Goal: Transaction & Acquisition: Purchase product/service

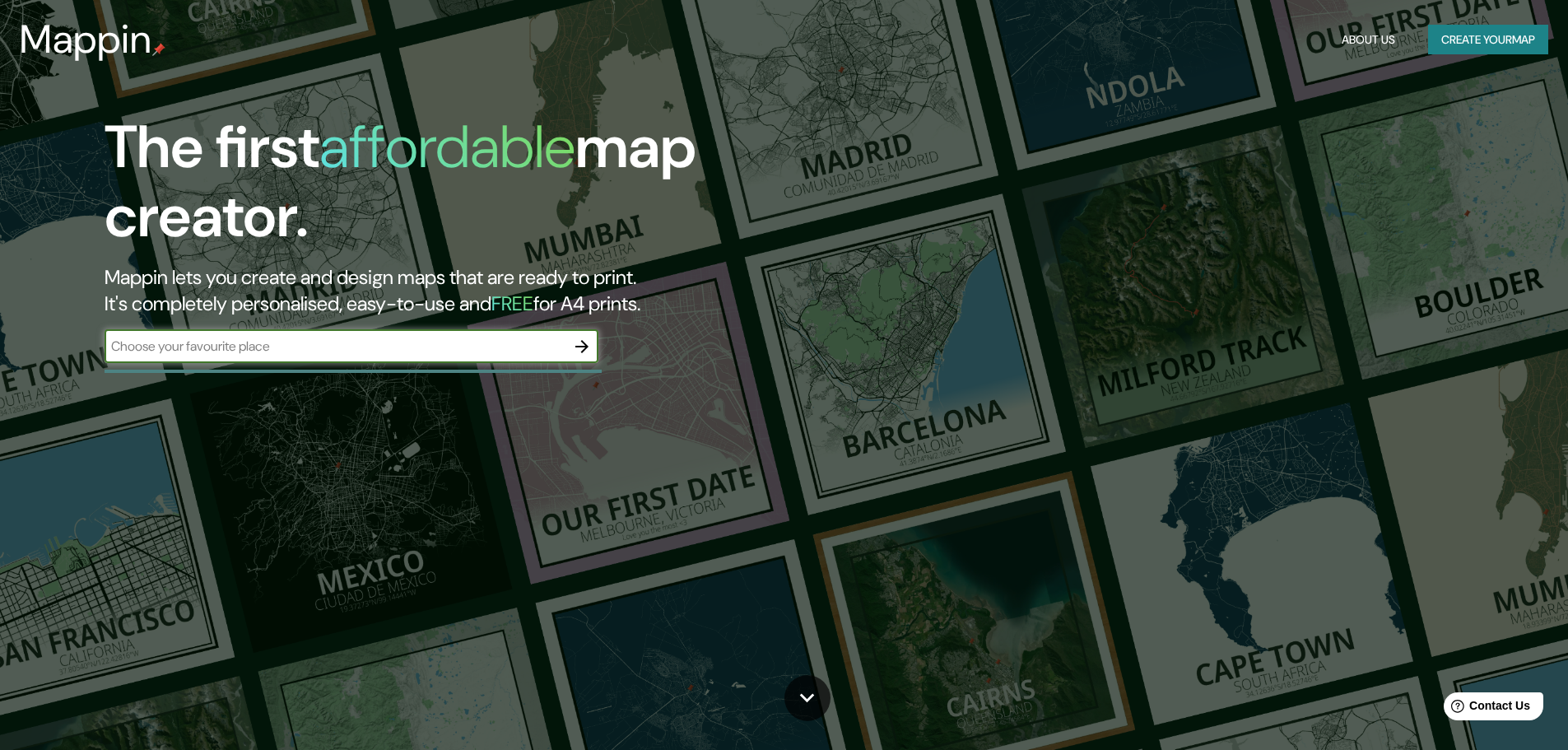
click at [389, 346] on input "text" at bounding box center [334, 345] width 461 height 19
type input "GUADALAJARA"
click at [578, 350] on icon "button" at bounding box center [582, 346] width 20 height 20
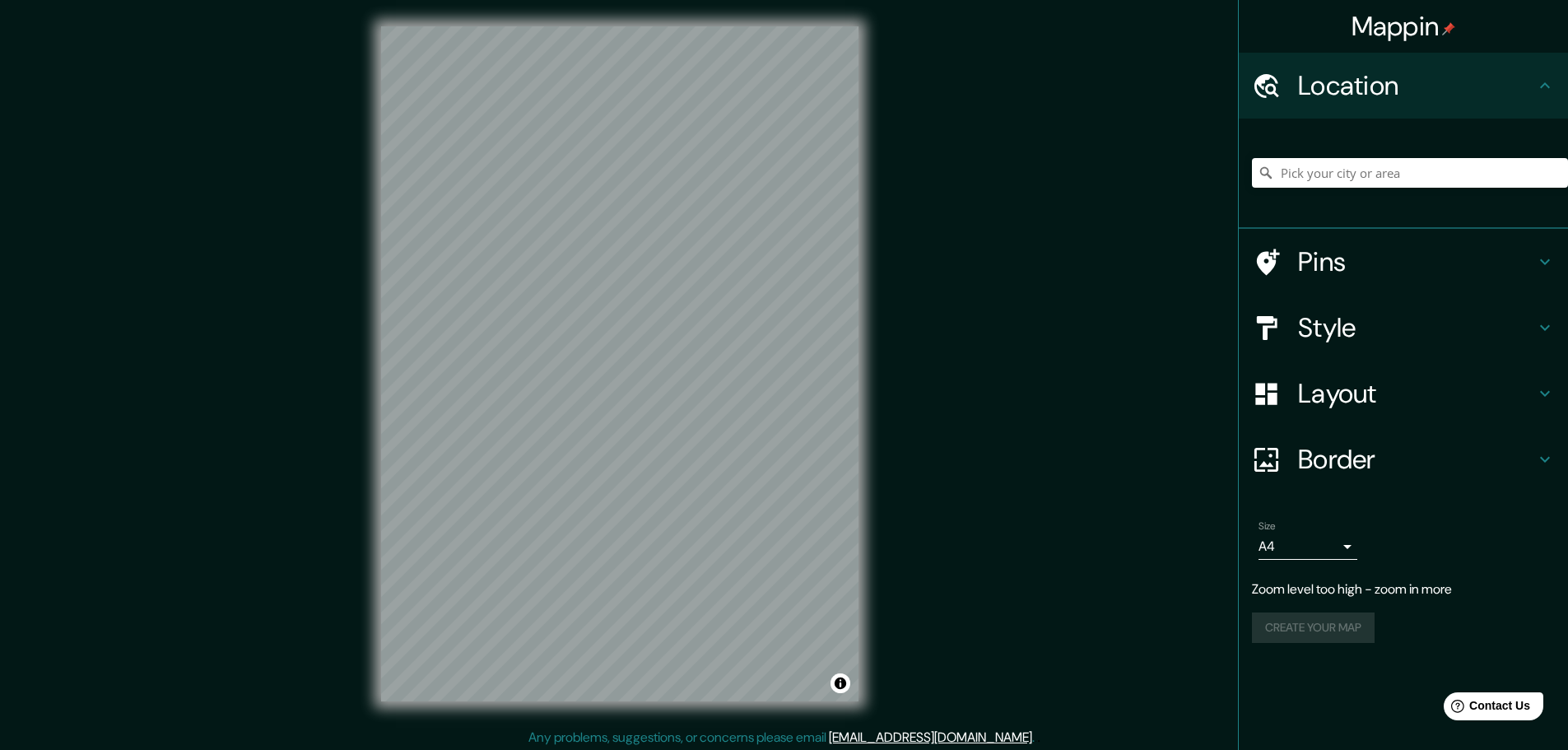
click at [885, 420] on div "Mappin Location Pins Style Layout Border Choose a border. Hint : you can make l…" at bounding box center [784, 376] width 1568 height 754
click at [931, 369] on div "Mappin Location Pins Style Layout Border Choose a border. Hint : you can make l…" at bounding box center [784, 376] width 1568 height 754
click at [880, 386] on div "© Mapbox © OpenStreetMap Improve this map" at bounding box center [619, 364] width 530 height 727
click at [1377, 450] on h4 "Border" at bounding box center [1416, 458] width 237 height 32
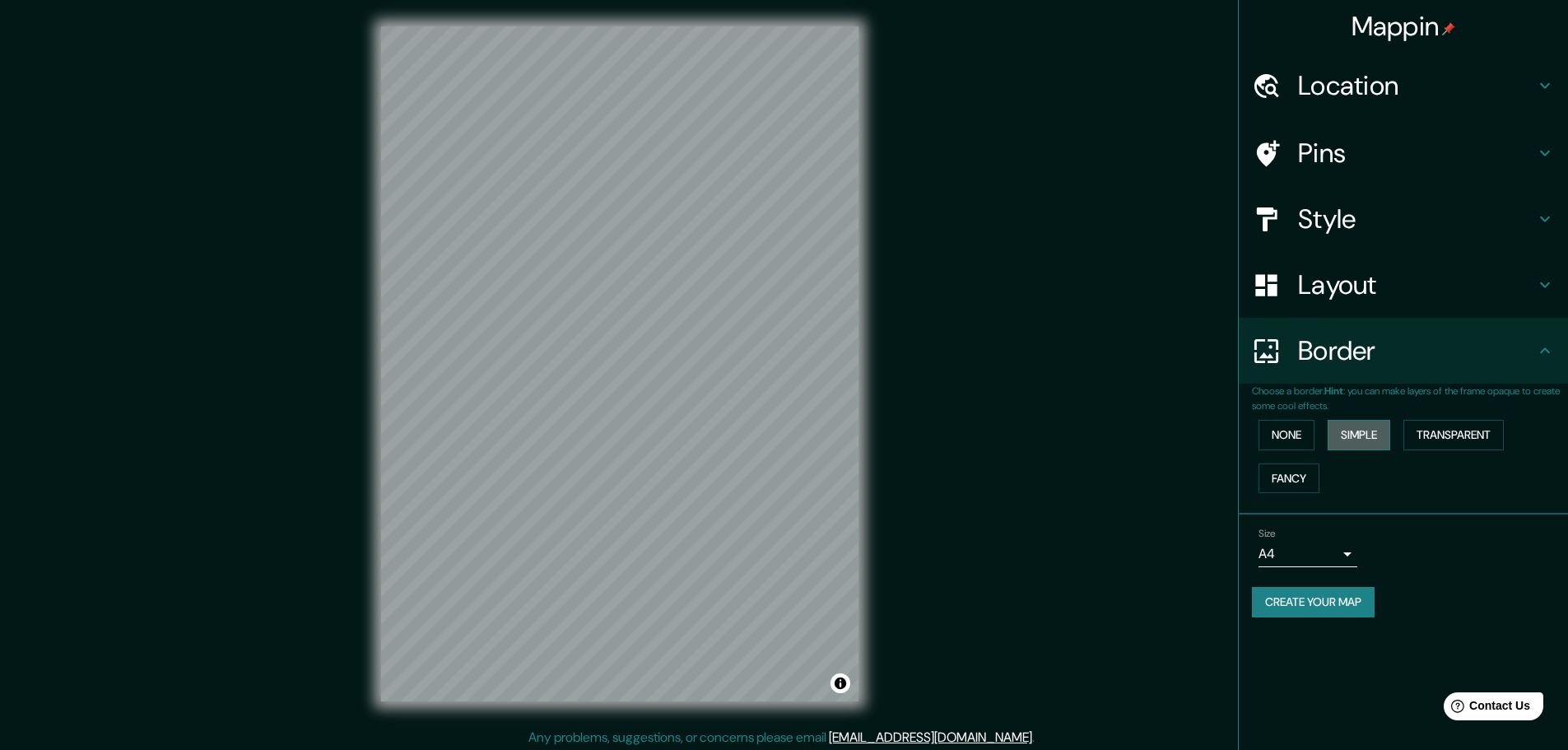
click at [1370, 431] on button "Simple" at bounding box center [1359, 434] width 63 height 30
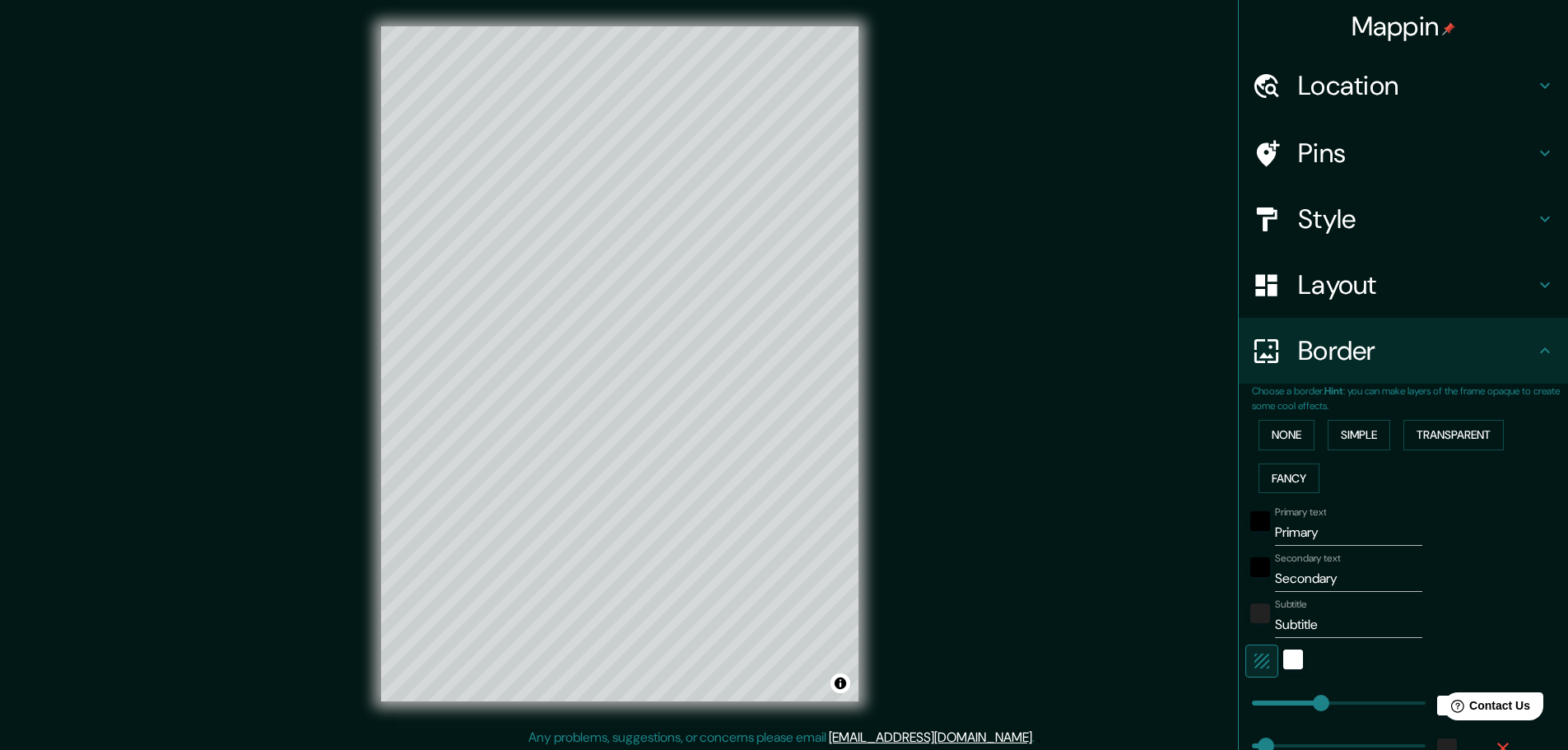
click at [1299, 535] on input "Primary" at bounding box center [1349, 532] width 147 height 27
type input "g"
type input "46"
type input "G"
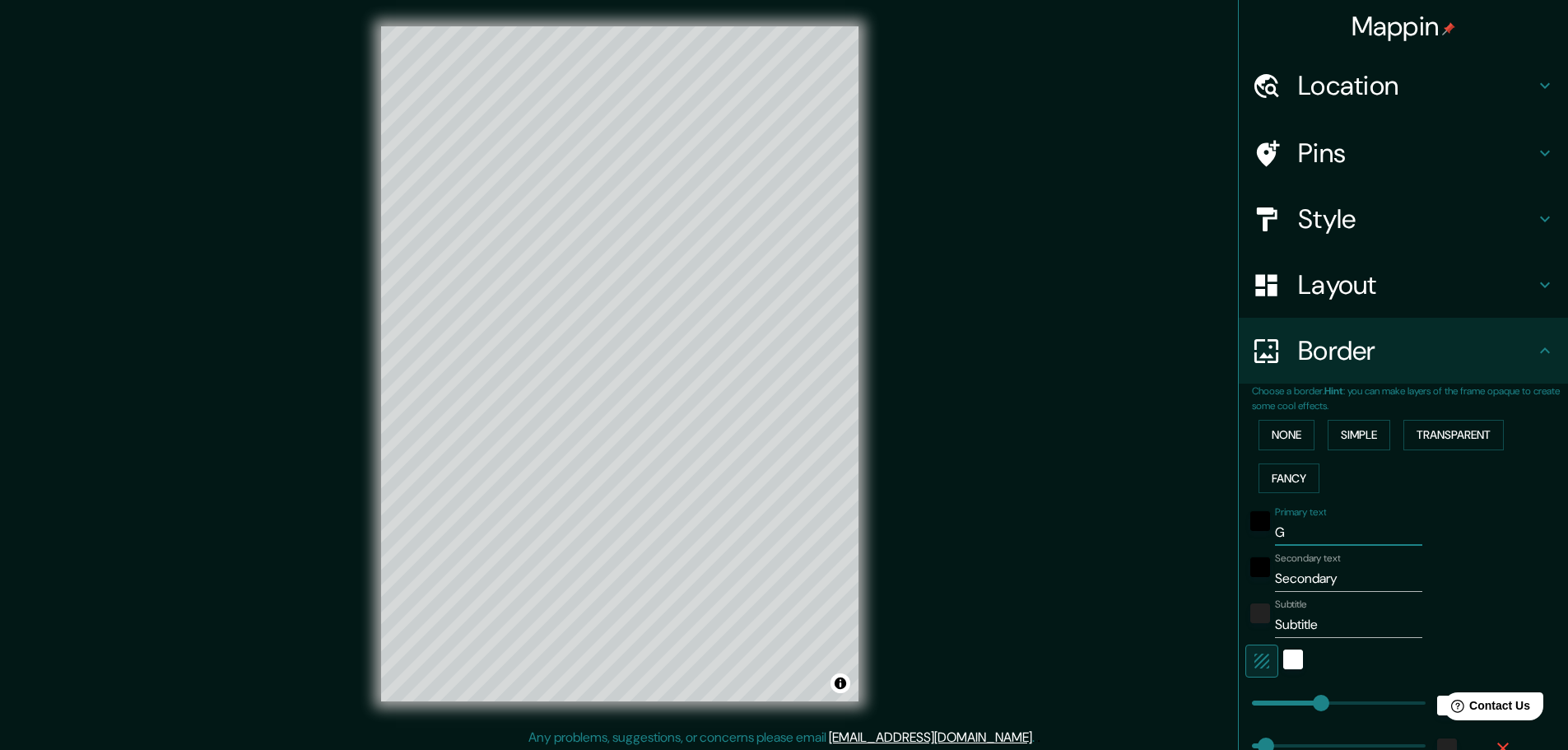
type input "46"
type input "Gu"
type input "46"
type input "Gua"
type input "46"
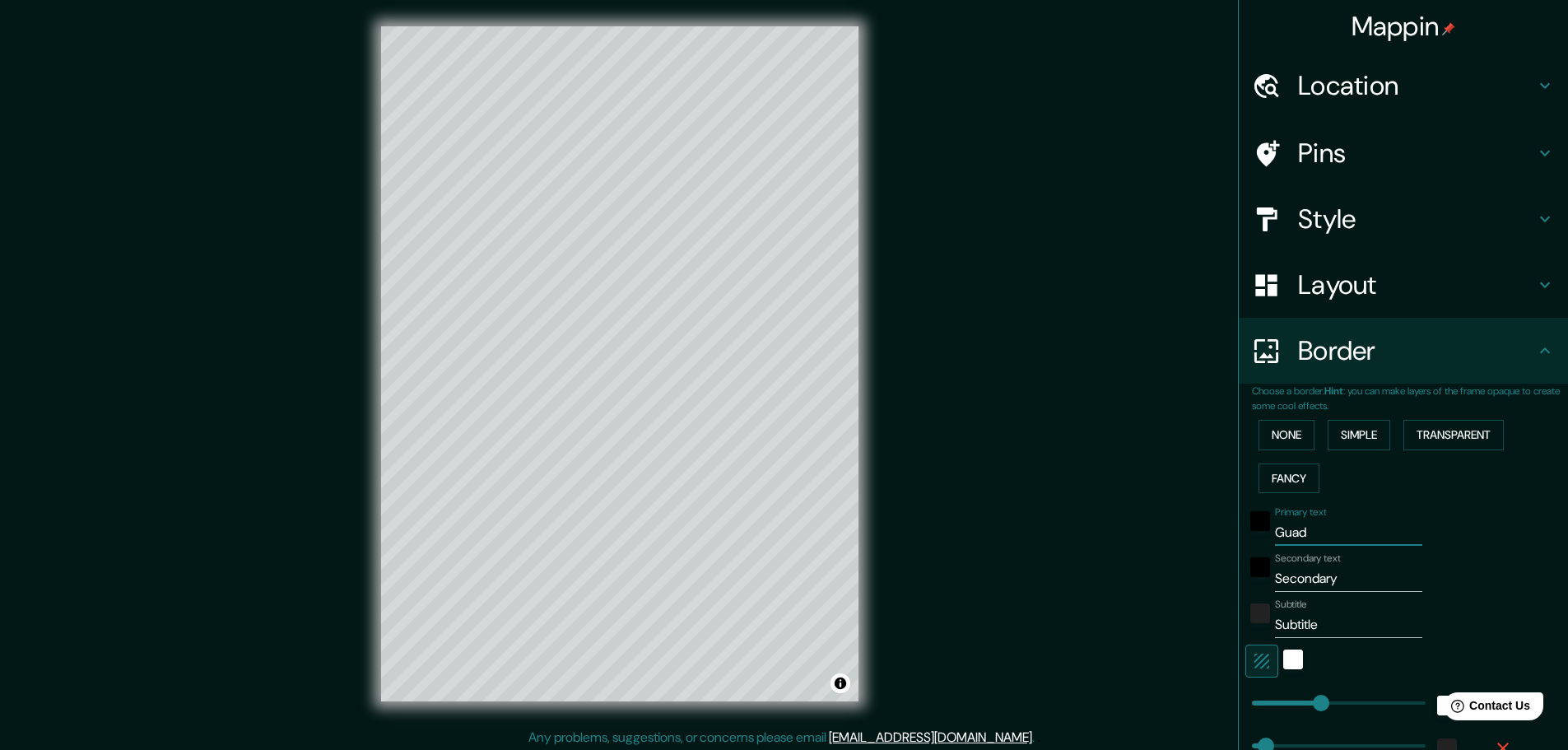
type input "Guada"
type input "46"
type input "Guadaj"
type input "46"
type input "Guada"
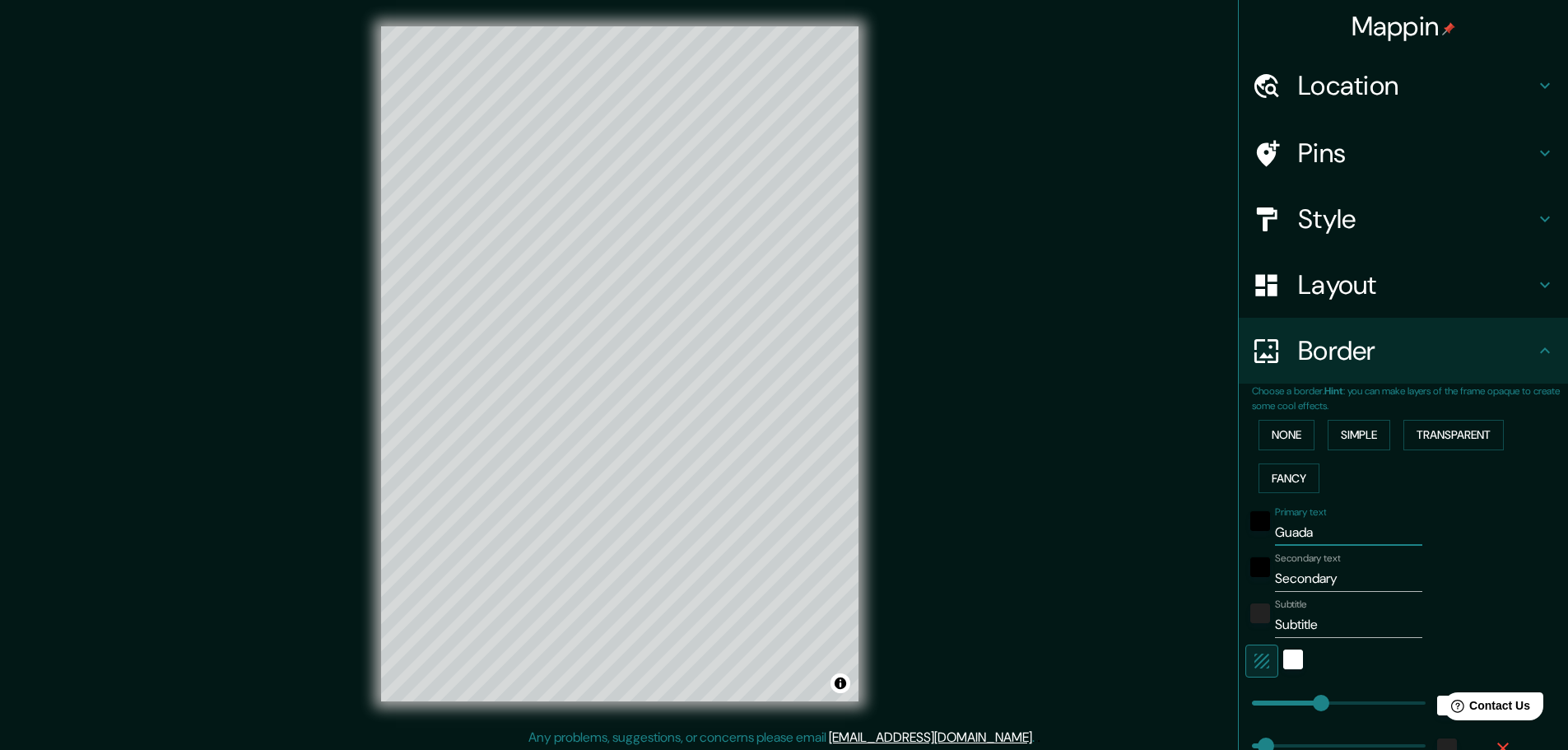
type input "46"
type input "Guadalaja"
type input "46"
type input "Guadalajara"
type input "46"
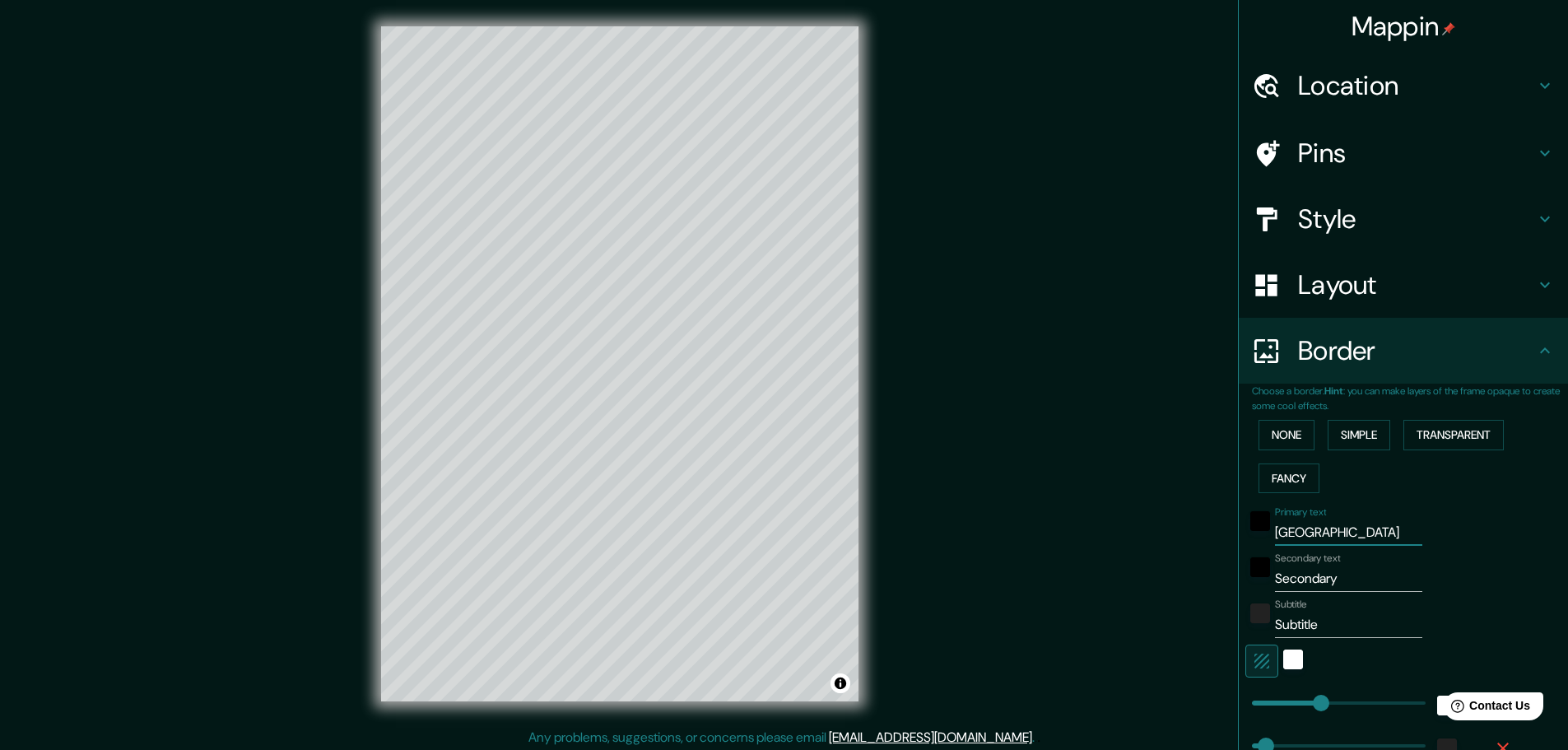
type input "Guadalajara"
click at [1313, 573] on input "Secondary" at bounding box center [1349, 578] width 147 height 27
type input "J"
type input "46"
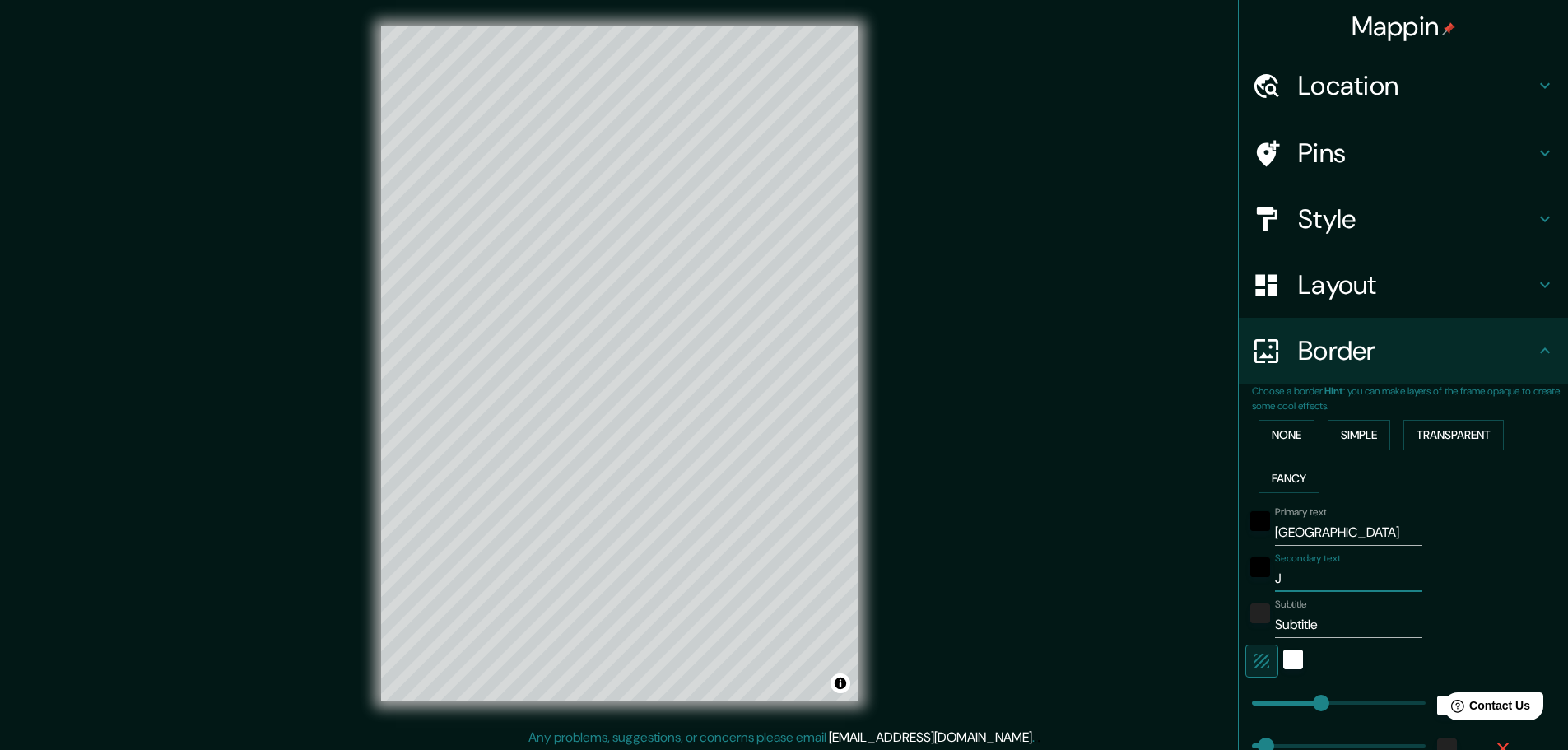
type input "Ja"
type input "46"
type input "Jalisc"
type input "46"
type input "Jalisco"
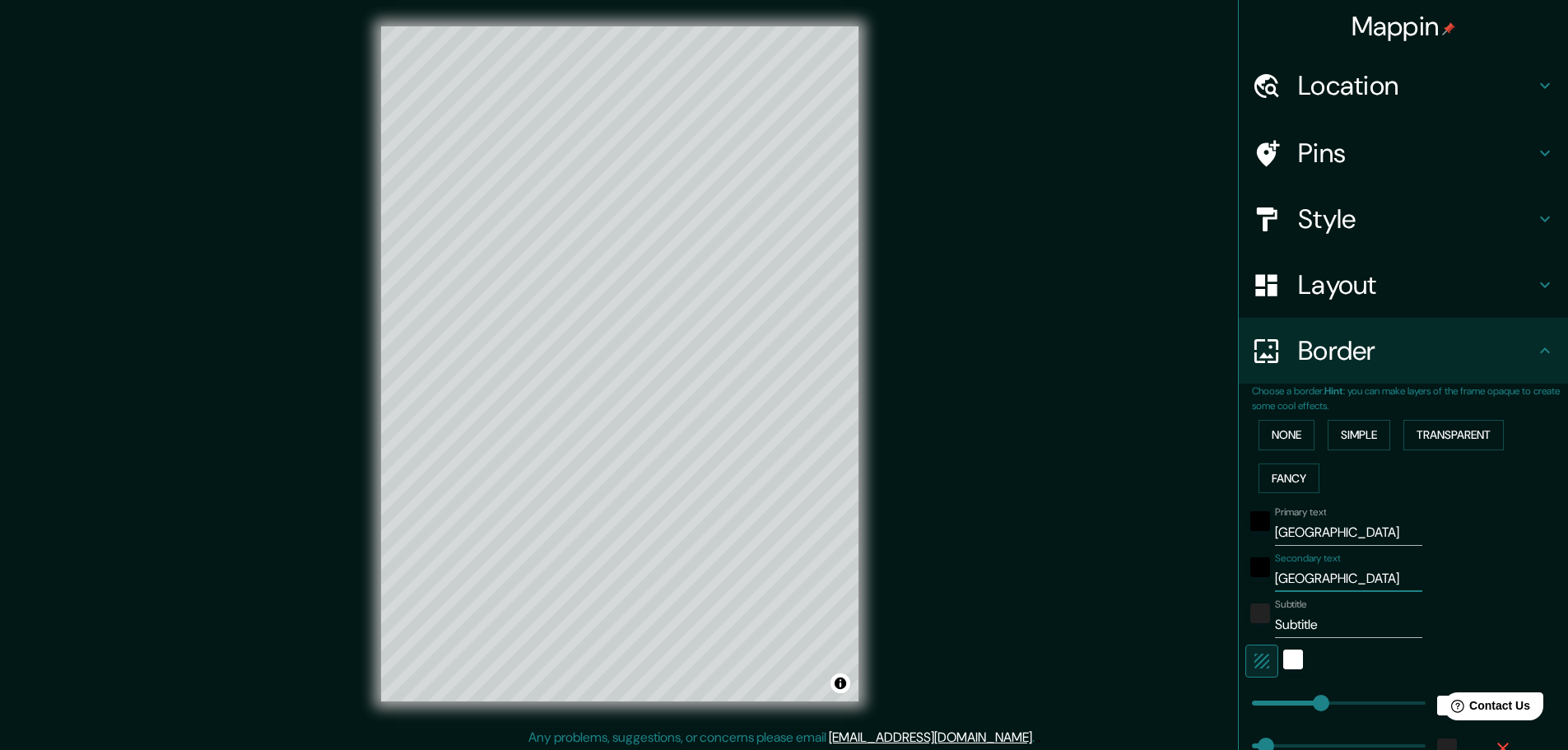
type input "46"
type input "Jalisco"
click at [1290, 626] on input "Subtitle" at bounding box center [1349, 624] width 147 height 27
type input "m"
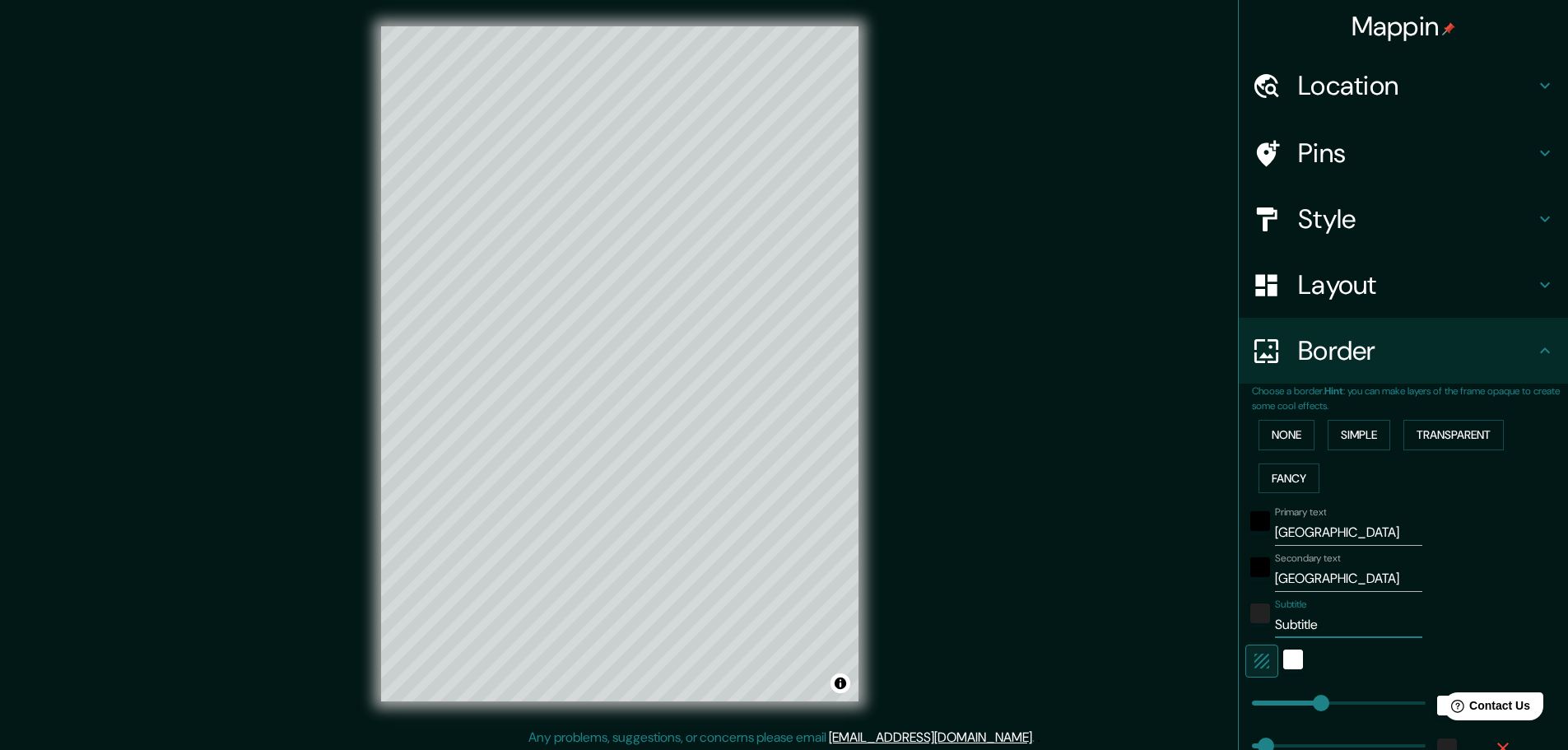
type input "46"
type input "M"
type input "46"
type input "Mé"
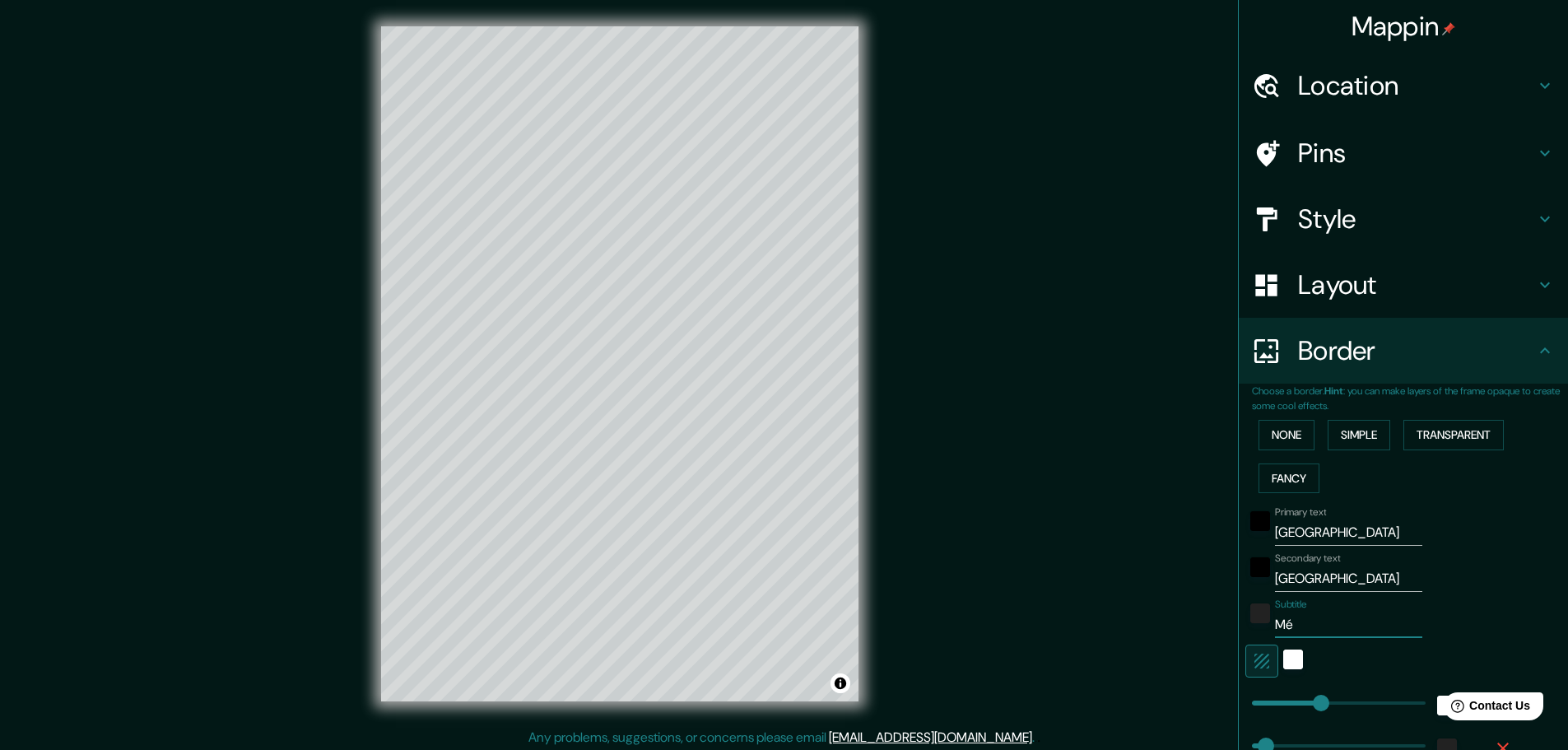
type input "46"
type input "Méx"
type input "46"
type input "Méxic"
type input "46"
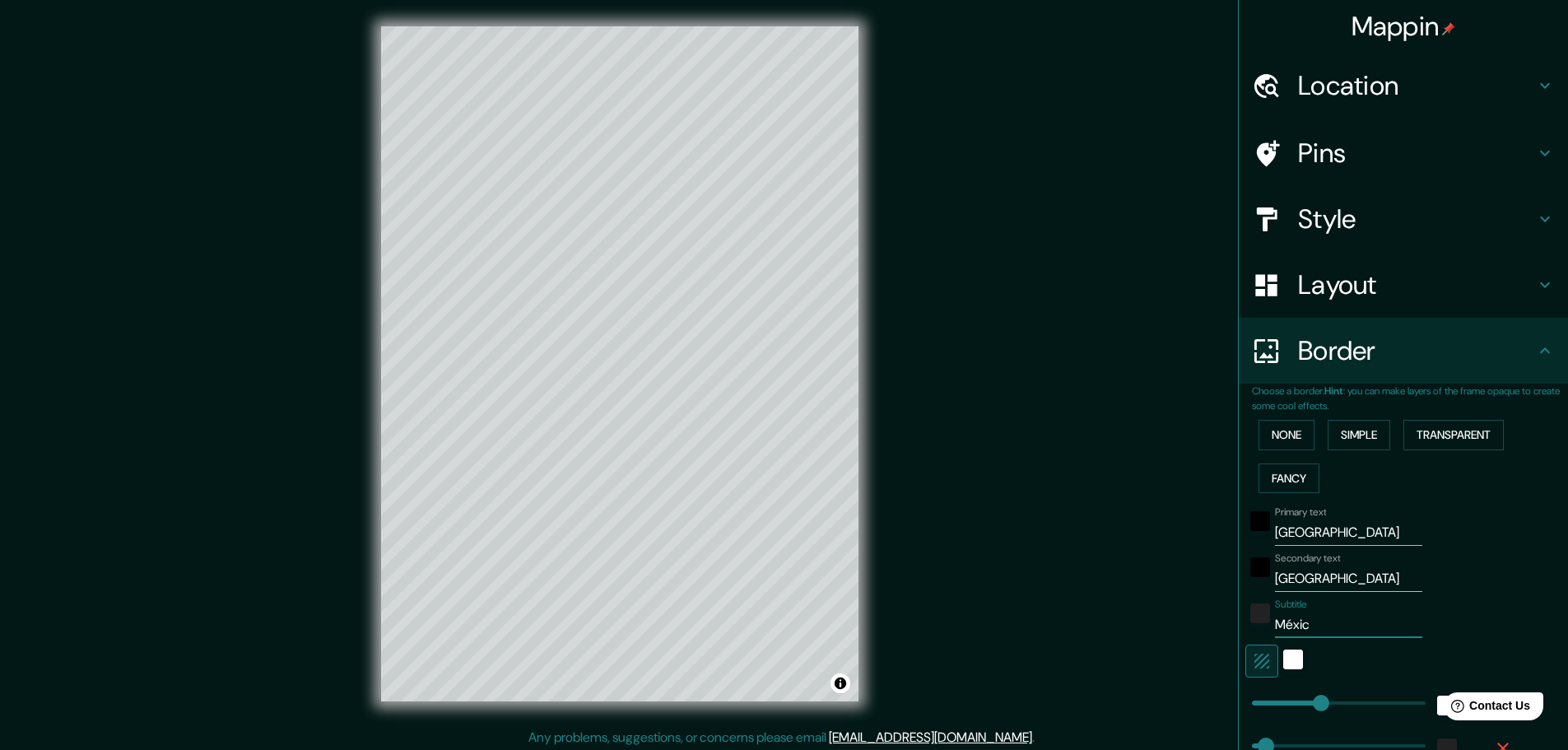
type input "México"
type input "46"
type input "México"
click at [1539, 144] on icon at bounding box center [1544, 153] width 20 height 20
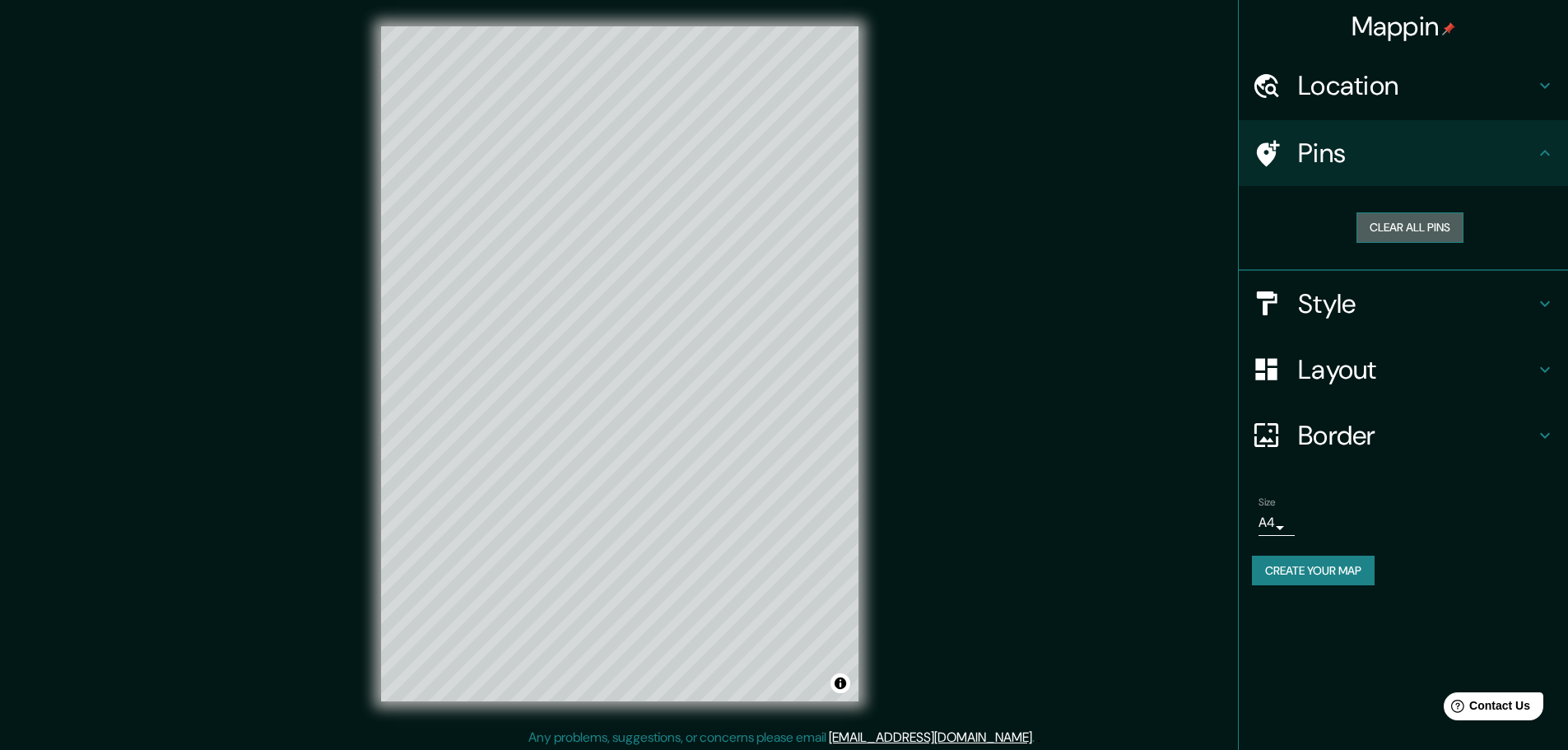
click at [1441, 225] on button "Clear all pins" at bounding box center [1409, 227] width 107 height 30
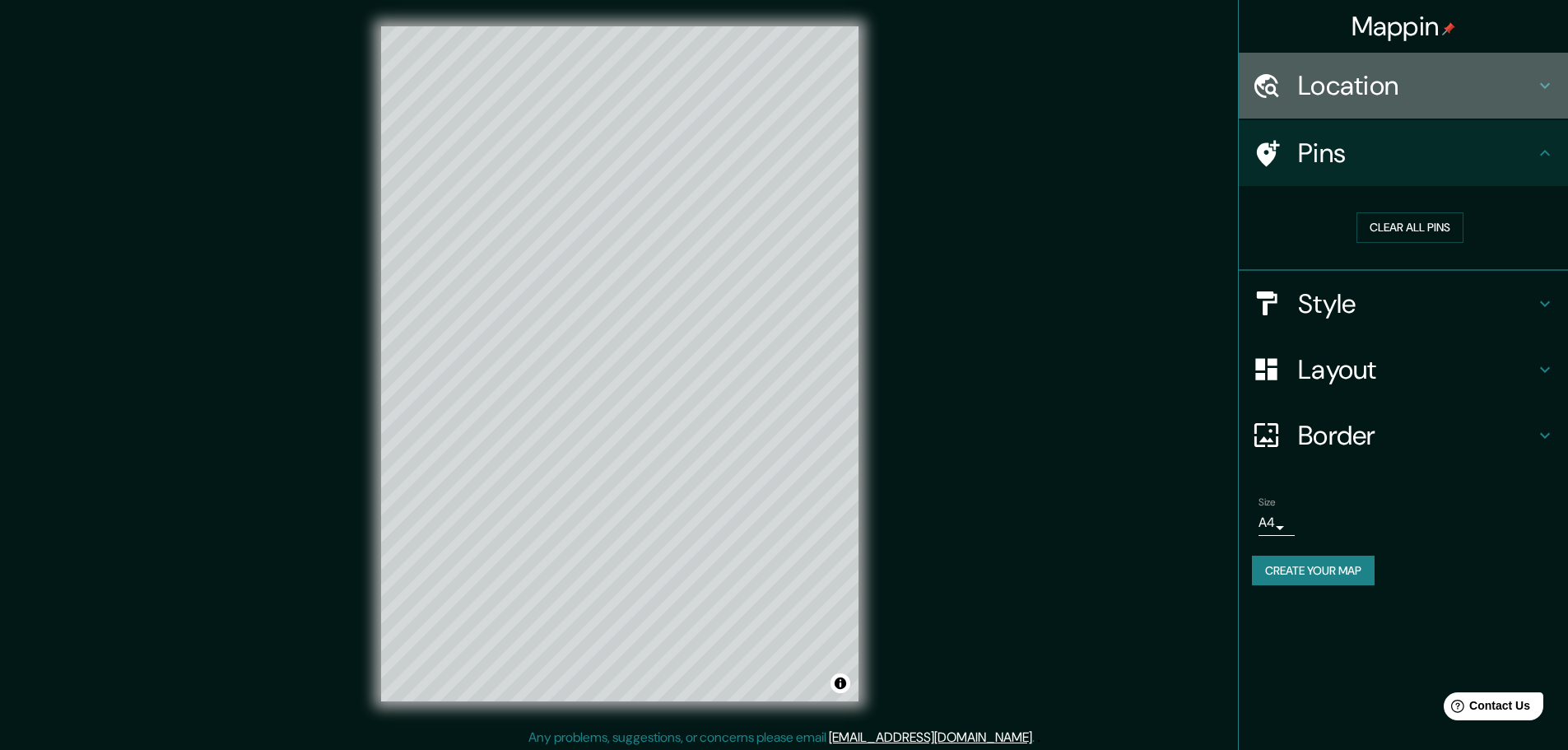
click at [1540, 94] on icon at bounding box center [1544, 86] width 20 height 20
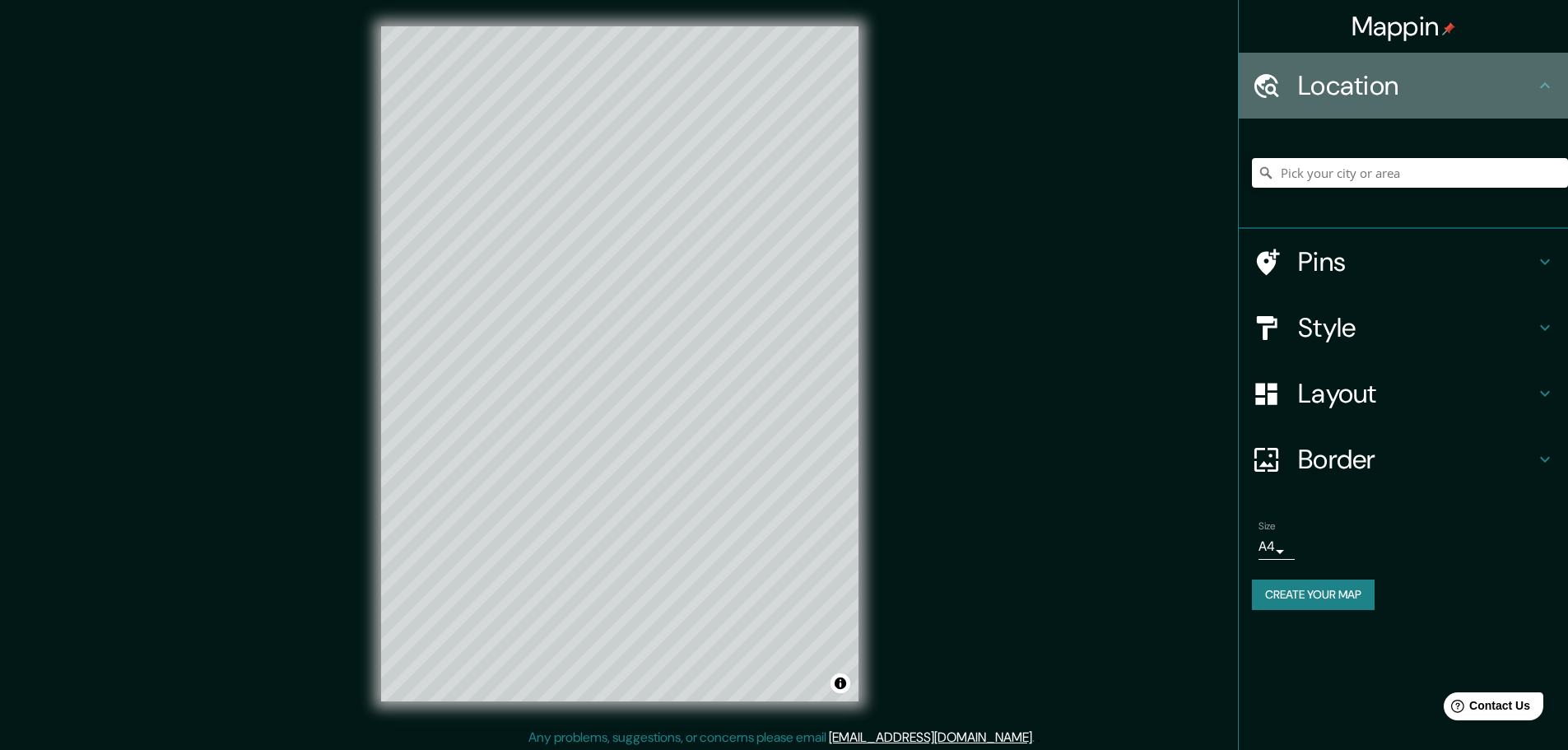
click at [1540, 94] on icon at bounding box center [1544, 86] width 20 height 20
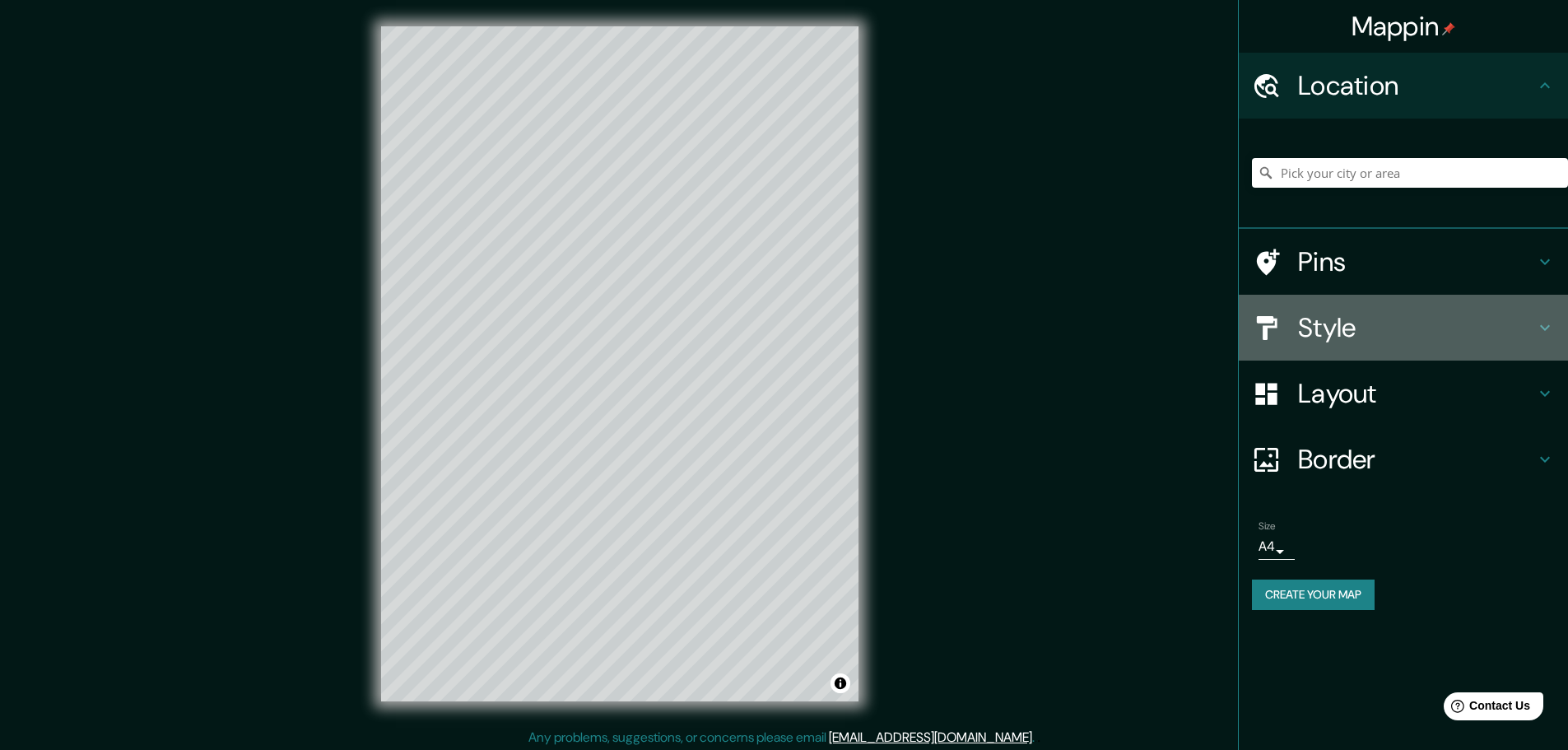
click at [1530, 327] on h4 "Style" at bounding box center [1416, 326] width 237 height 32
type input "46"
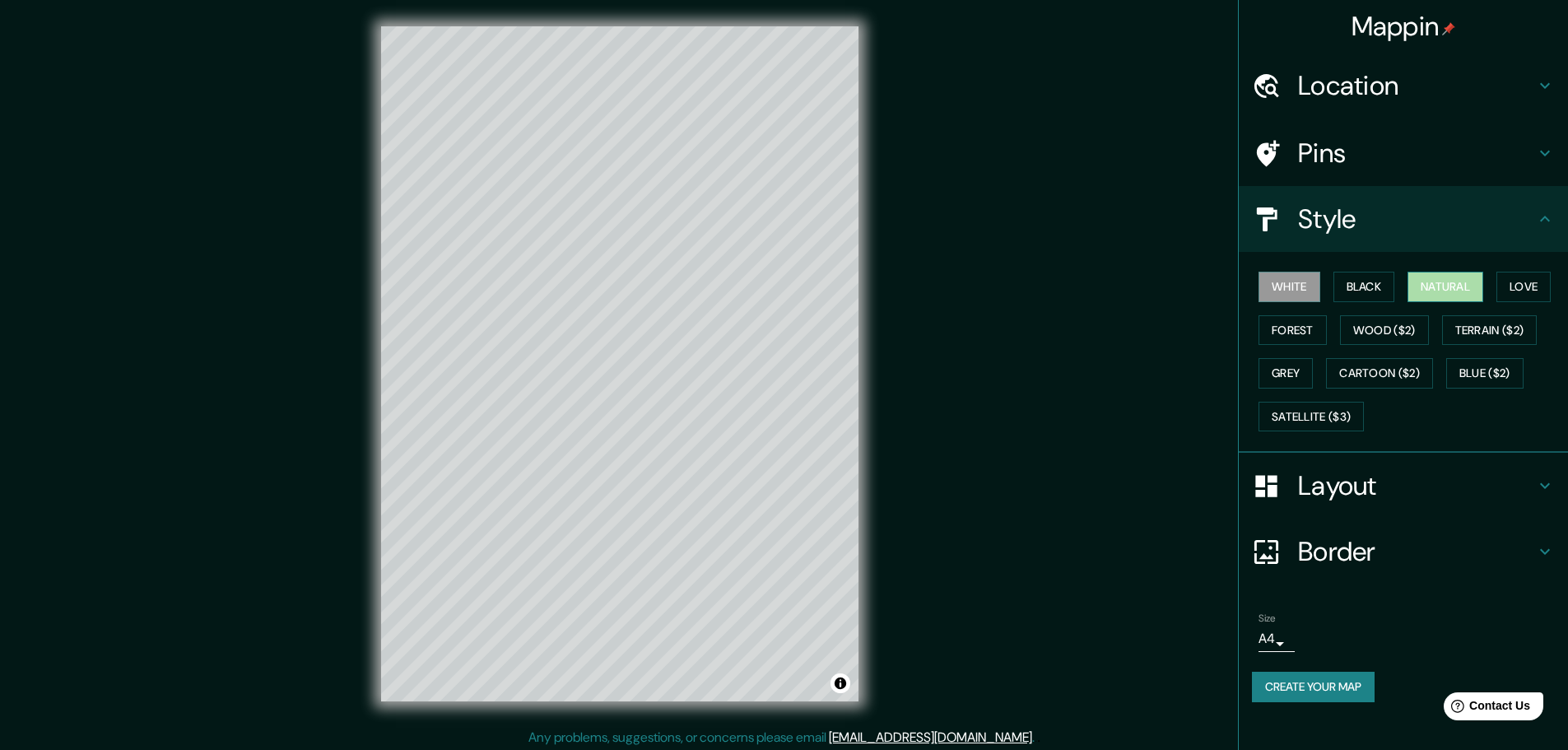
click at [1481, 290] on button "Natural" at bounding box center [1444, 286] width 76 height 30
click at [1524, 290] on button "Love" at bounding box center [1523, 286] width 54 height 30
click at [1287, 334] on button "Forest" at bounding box center [1292, 330] width 68 height 30
click at [1360, 332] on button "Wood ($2)" at bounding box center [1384, 330] width 88 height 30
click at [1455, 276] on button "Natural" at bounding box center [1444, 286] width 76 height 30
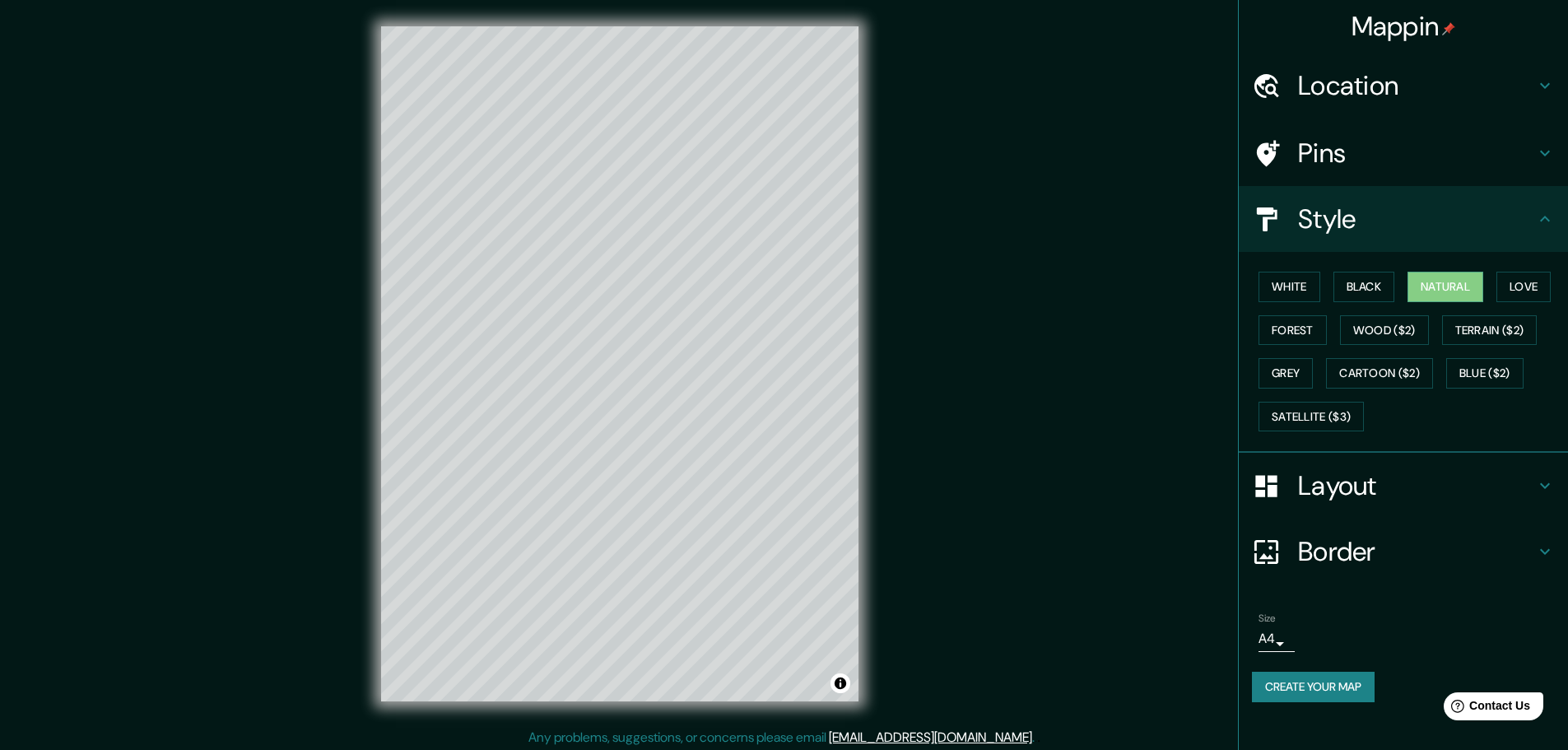
scroll to position [4, 0]
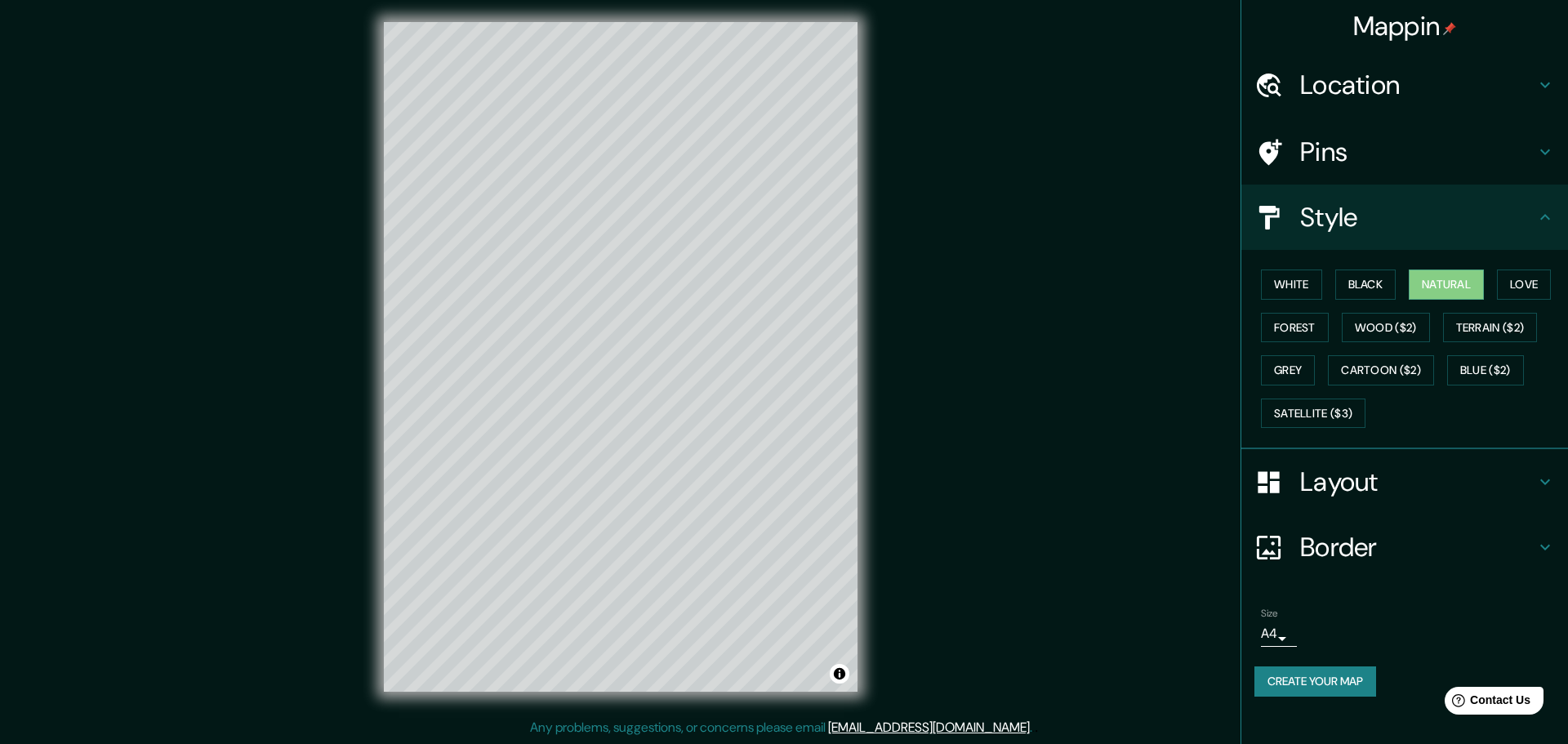
click at [1267, 633] on body "Mappin Location Pins Style White Black Natural Love Forest Wood ($2) Terrain ($…" at bounding box center [784, 368] width 1568 height 744
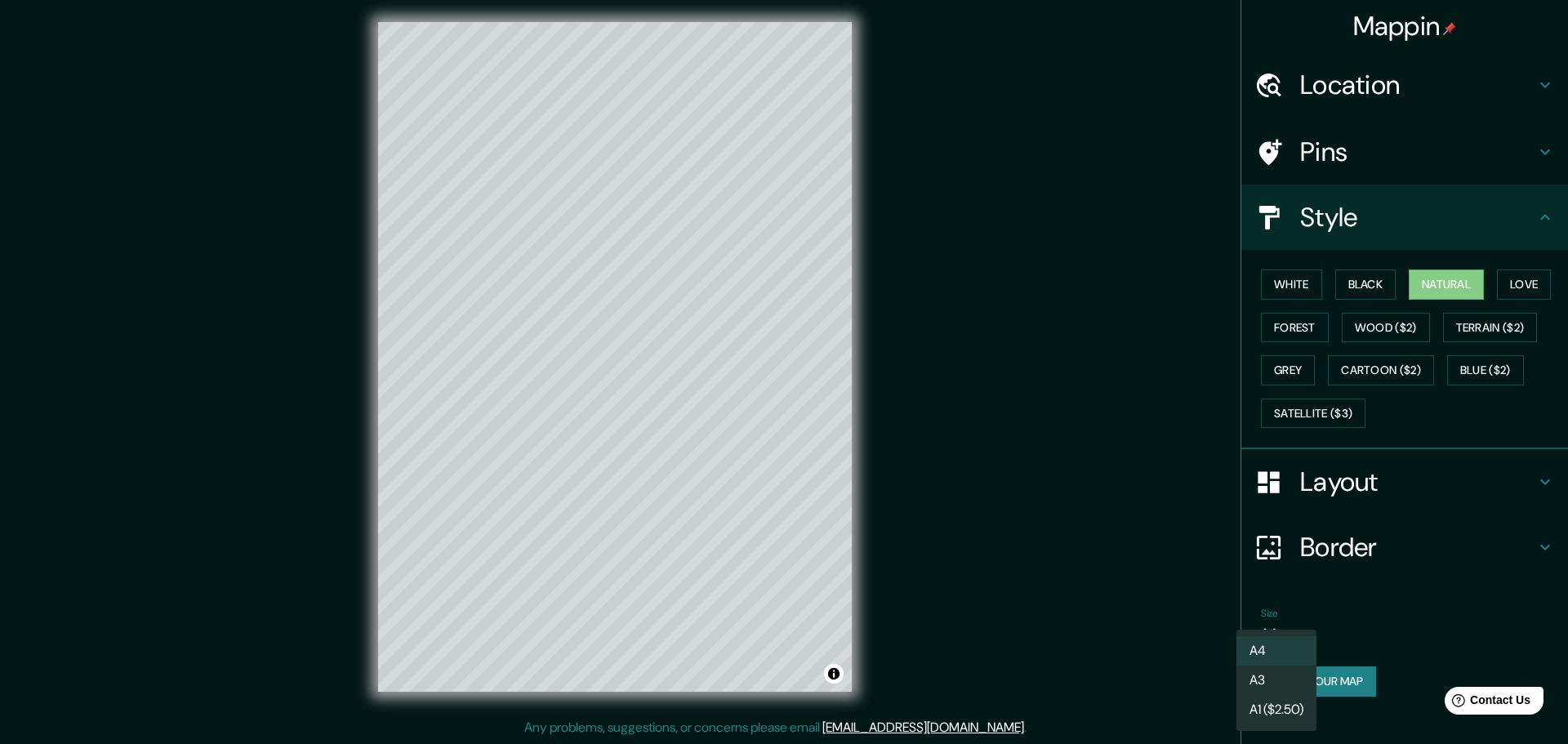
click at [1267, 633] on ul "A4 A3 A1 ($2.50)" at bounding box center [1276, 680] width 80 height 101
click at [1333, 606] on div at bounding box center [784, 372] width 1568 height 744
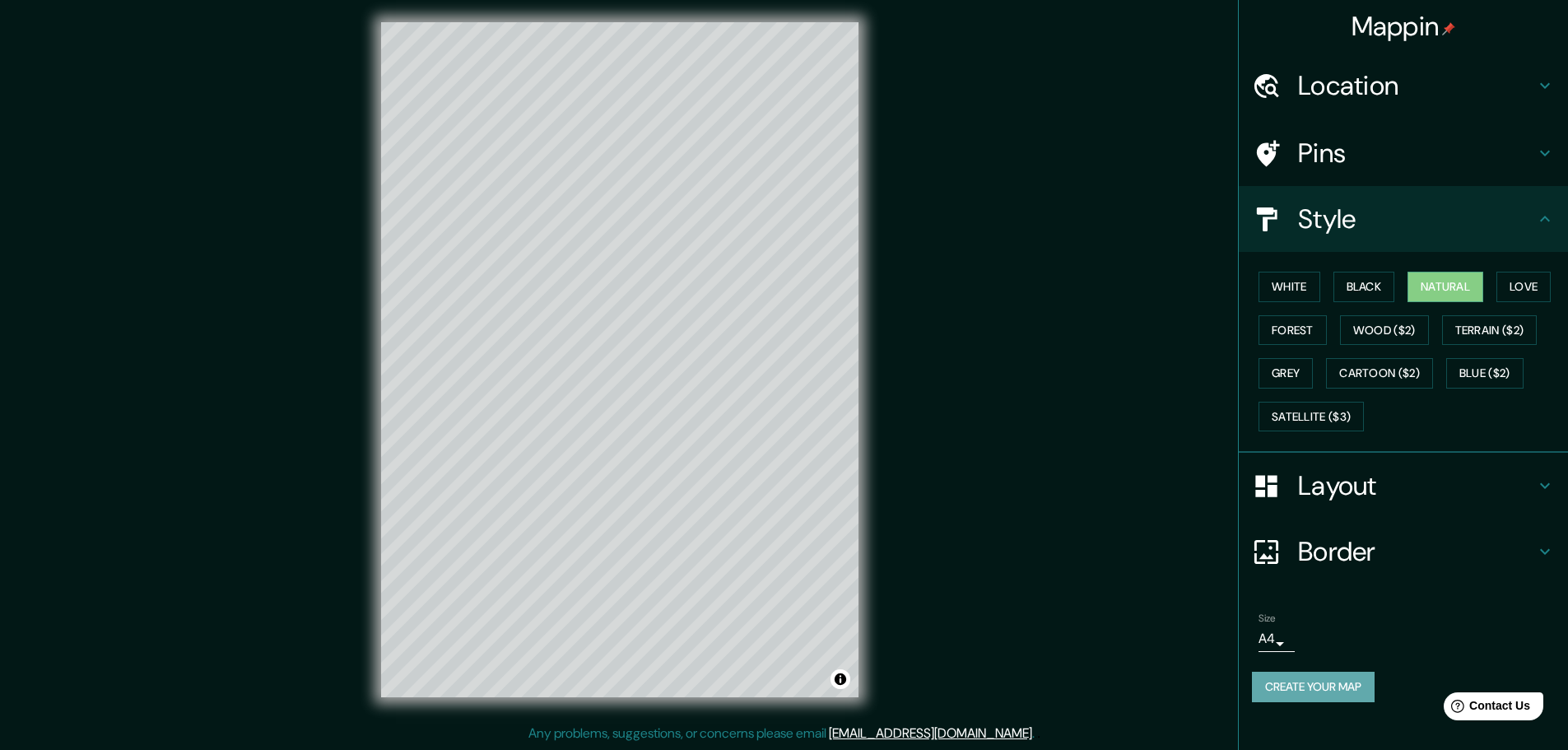
click at [1338, 689] on button "Create your map" at bounding box center [1312, 686] width 123 height 30
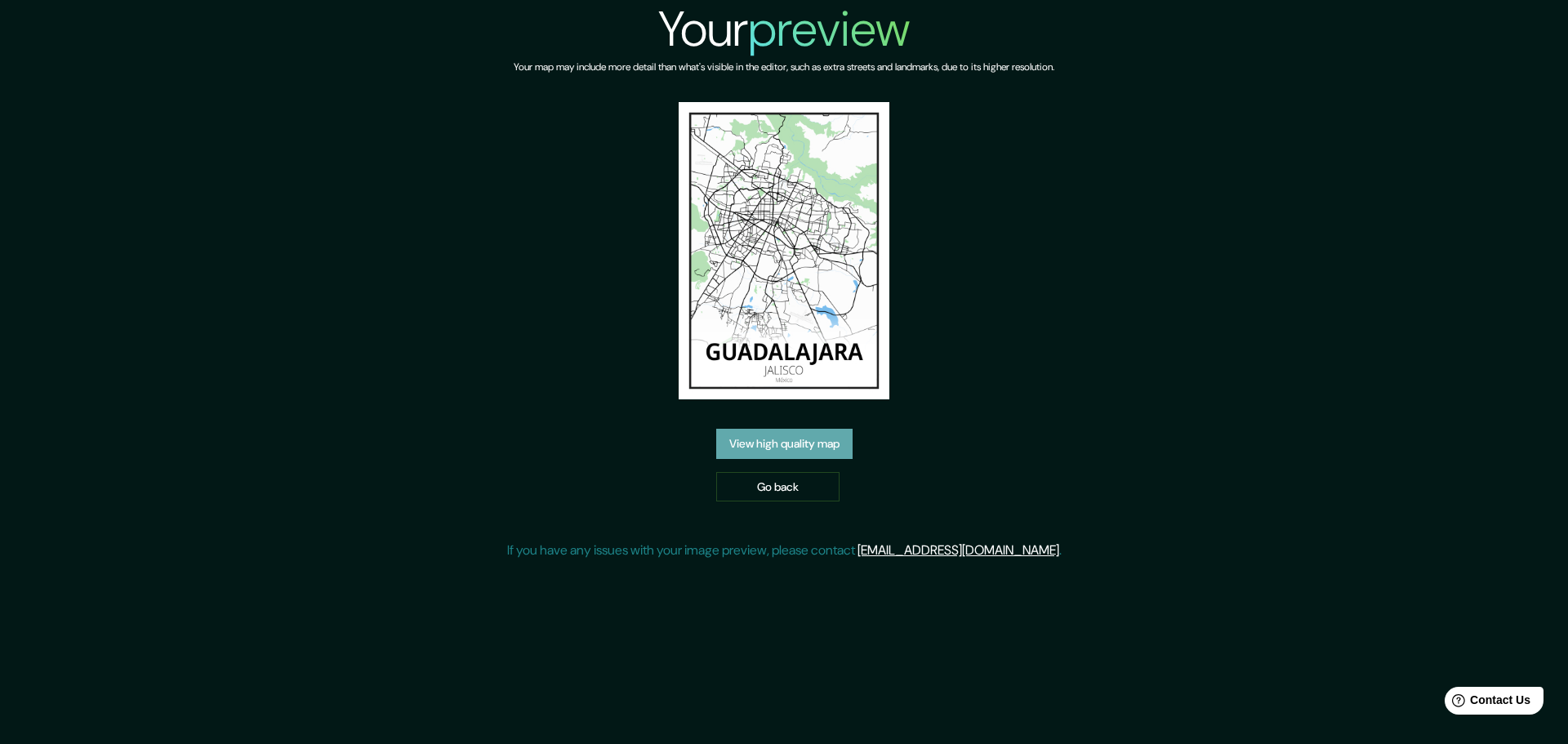
click at [775, 440] on link "View high quality map" at bounding box center [784, 443] width 137 height 30
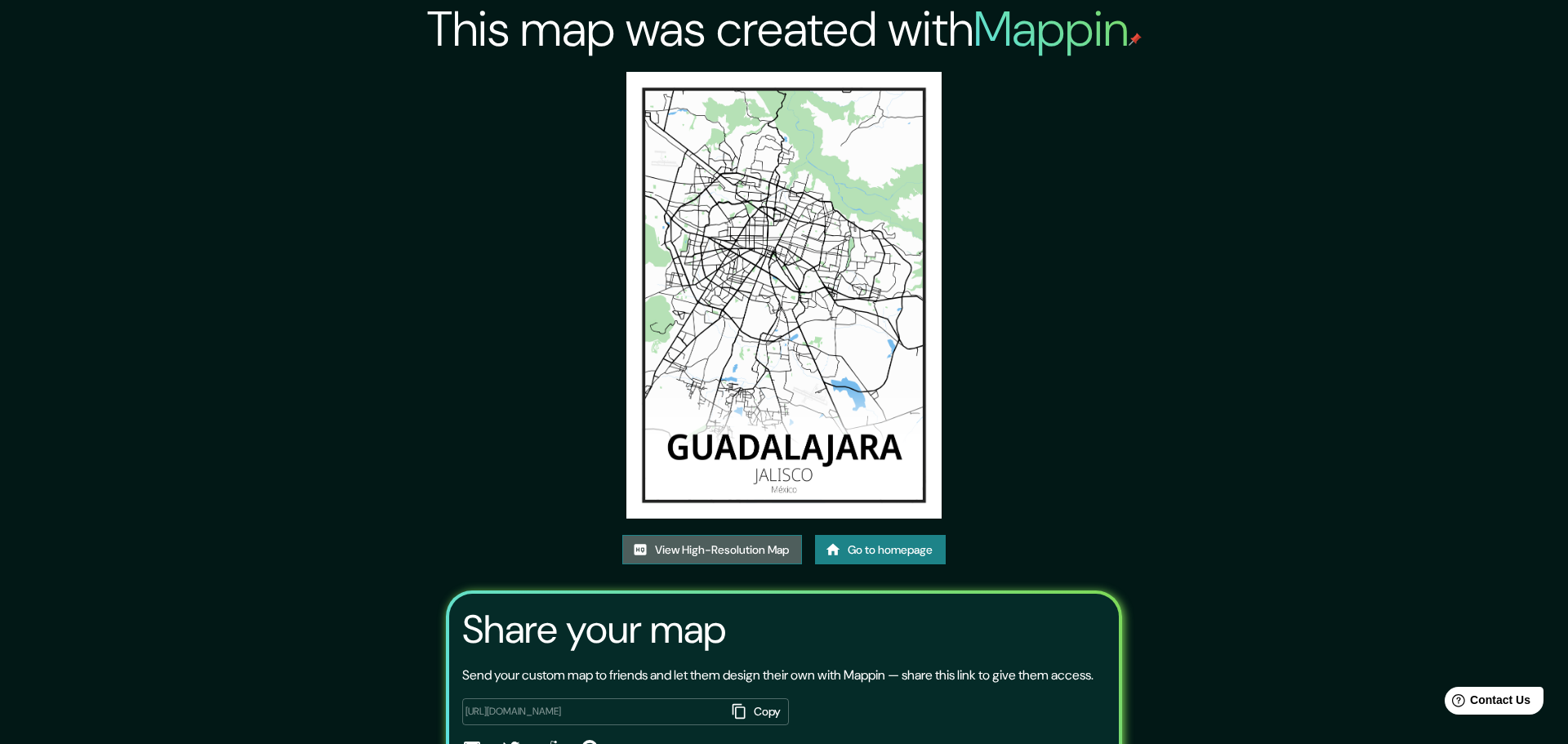
click at [757, 534] on link "View High-Resolution Map" at bounding box center [712, 549] width 180 height 30
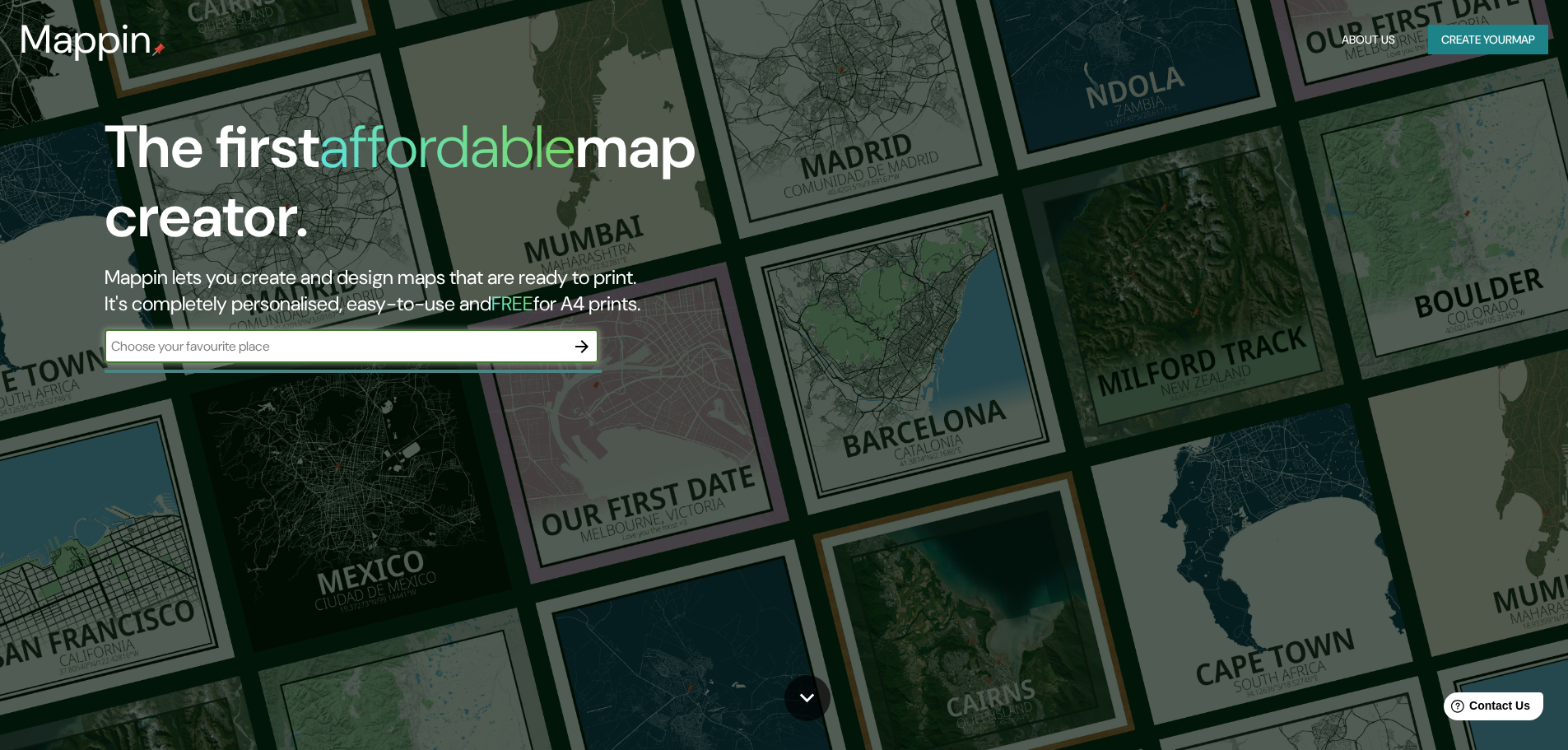
click at [457, 341] on input "text" at bounding box center [334, 345] width 461 height 19
type input "GUADALAJARA"
click at [457, 341] on input "GUADALAJARA" at bounding box center [334, 345] width 461 height 19
type input "GUADALAJARA, jalisco"
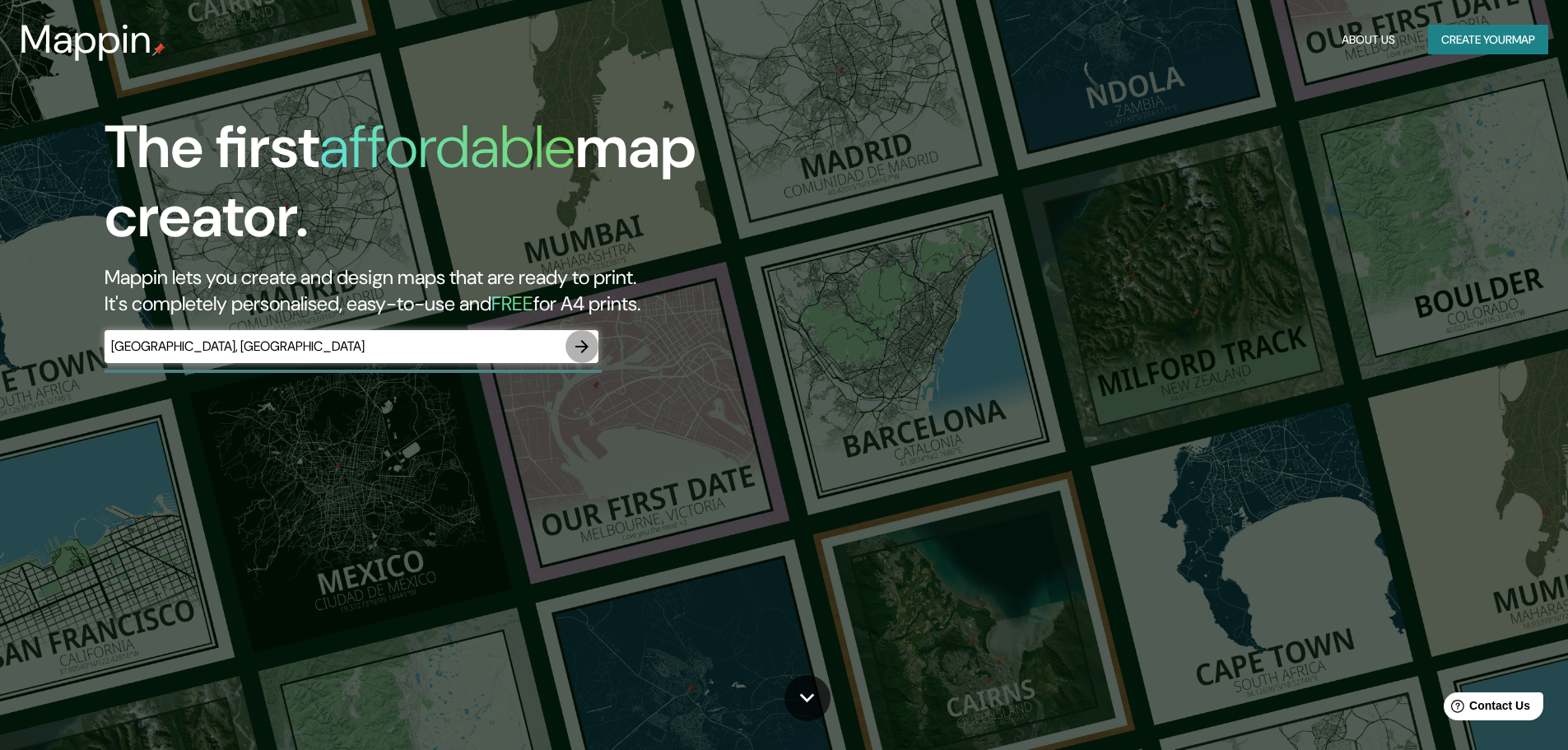
click at [590, 344] on icon "button" at bounding box center [582, 346] width 20 height 20
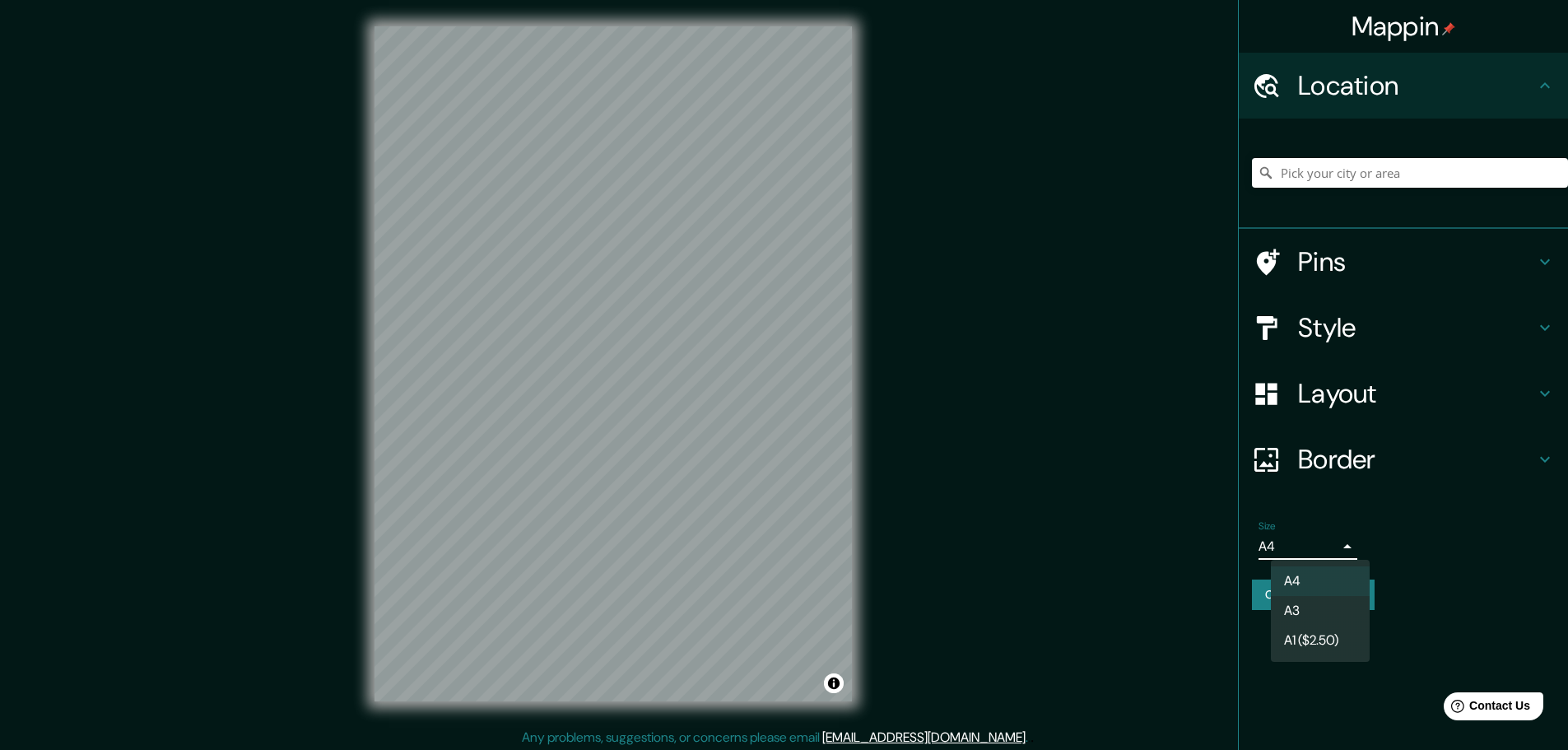
click at [1347, 551] on body "Mappin Location Pins Style Layout Border Choose a border. Hint : you can make l…" at bounding box center [784, 375] width 1568 height 750
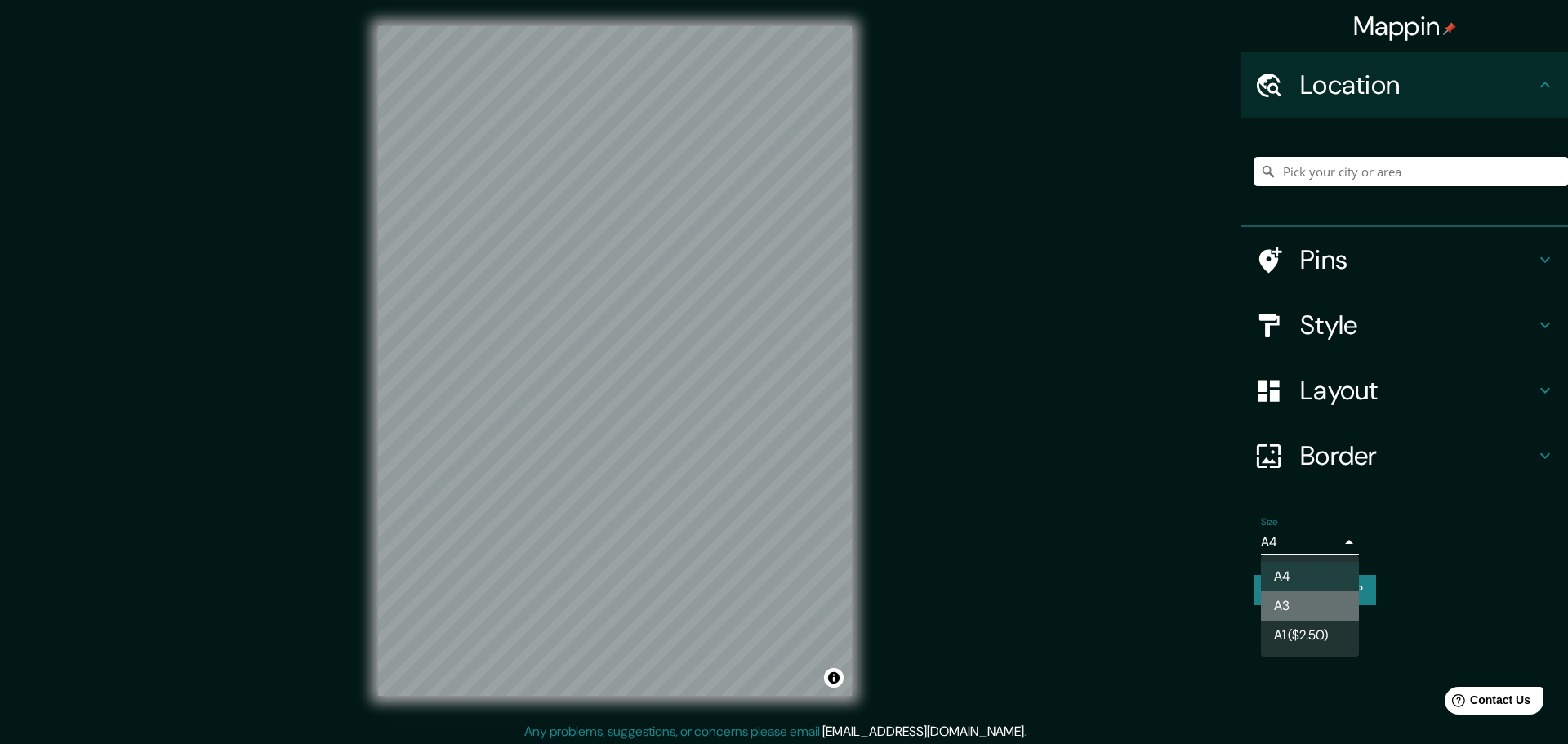
click at [1311, 601] on li "A3" at bounding box center [1309, 606] width 98 height 29
type input "a4"
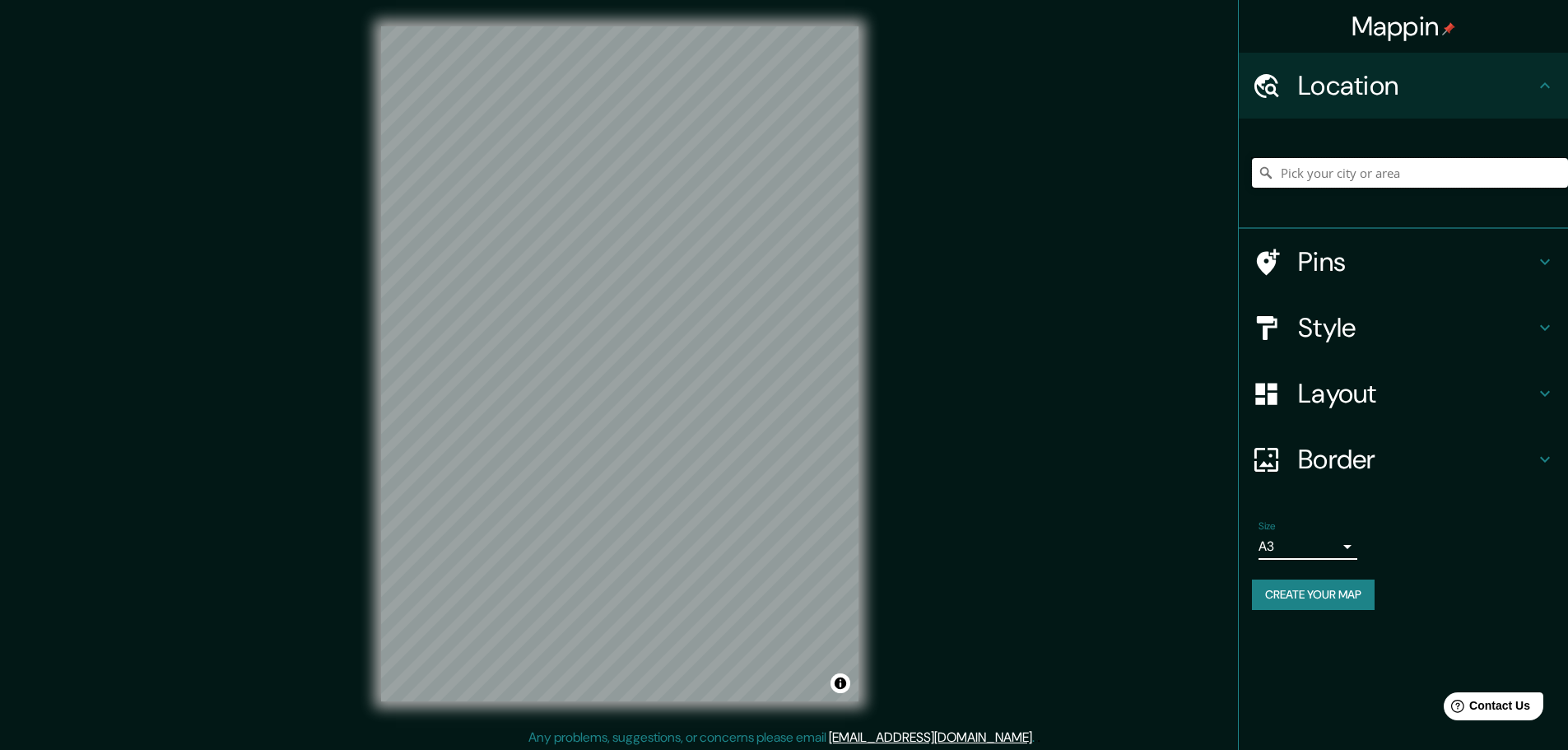
click at [1347, 177] on input "Pick your city or area" at bounding box center [1409, 173] width 316 height 29
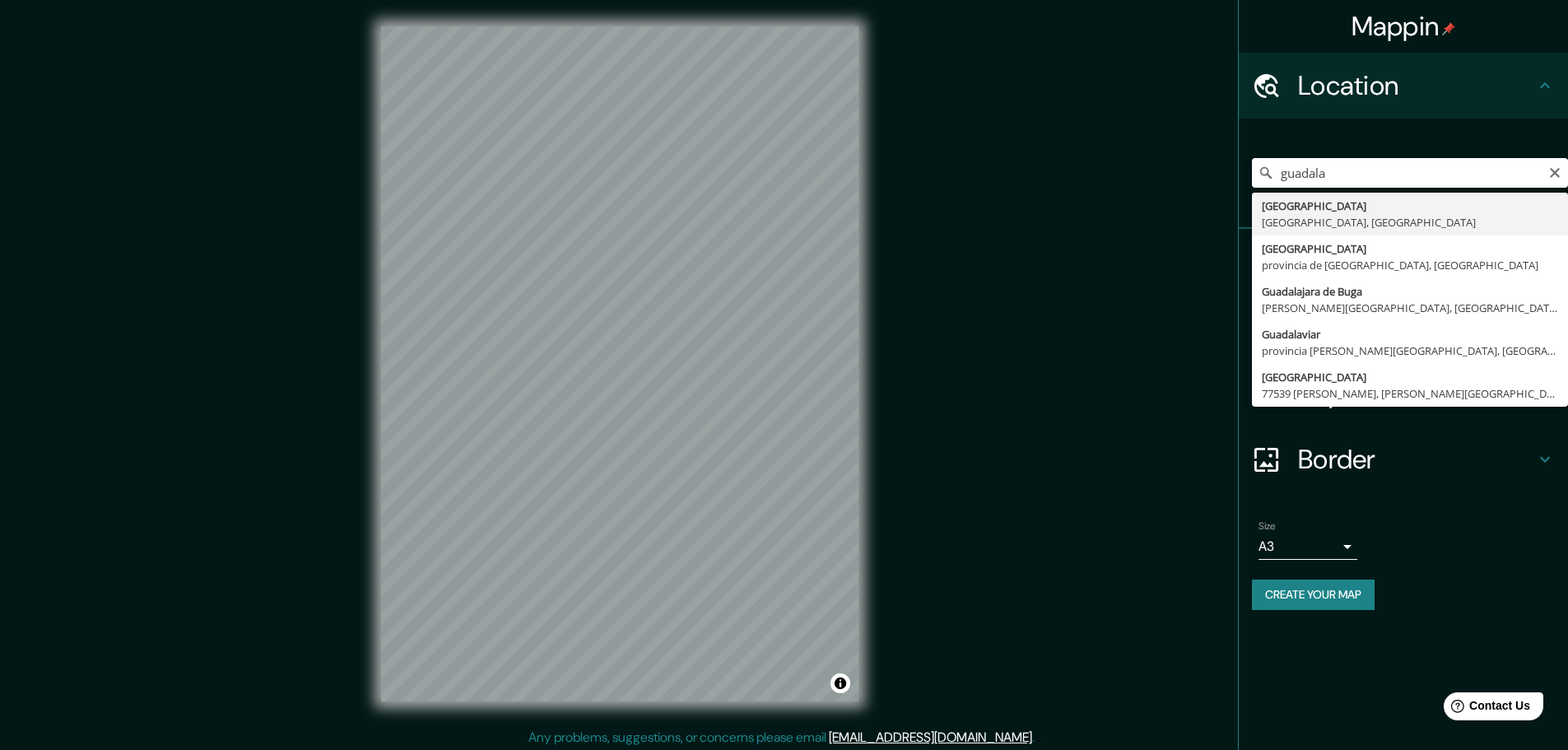
type input "Guadalajara, Jalisco, México"
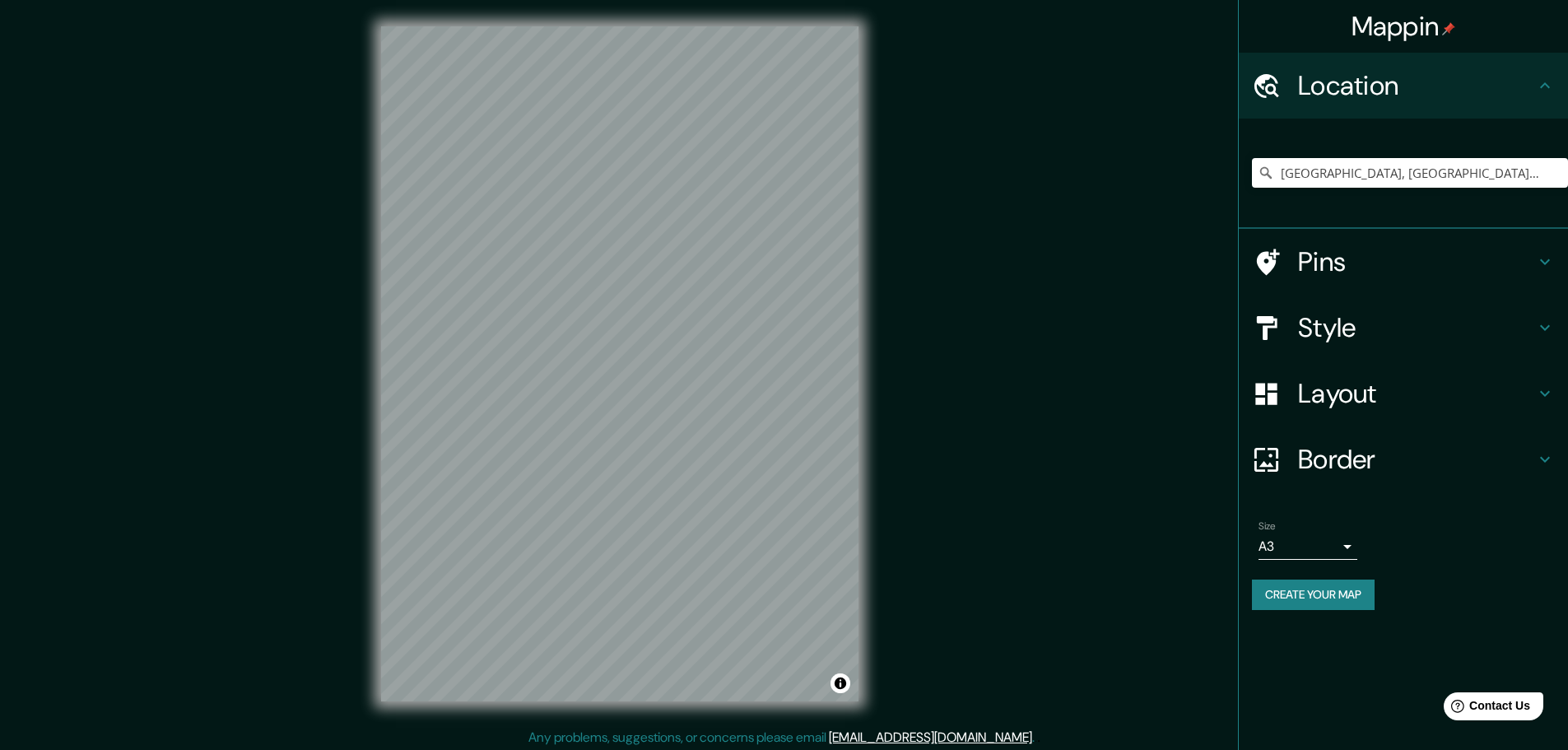
click at [1398, 331] on h4 "Style" at bounding box center [1416, 326] width 237 height 32
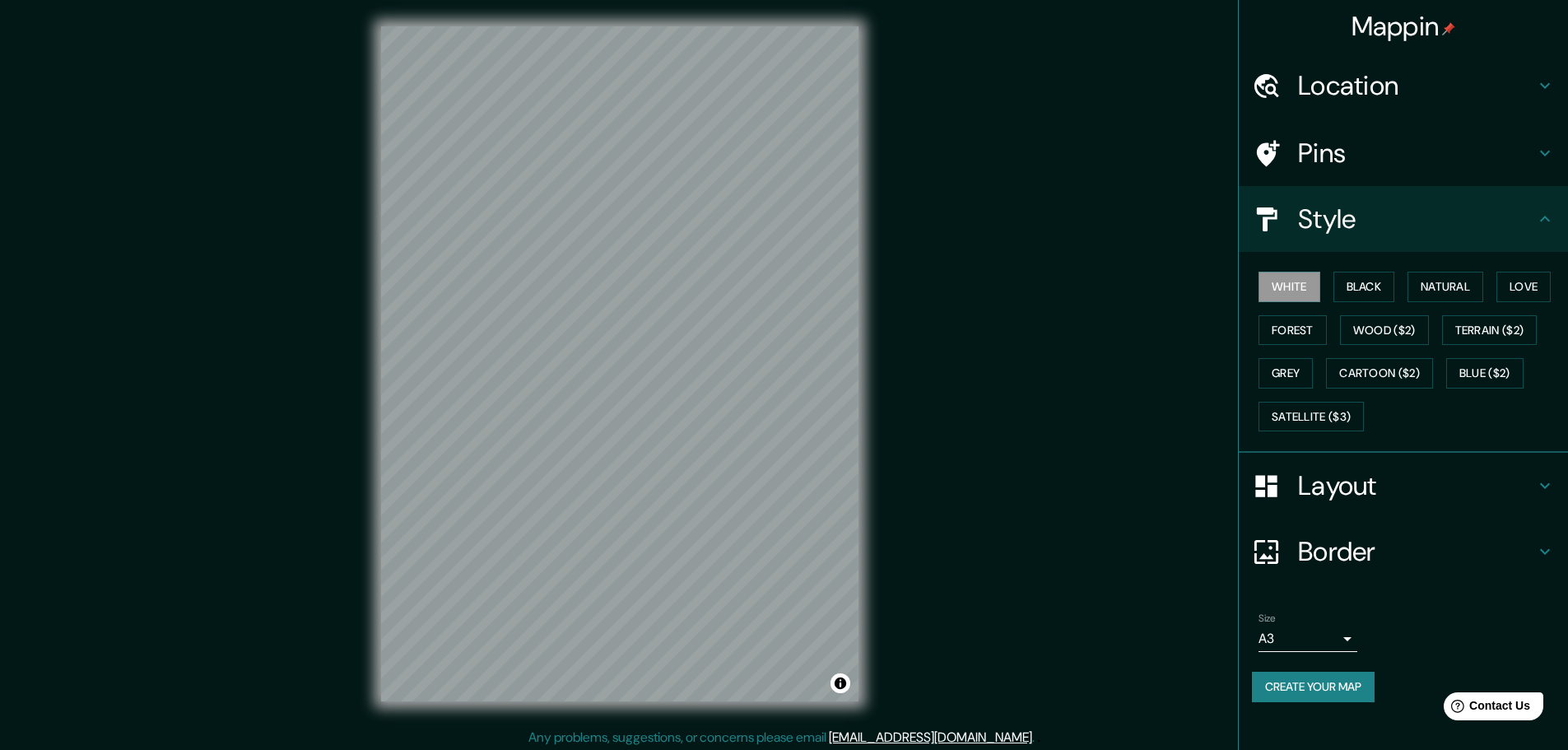
click at [1332, 551] on h4 "Border" at bounding box center [1416, 550] width 237 height 32
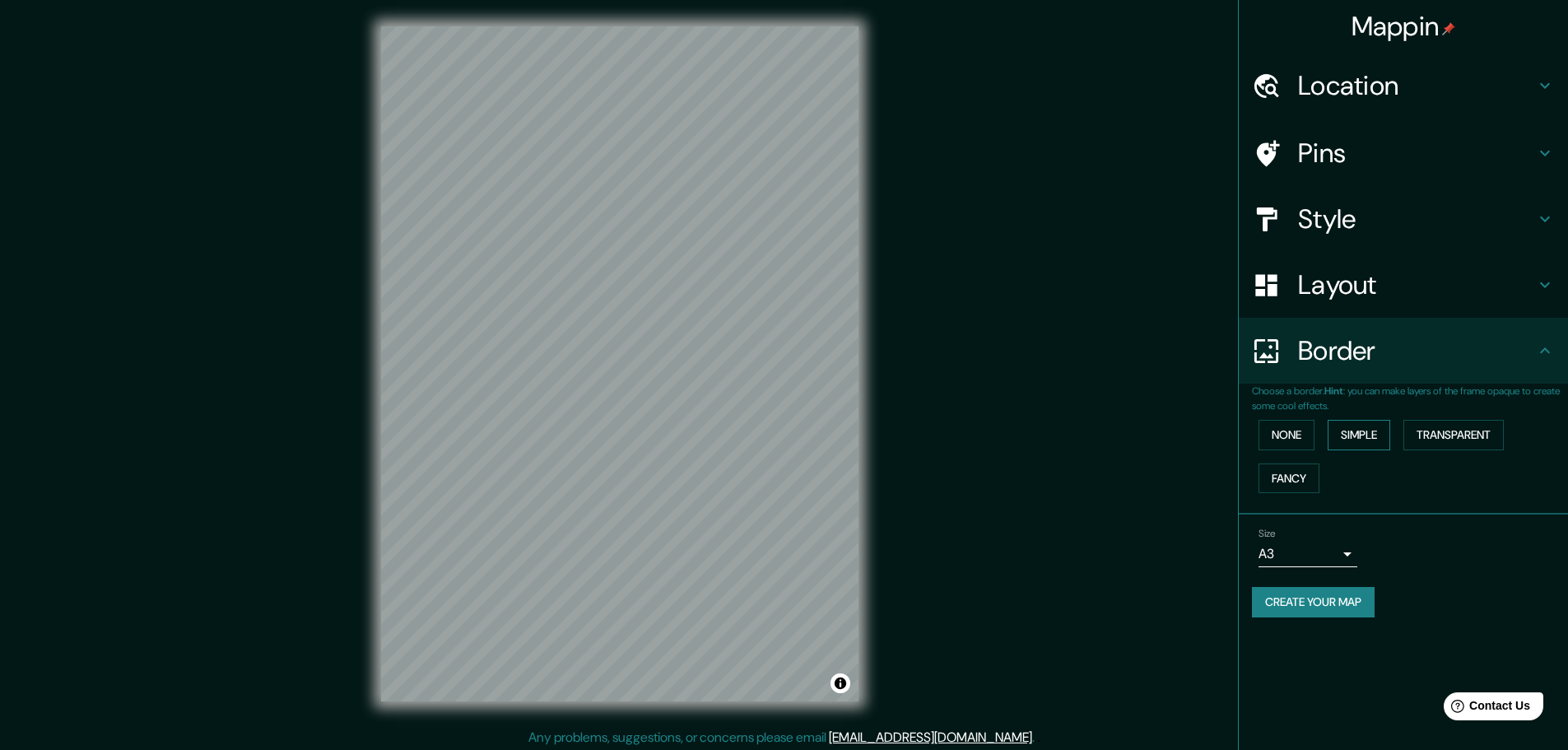
click at [1367, 431] on button "Simple" at bounding box center [1359, 434] width 63 height 30
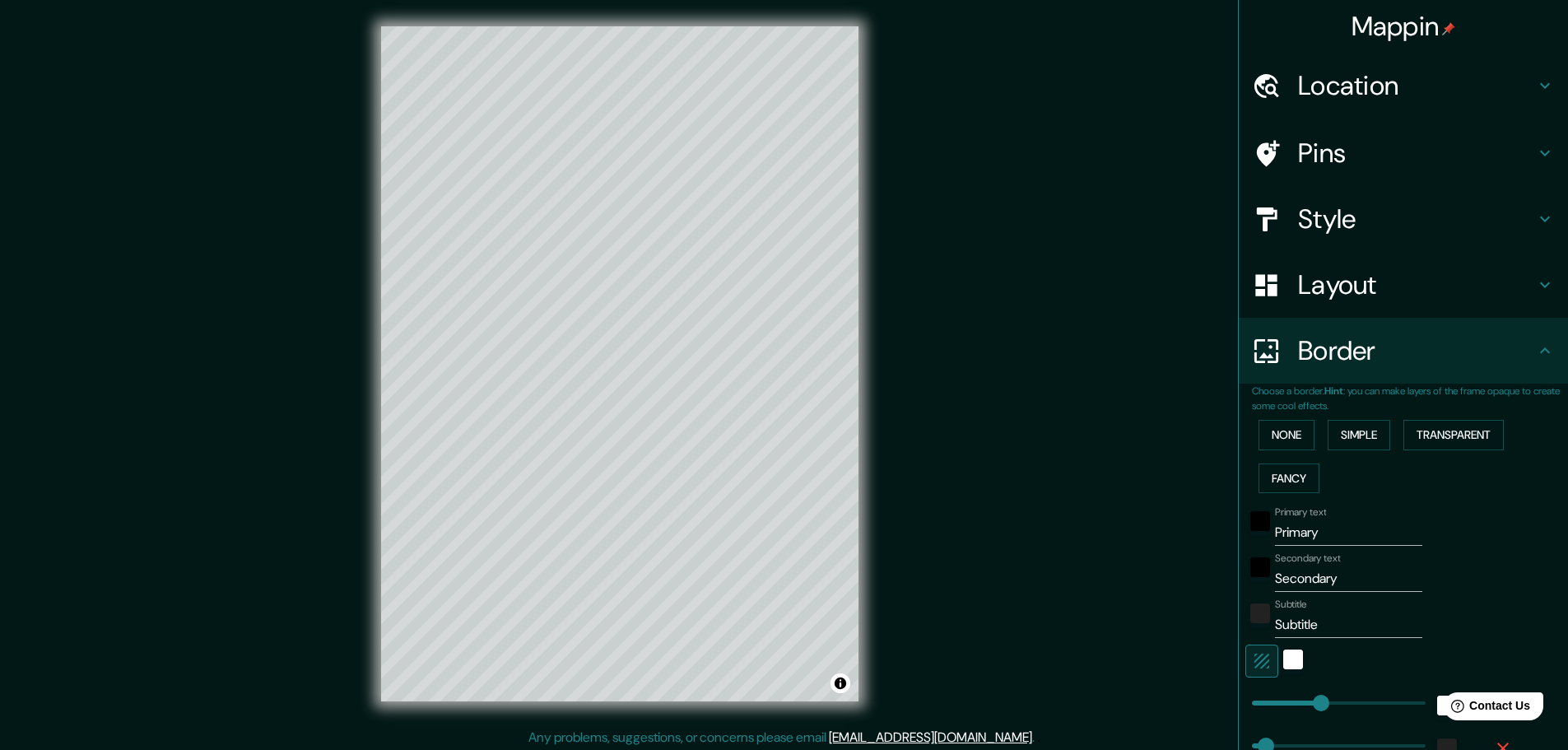
click at [1308, 534] on input "Primary" at bounding box center [1349, 532] width 147 height 27
type input "G"
type input "46"
type input "Gu"
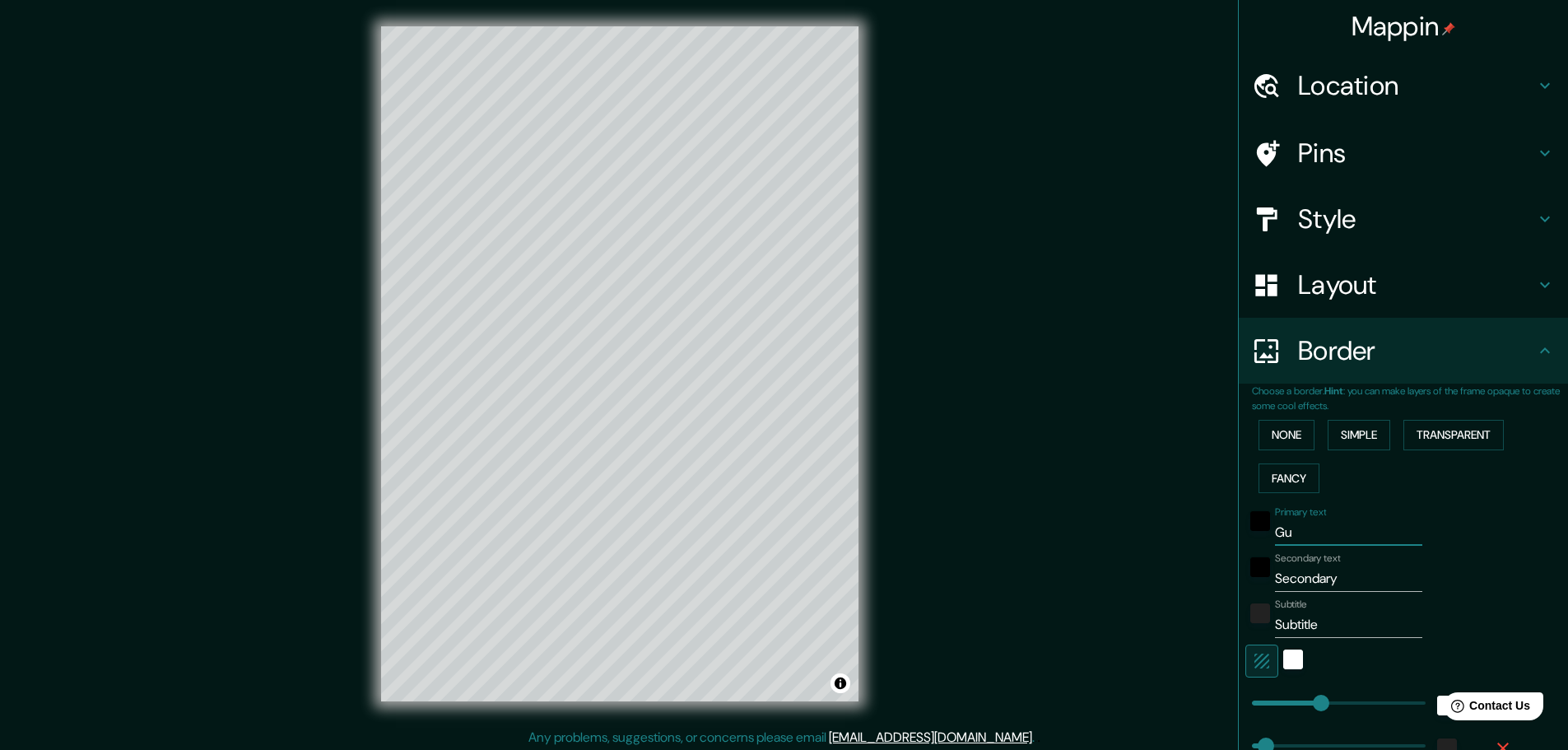
type input "46"
type input "Gua"
type input "46"
type input "Guad"
type input "46"
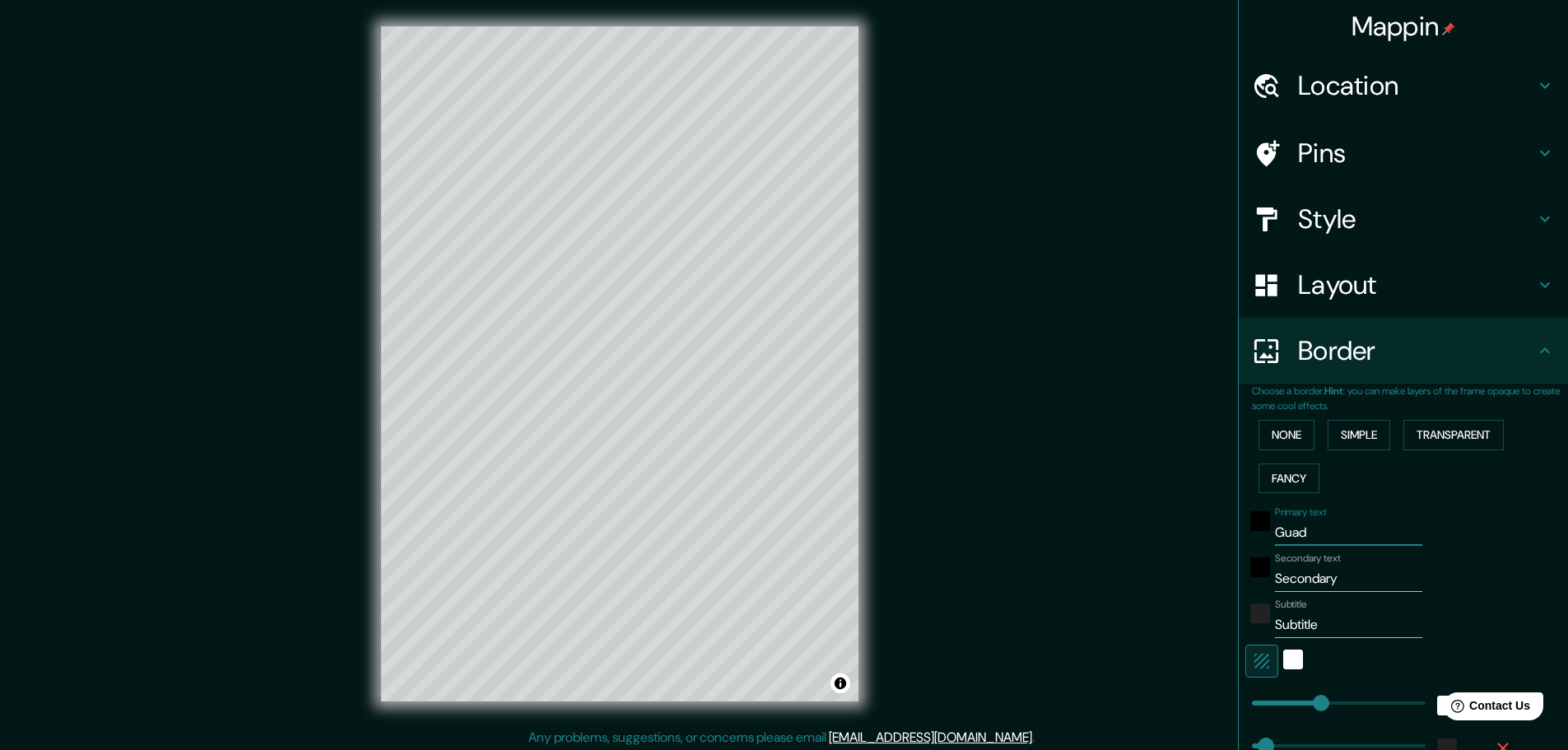
type input "Guadalajara"
type input "46"
type input "ja"
type input "46"
type input "j"
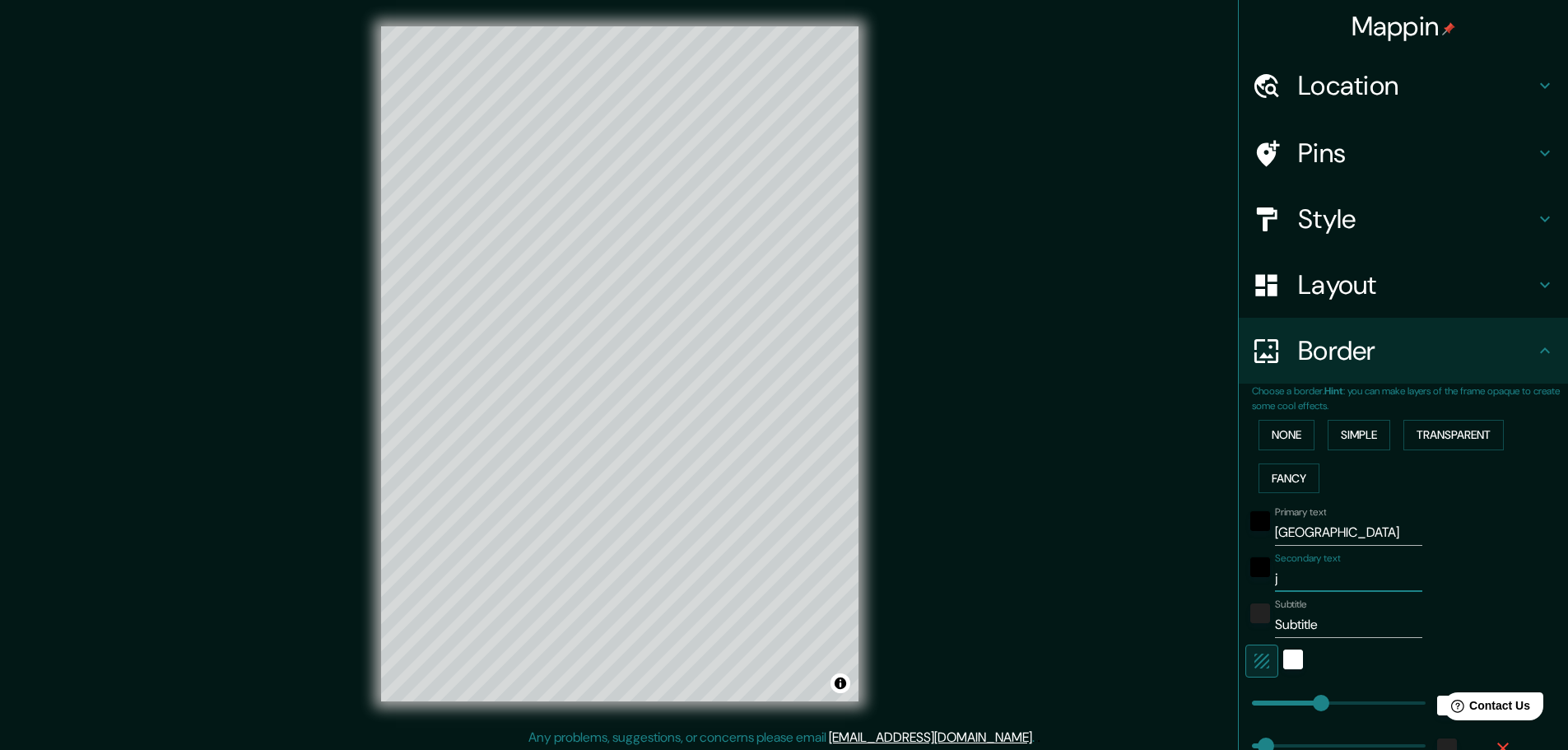
type input "46"
type input "JA"
type input "46"
type input "JAL"
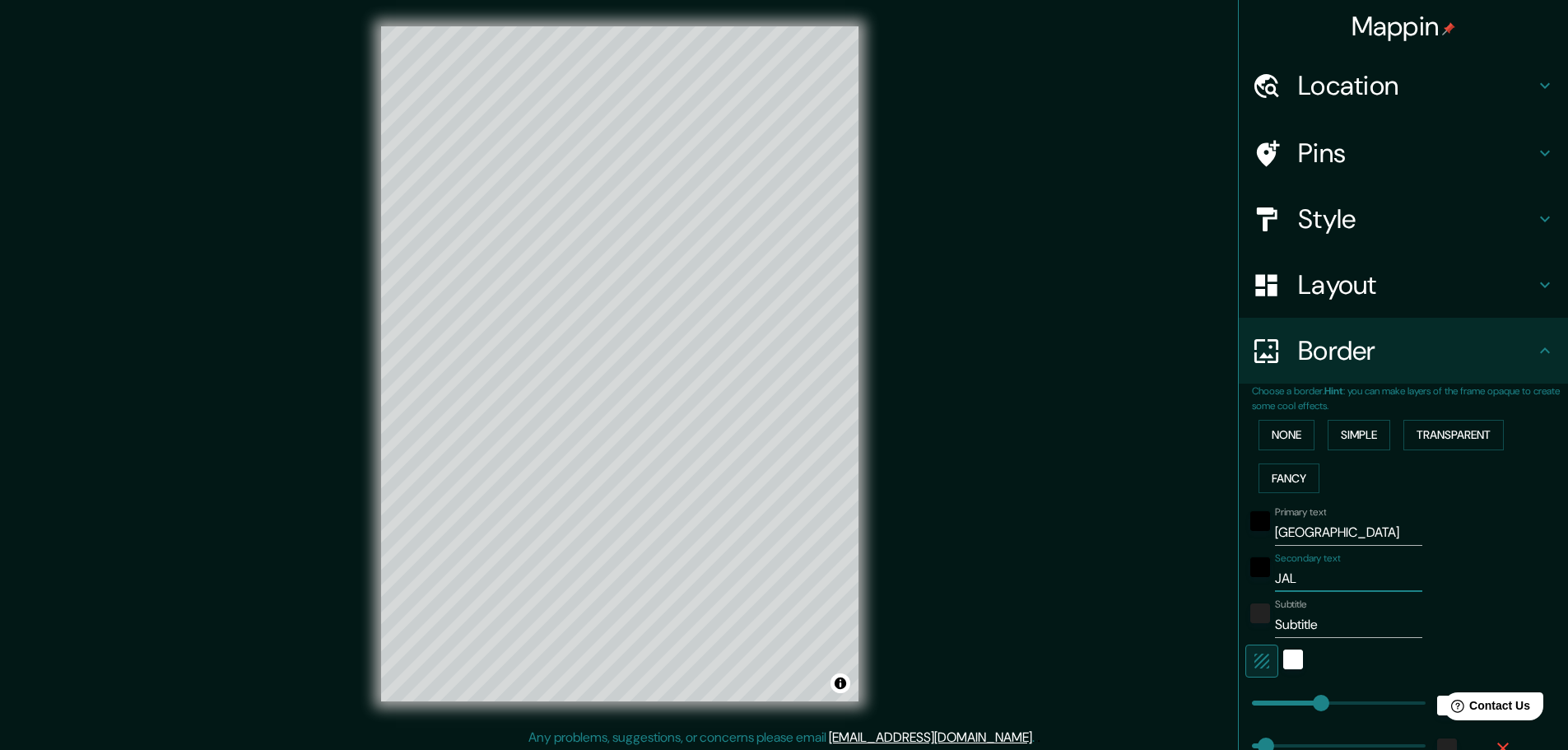
type input "46"
type input "JALI"
type input "46"
type input "JALIS"
type input "46"
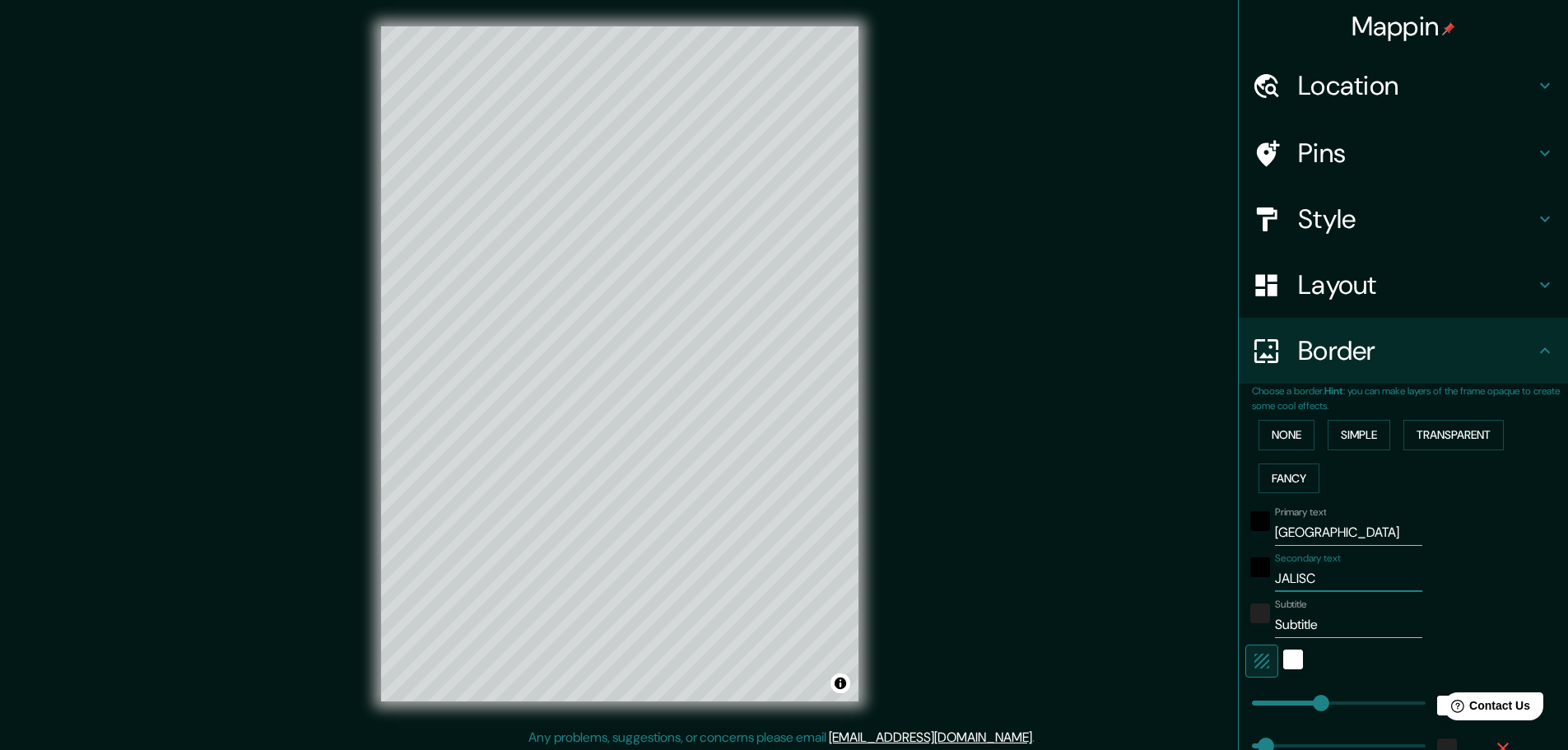
type input "JALISCO"
type input "46"
type input "JALISCO"
type input "ME"
type input "46"
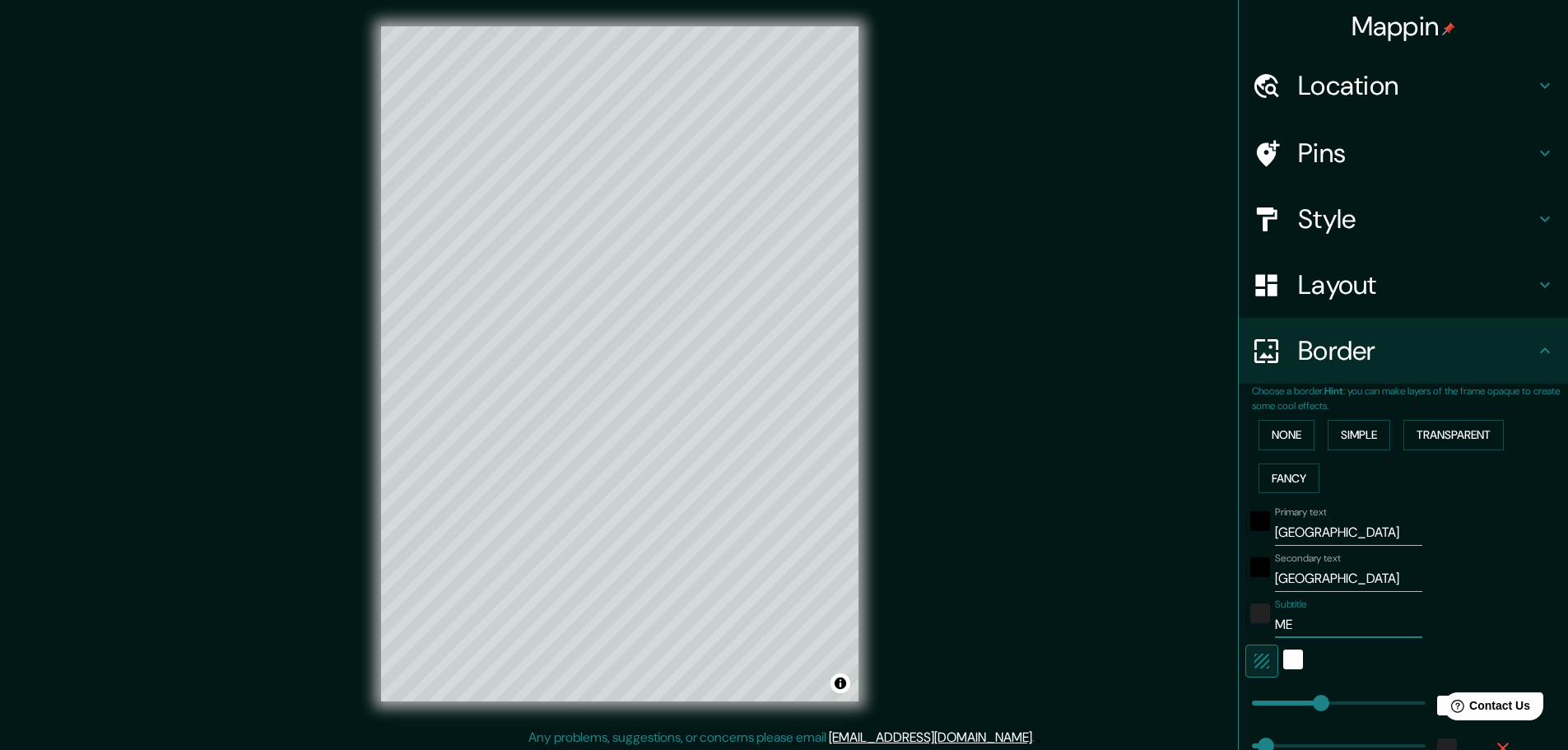
type input "M"
type input "46"
type input "Mé"
type input "46"
type input "Méci"
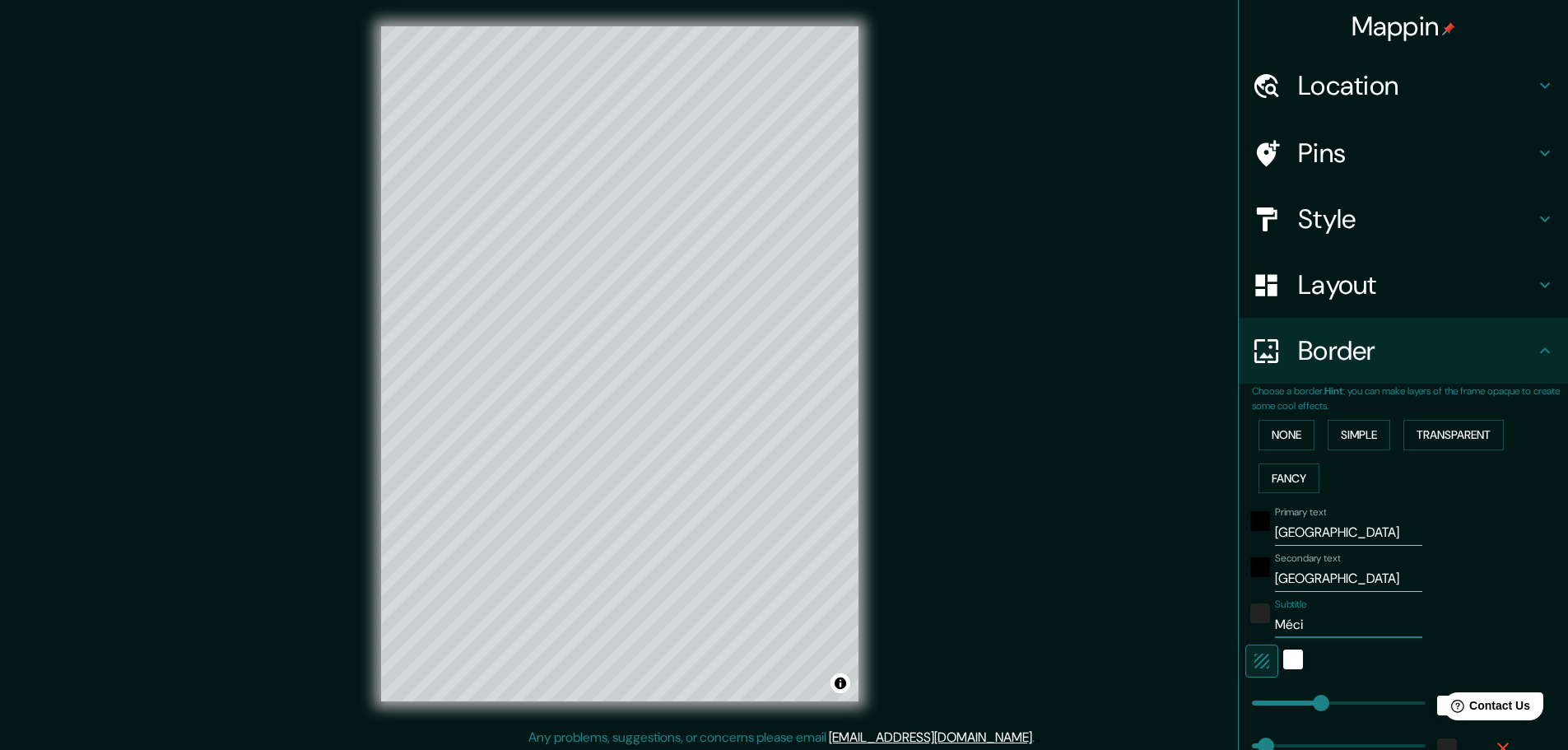
type input "46"
type input "Mécivo"
type input "46"
type input "Méciv"
type input "46"
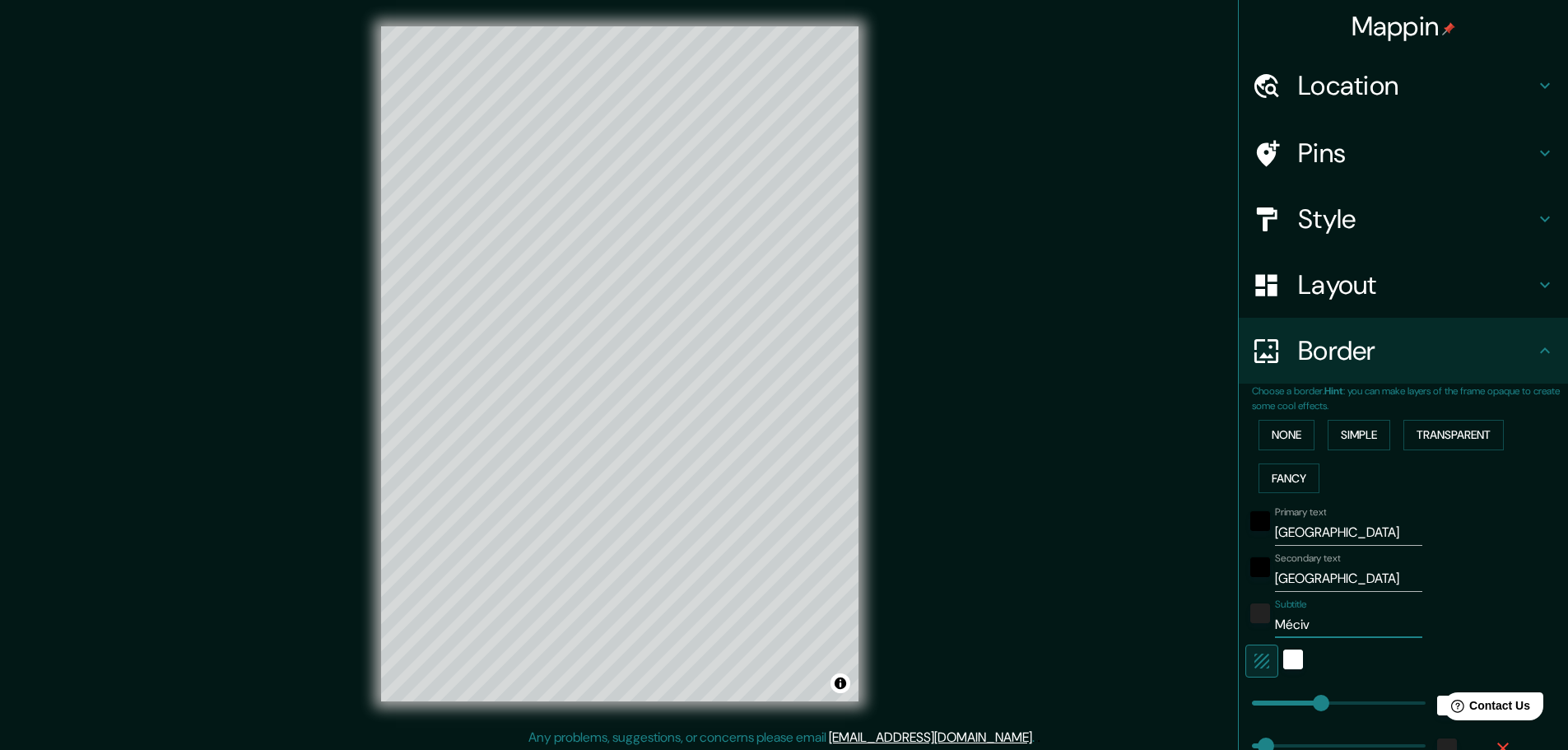
type input "Méci"
type input "46"
type input "Méc"
type input "46"
type input "Mé"
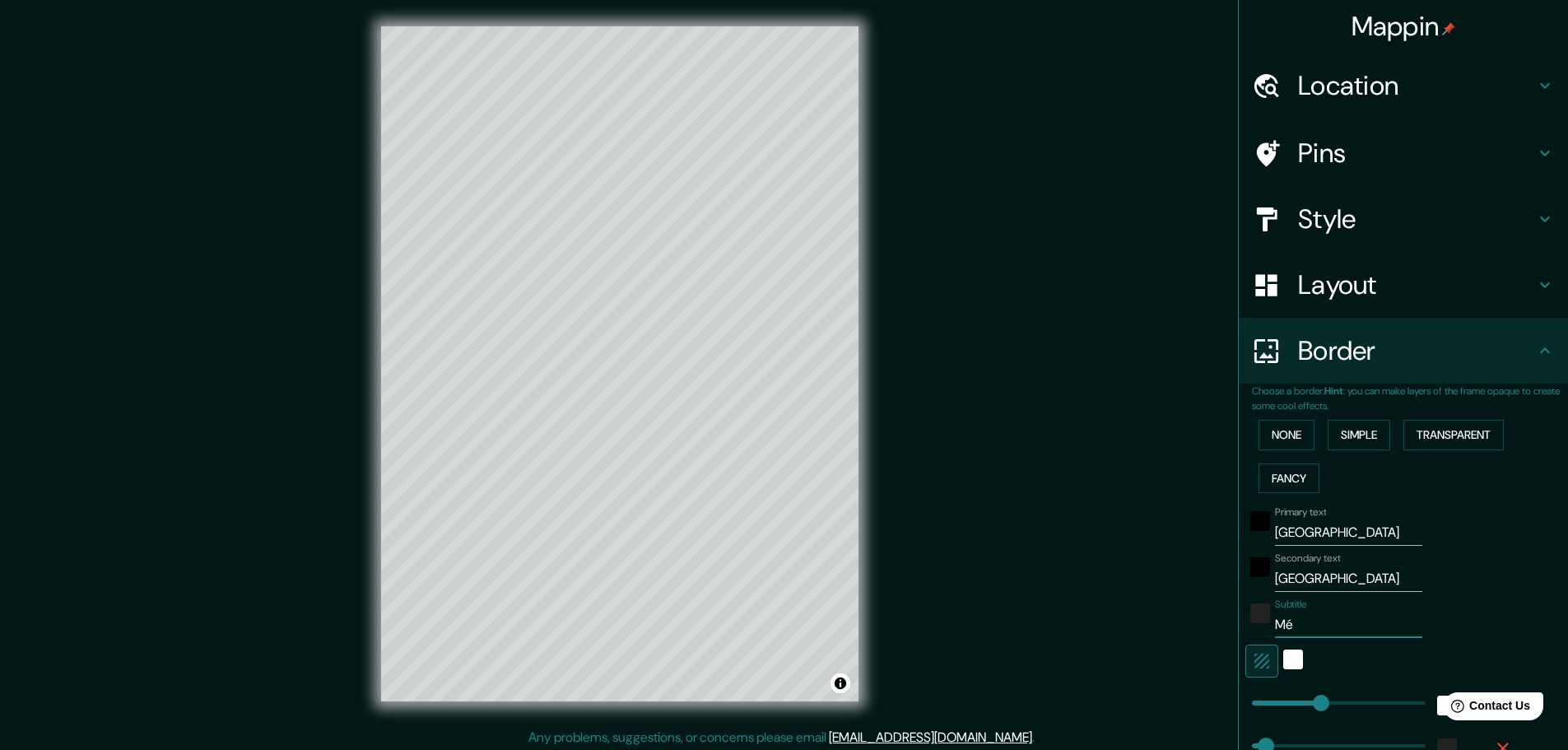
type input "46"
type input "Méci"
type input "46"
type input "Mécivo"
type input "46"
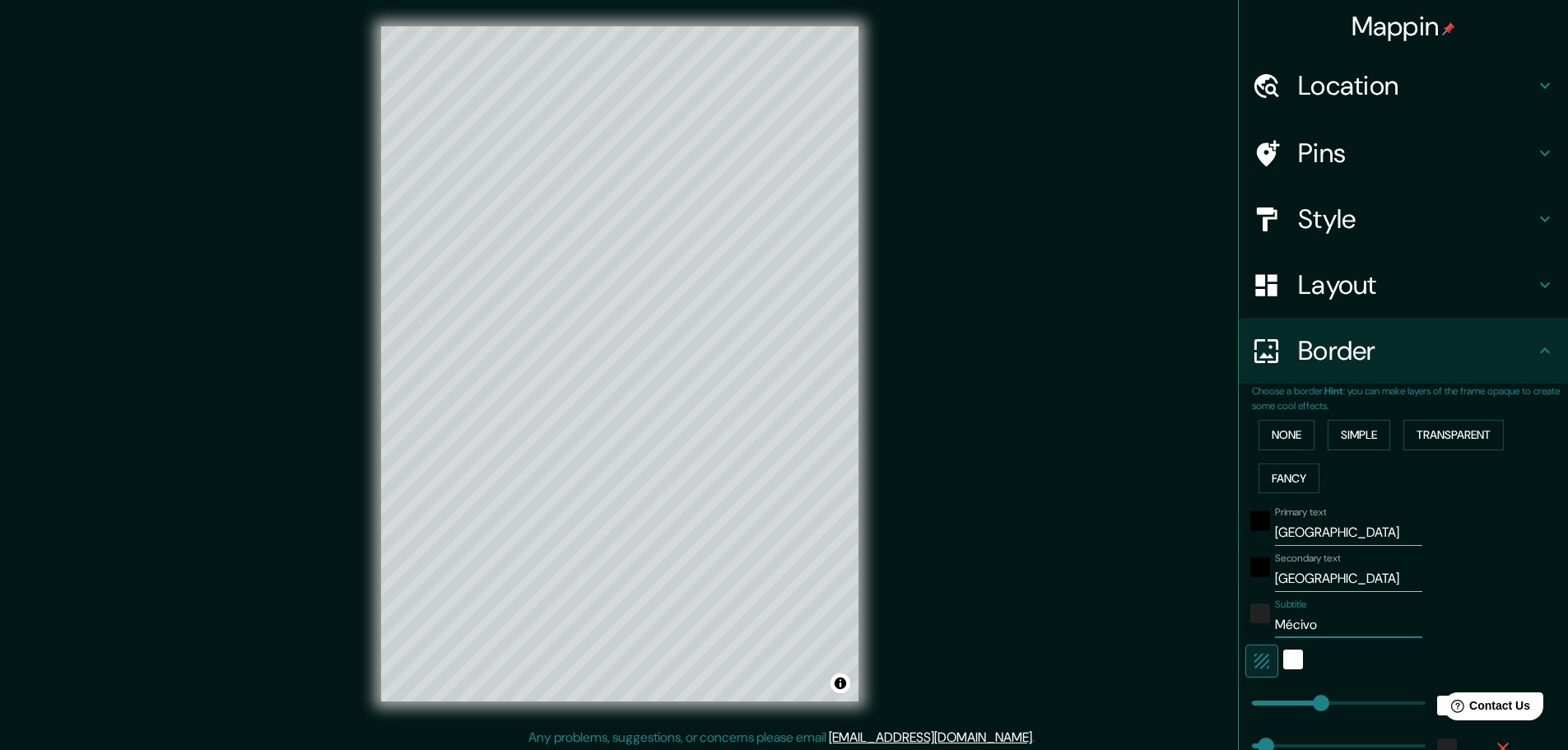
type input "Méciv"
type input "46"
type input "Méci"
type input "46"
type input "Méc"
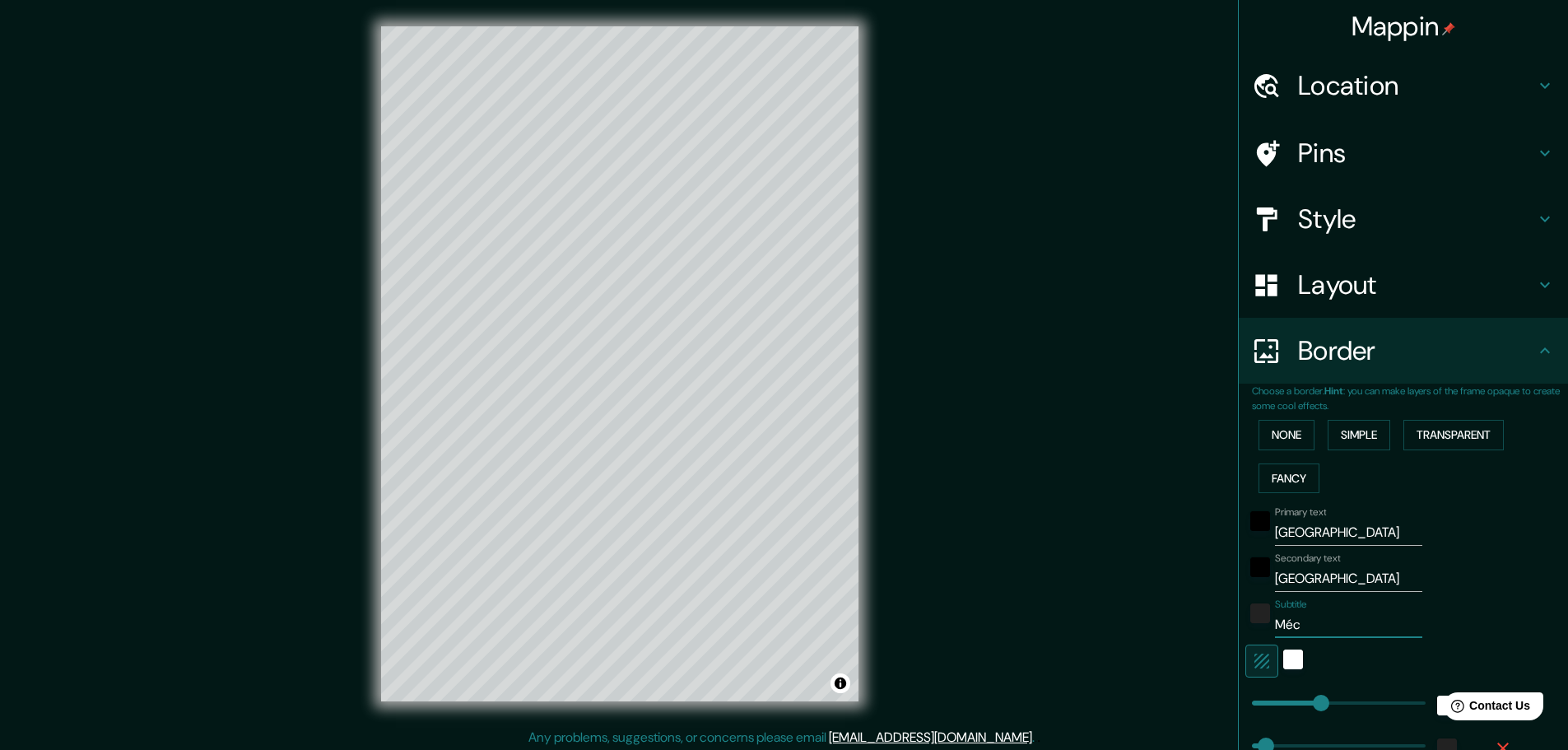
type input "46"
type input "Mé"
type input "46"
type input "Méxi"
type input "46"
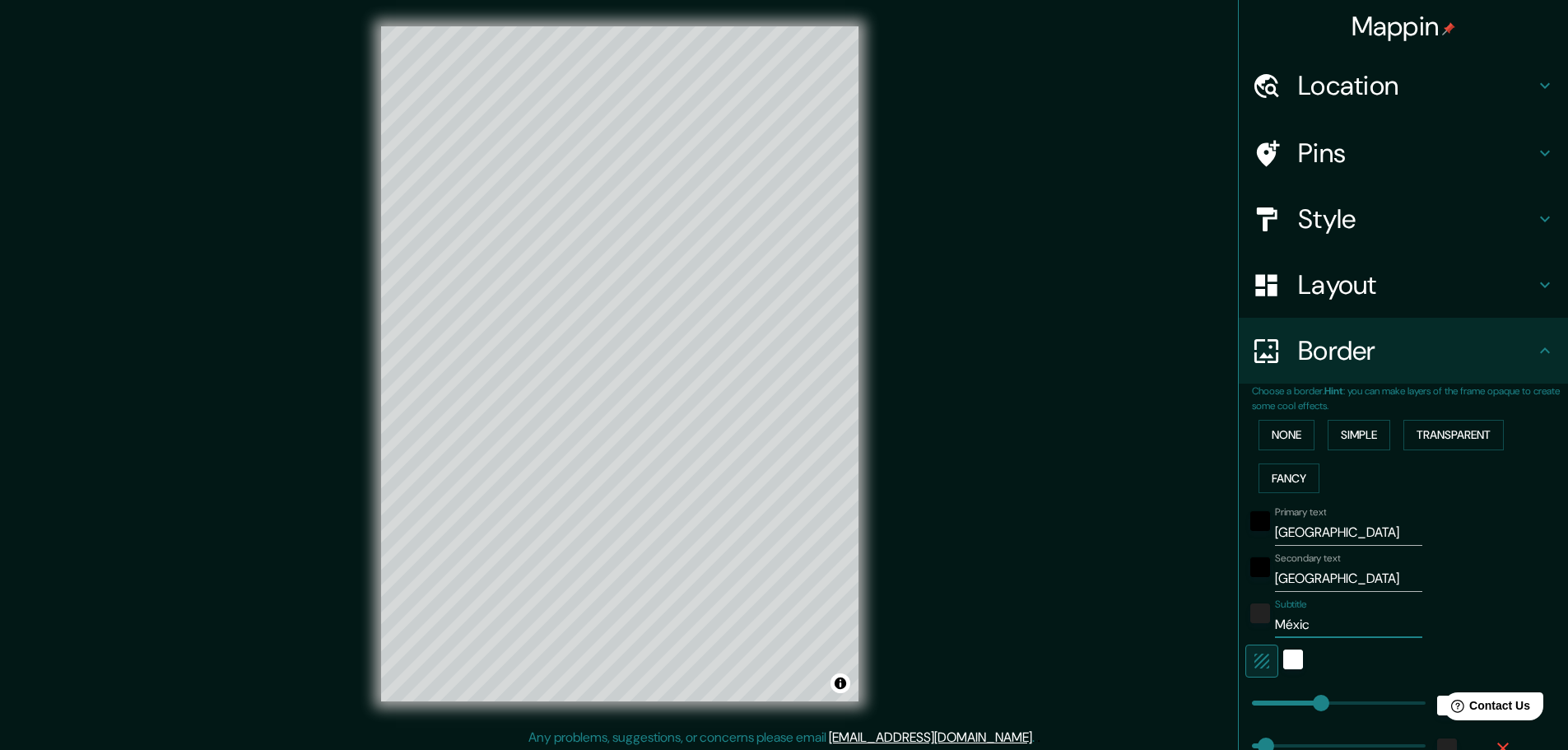
type input "México"
type input "46"
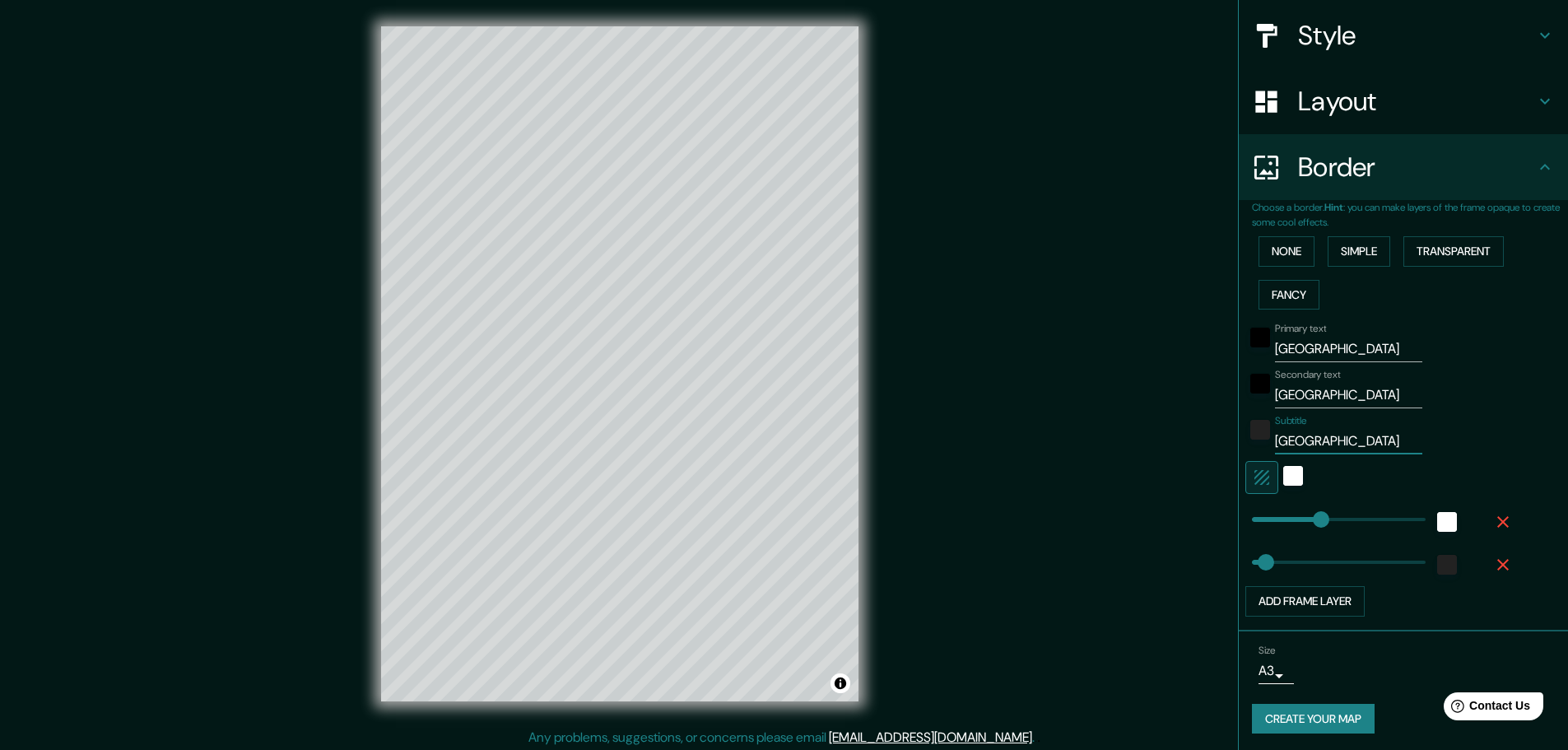
scroll to position [187, 0]
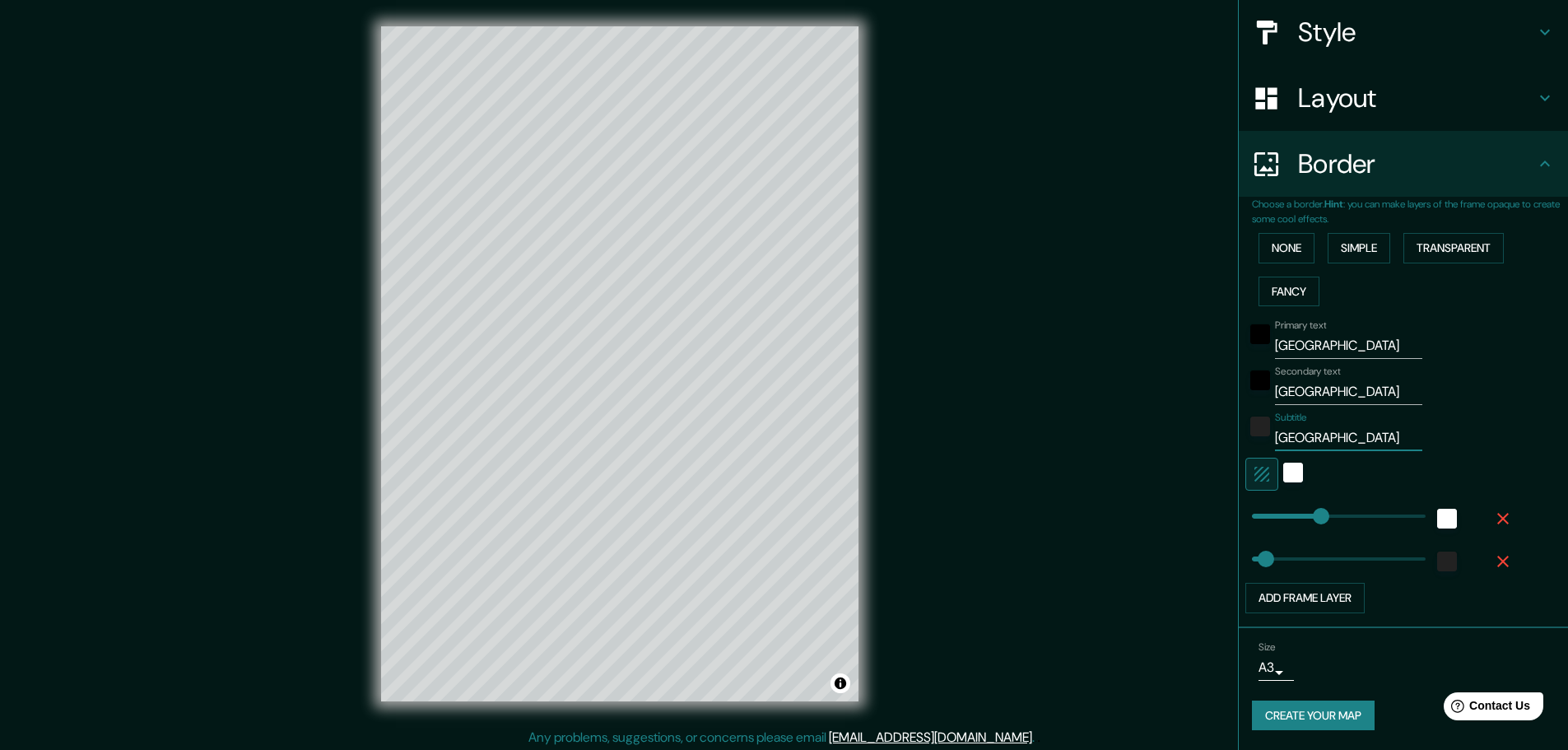
type input "México"
click at [1535, 96] on icon at bounding box center [1544, 98] width 20 height 20
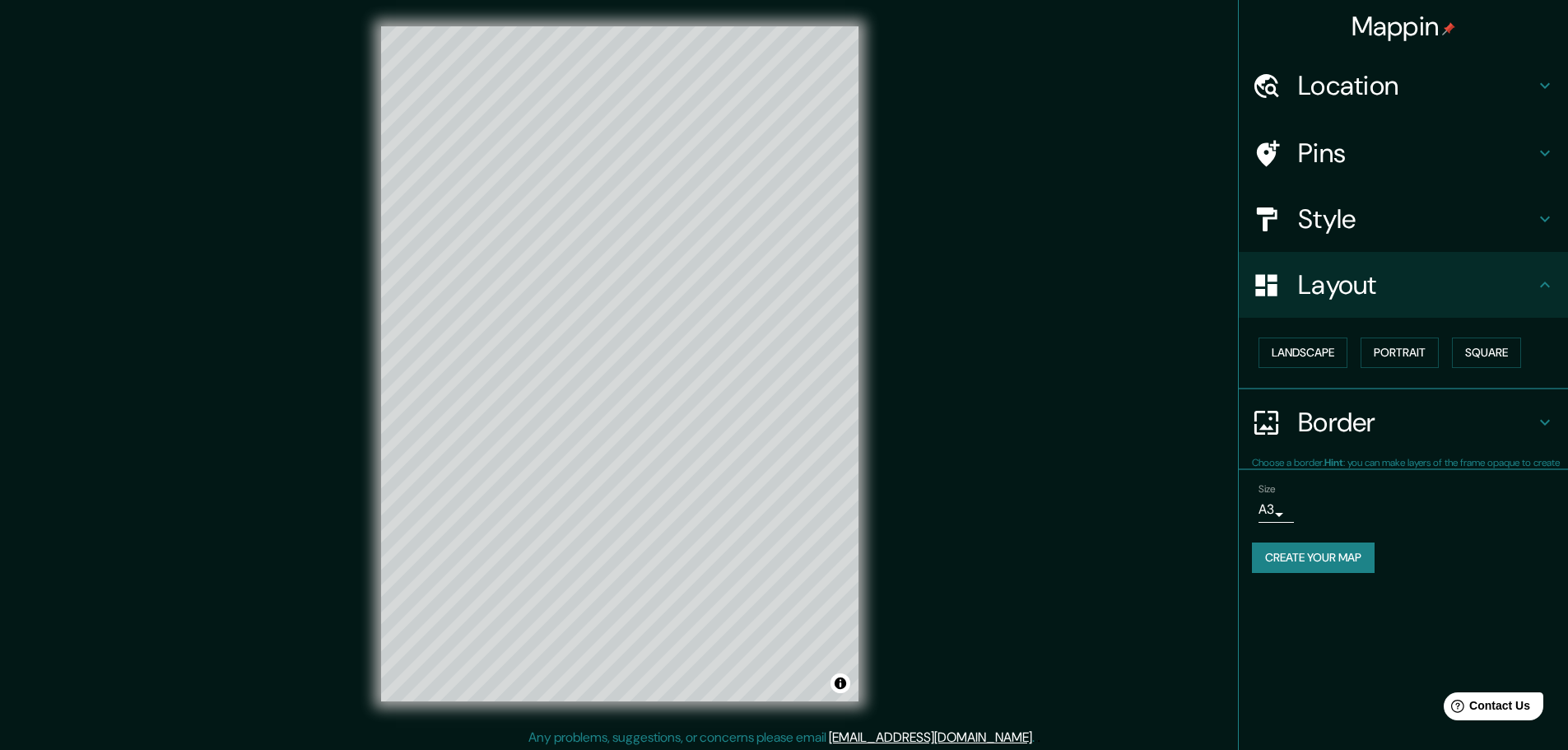
scroll to position [0, 0]
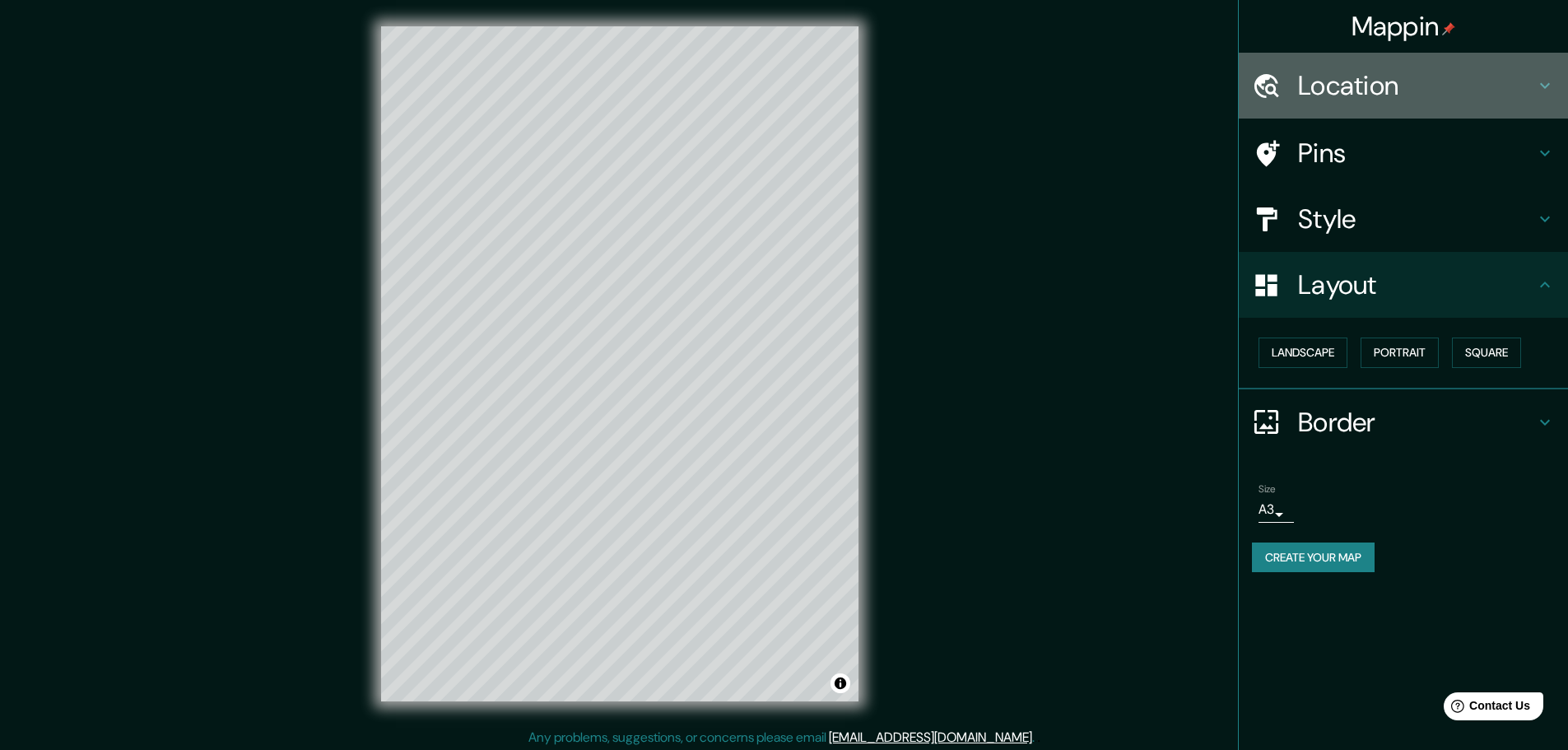
click at [1515, 93] on h4 "Location" at bounding box center [1416, 85] width 237 height 32
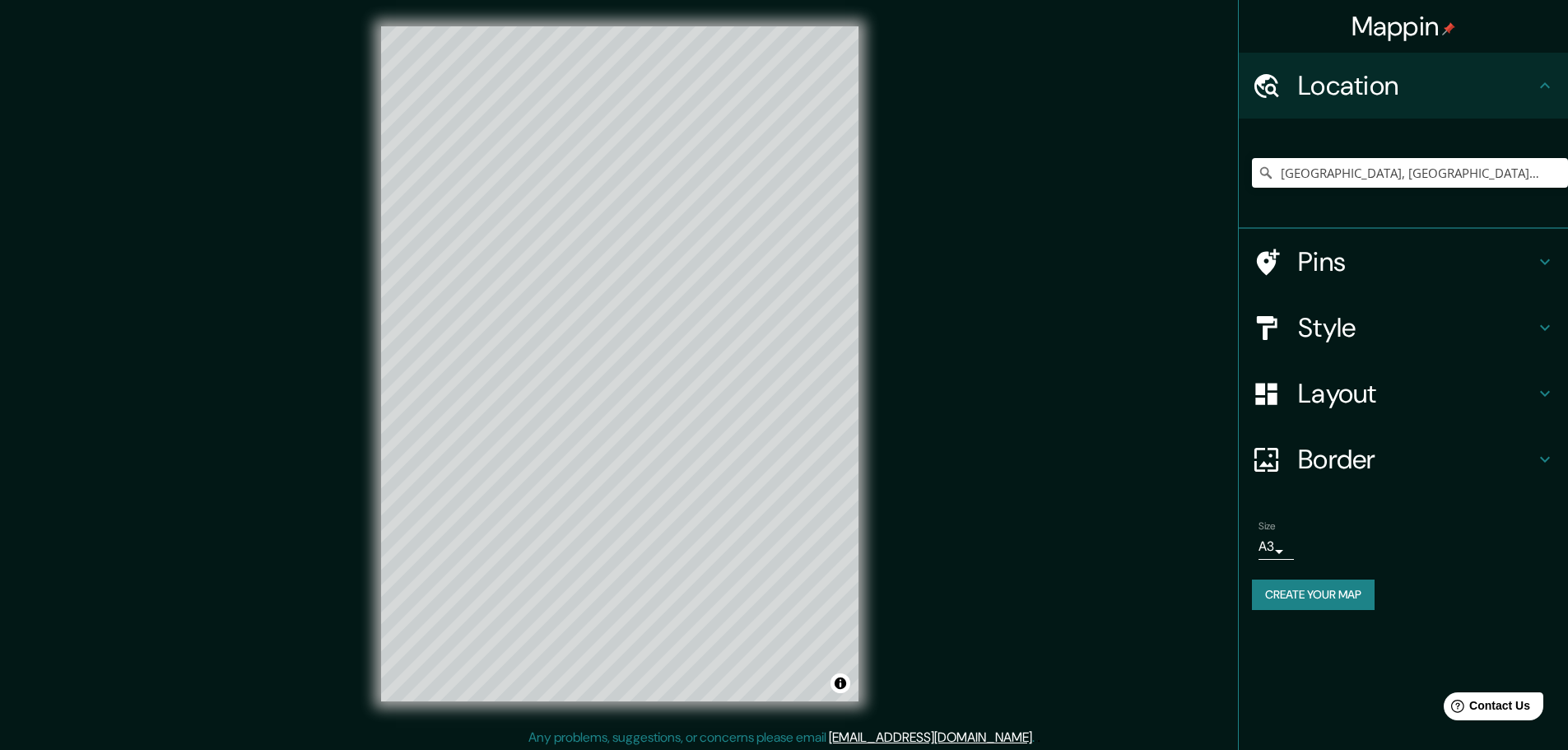
click at [1515, 93] on h4 "Location" at bounding box center [1416, 85] width 237 height 32
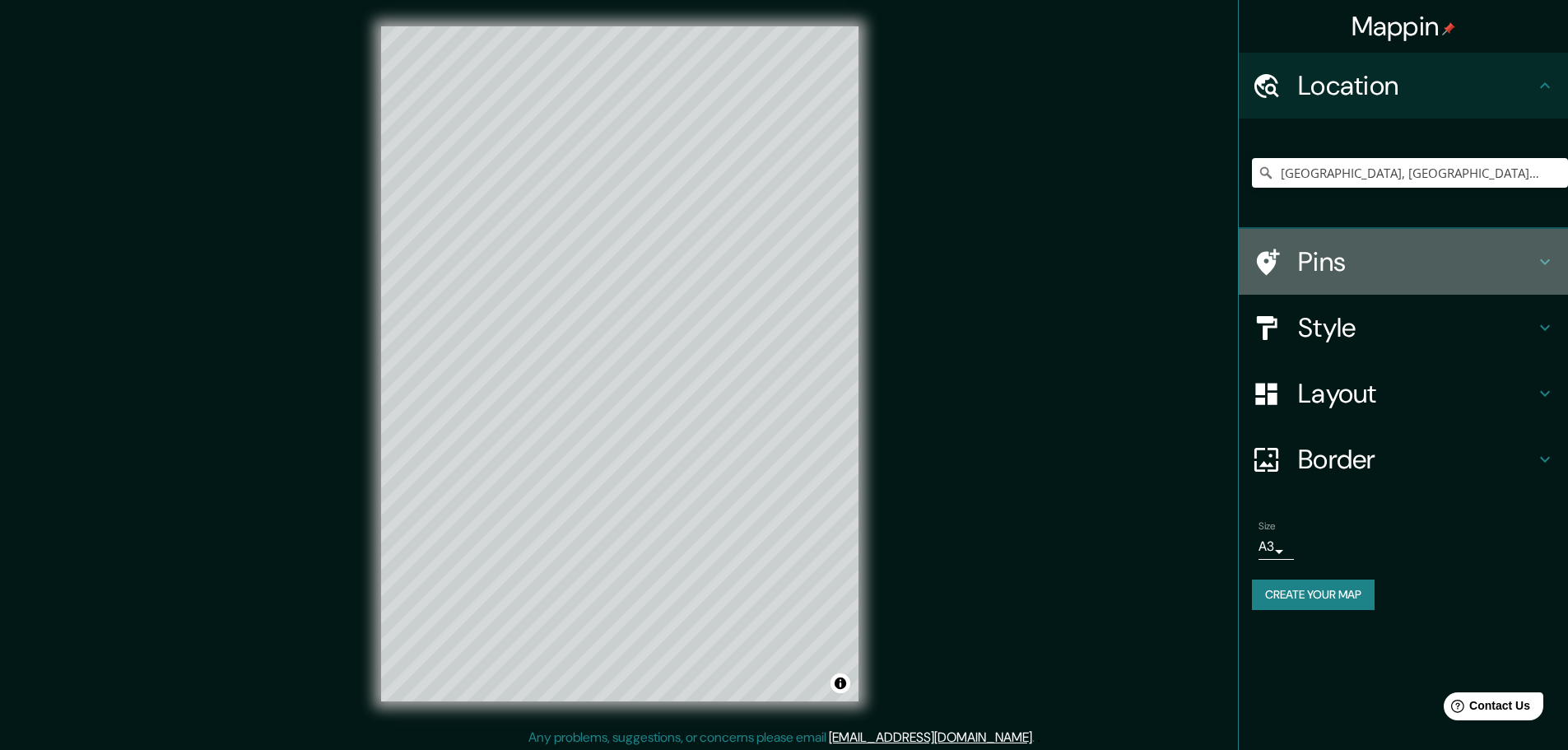
click at [1538, 247] on div "Pins" at bounding box center [1403, 261] width 329 height 66
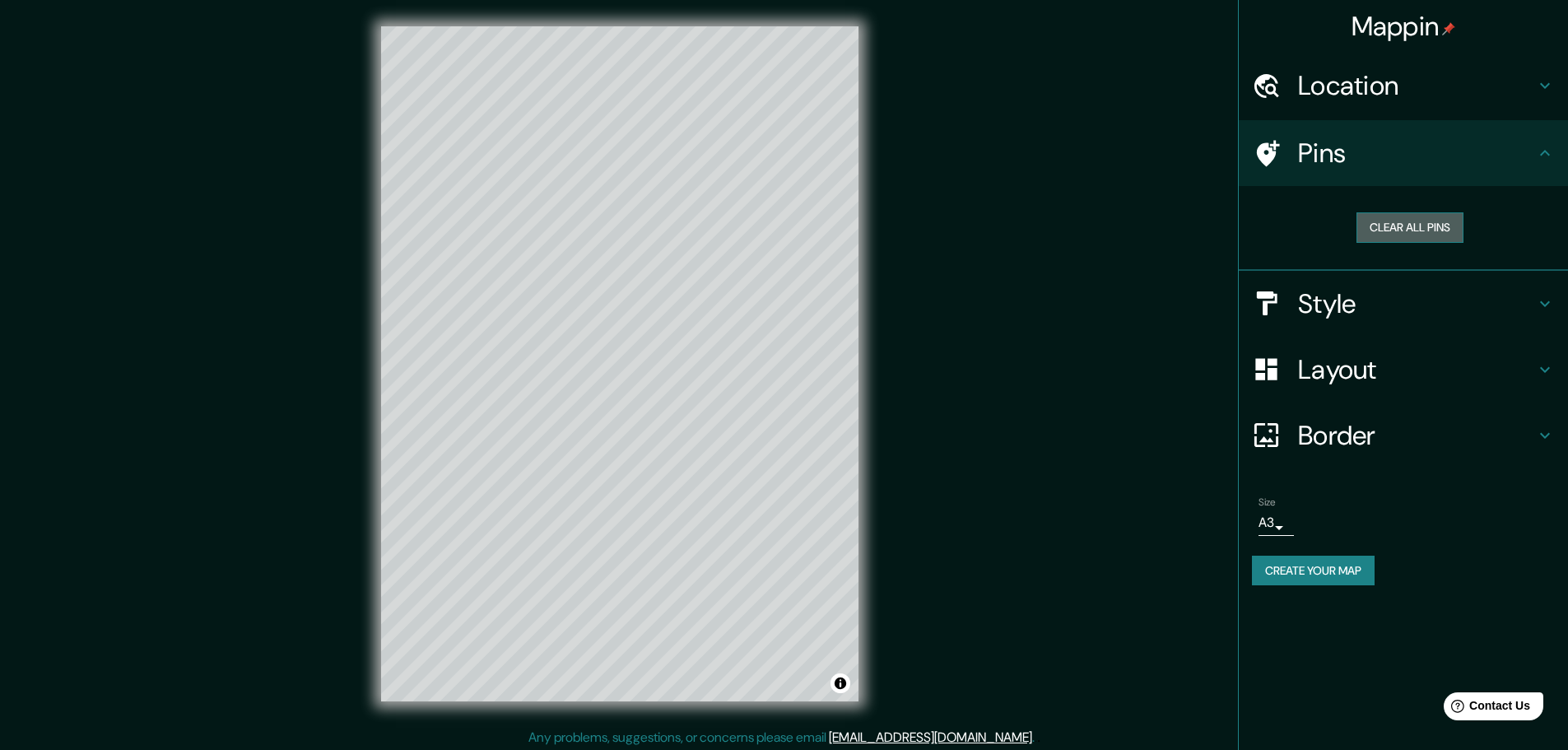
click at [1436, 219] on button "Clear all pins" at bounding box center [1409, 227] width 107 height 30
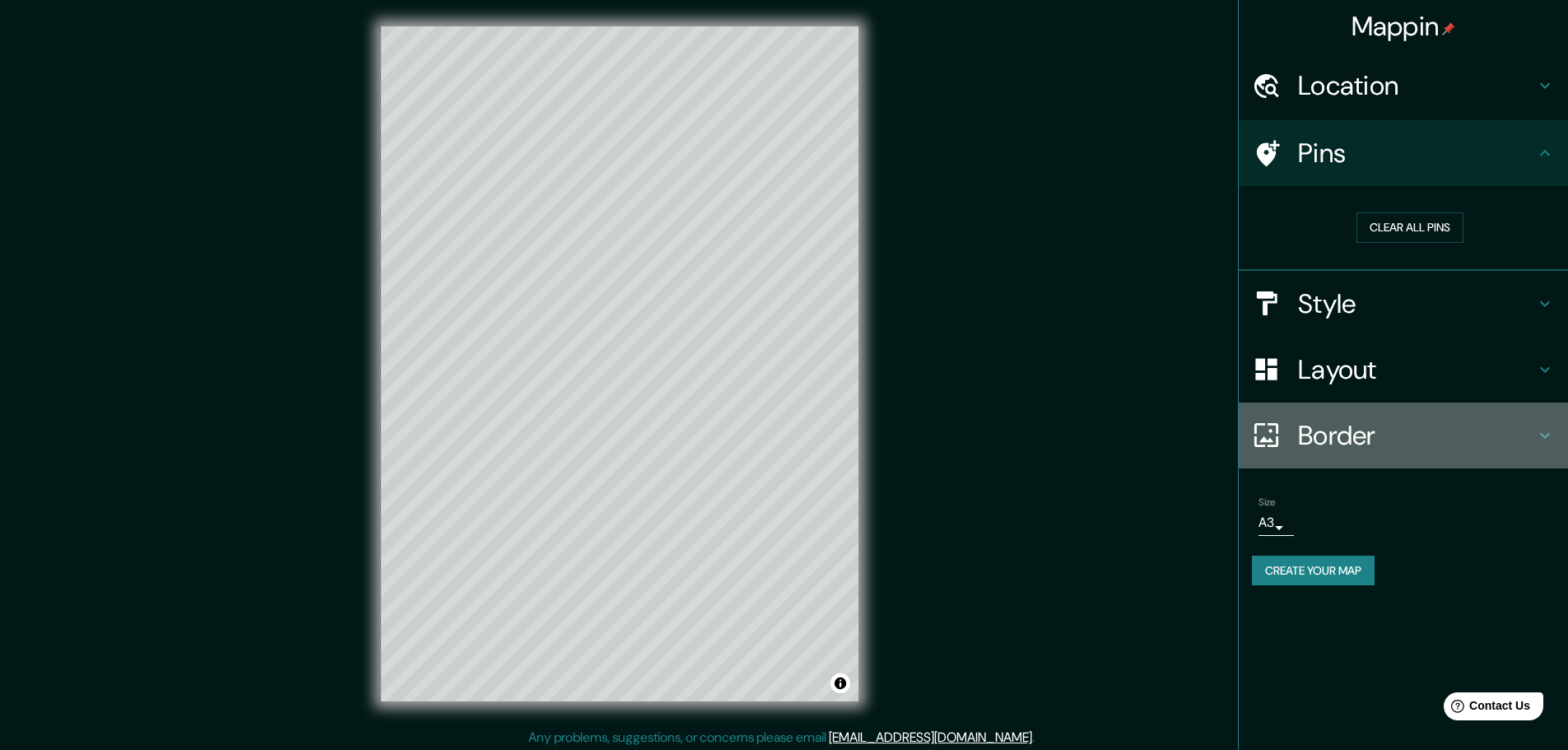
click at [1391, 431] on h4 "Border" at bounding box center [1416, 434] width 237 height 32
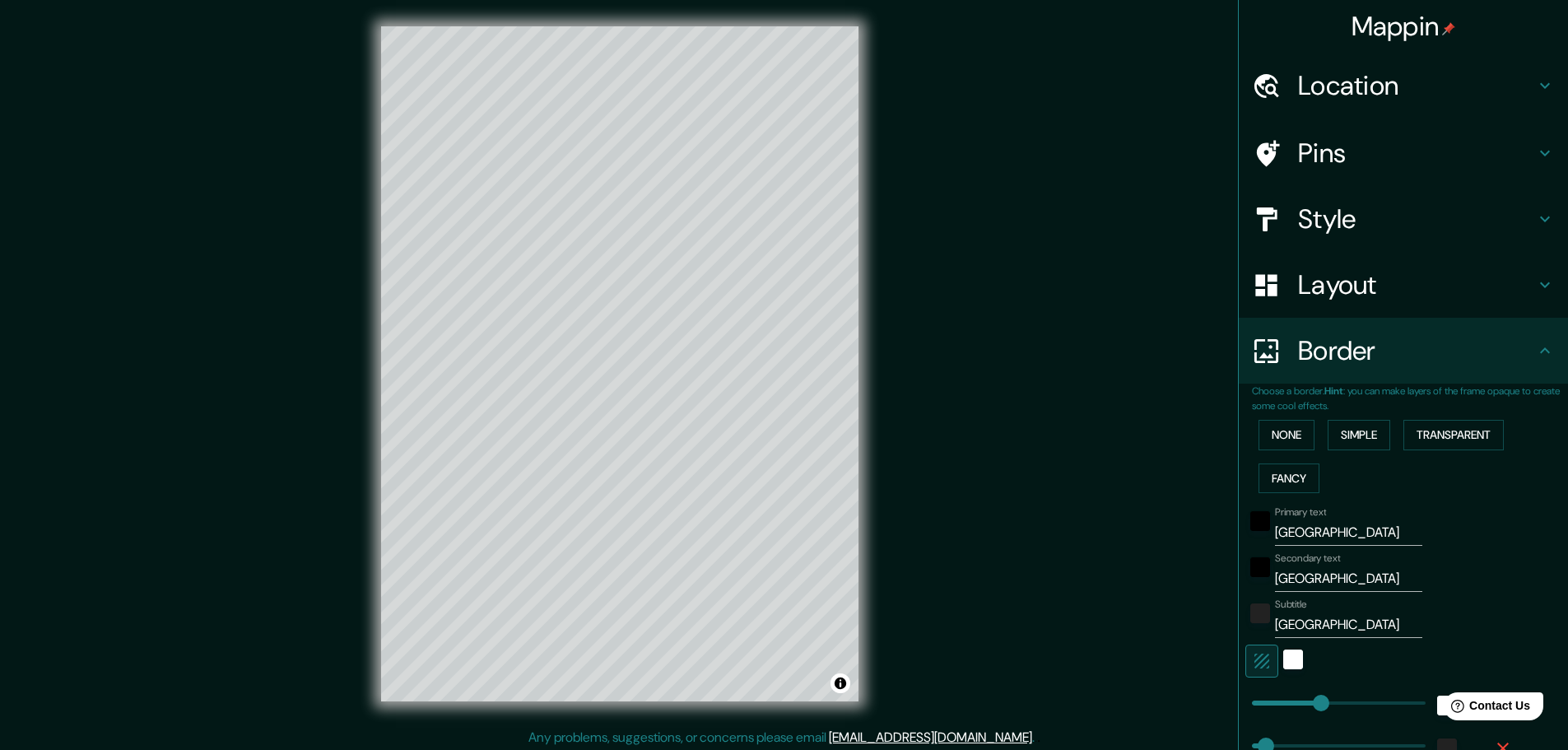
click at [1428, 269] on h4 "Layout" at bounding box center [1416, 284] width 237 height 32
type input "46"
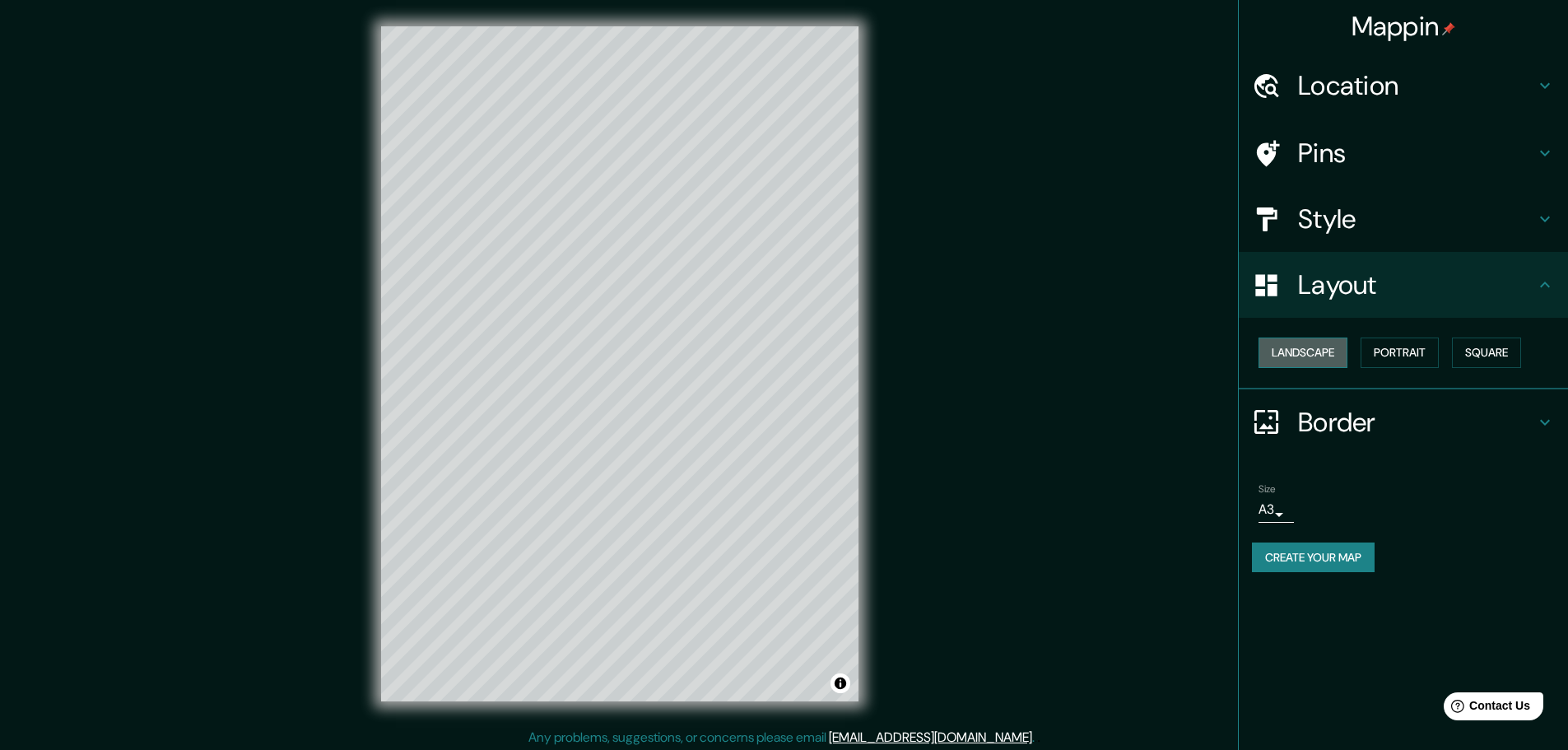
click at [1290, 355] on button "Landscape" at bounding box center [1303, 352] width 88 height 30
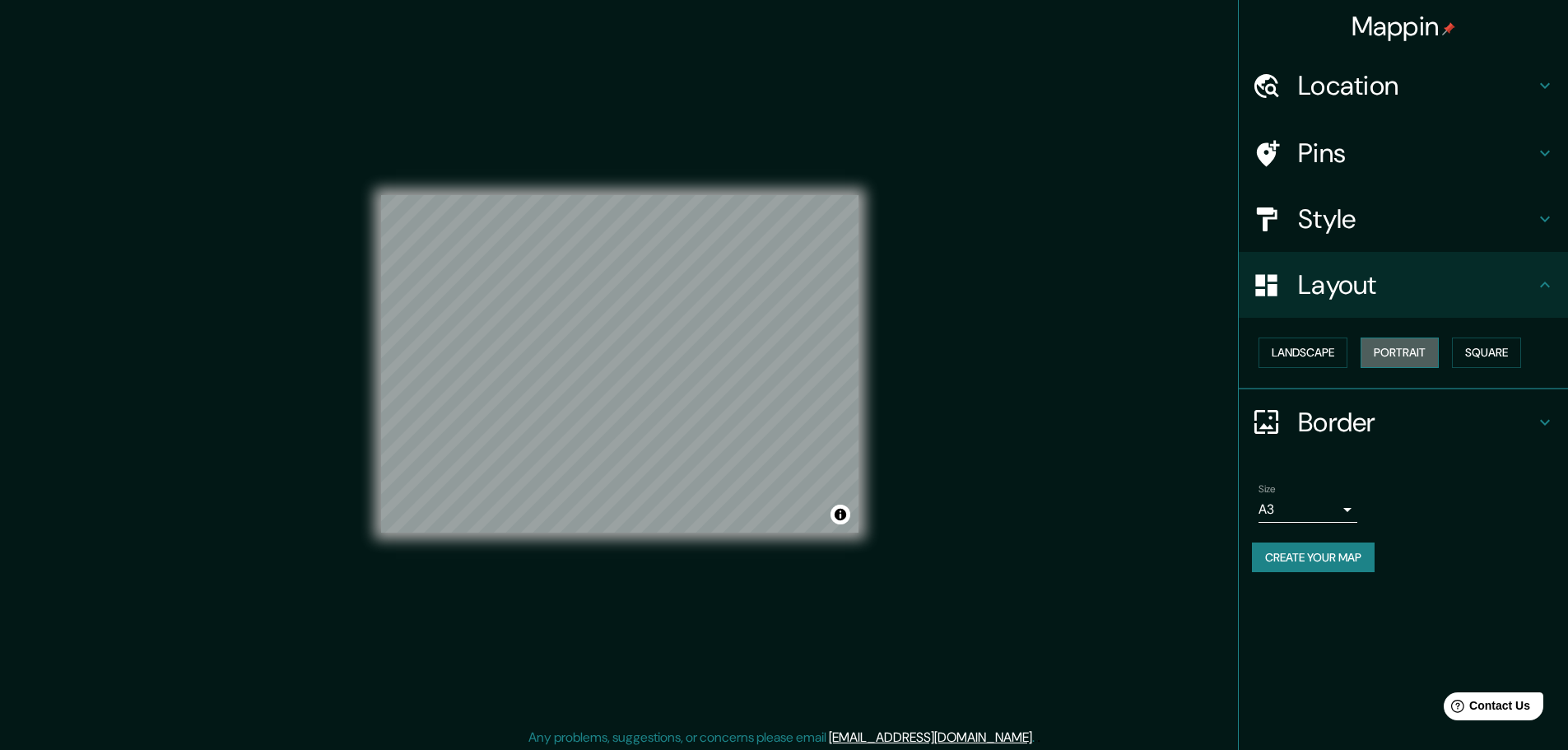
click at [1415, 352] on button "Portrait" at bounding box center [1400, 352] width 79 height 30
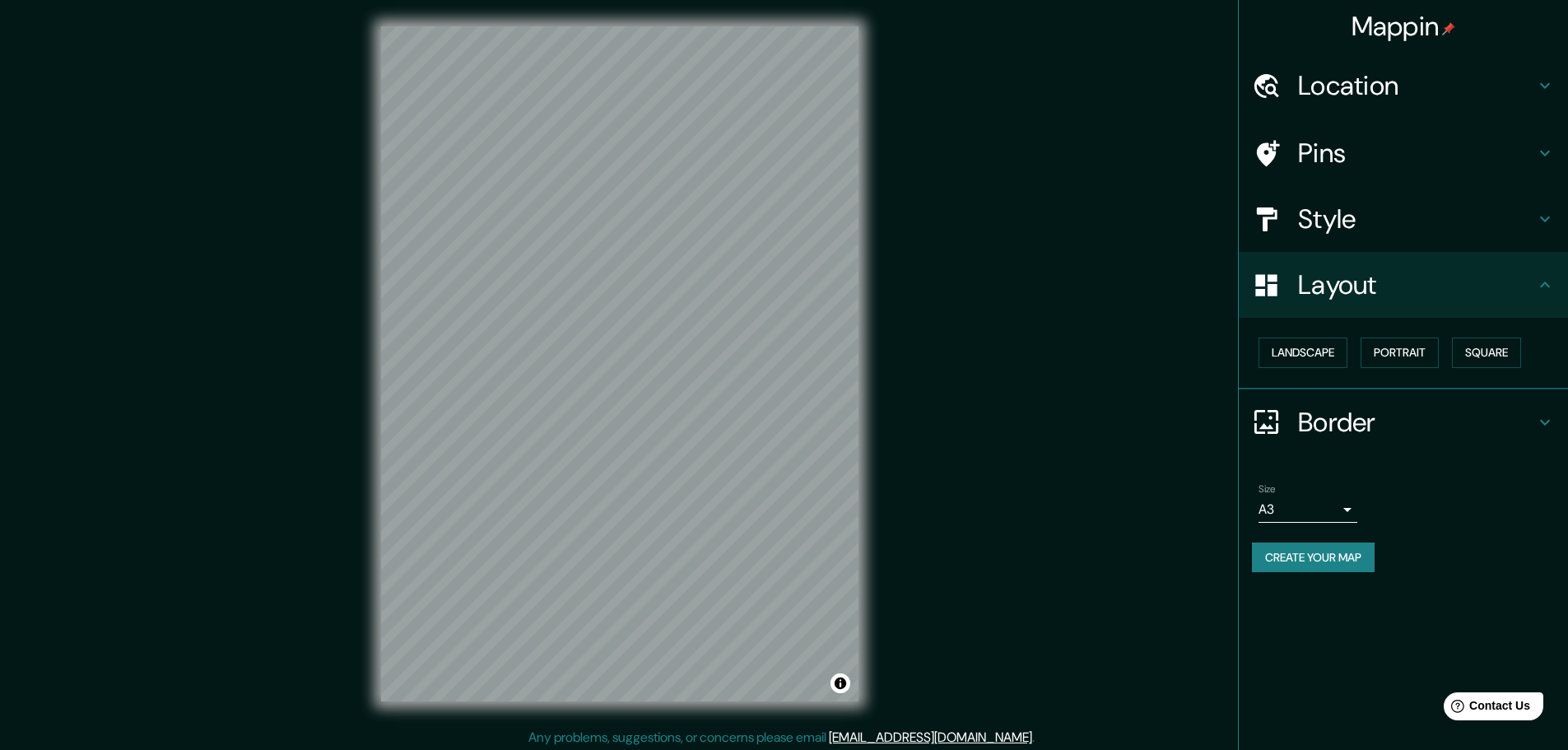
click at [1467, 289] on h4 "Layout" at bounding box center [1416, 284] width 237 height 32
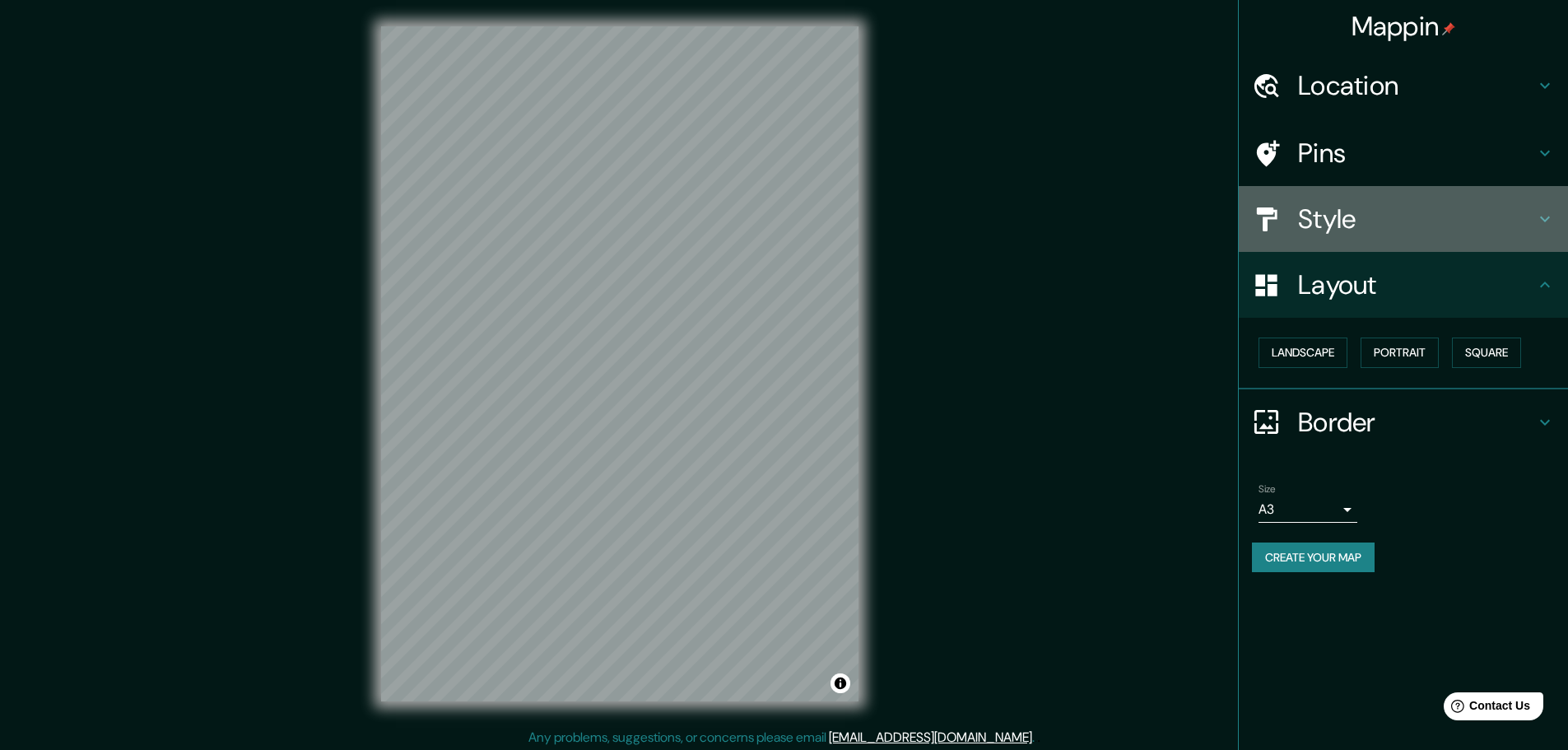
click at [1454, 242] on div "Style" at bounding box center [1403, 218] width 329 height 66
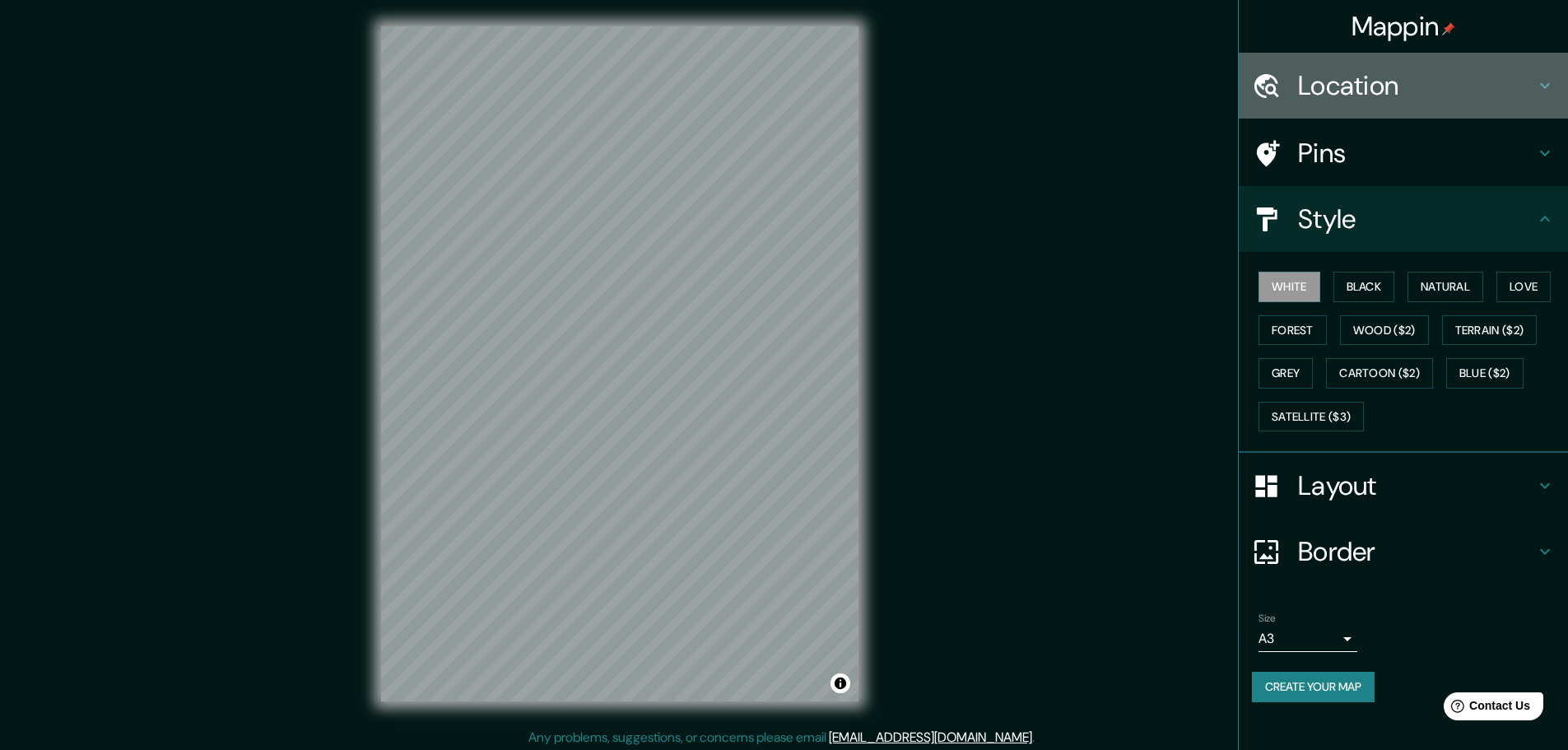
click at [1491, 100] on h4 "Location" at bounding box center [1416, 85] width 237 height 32
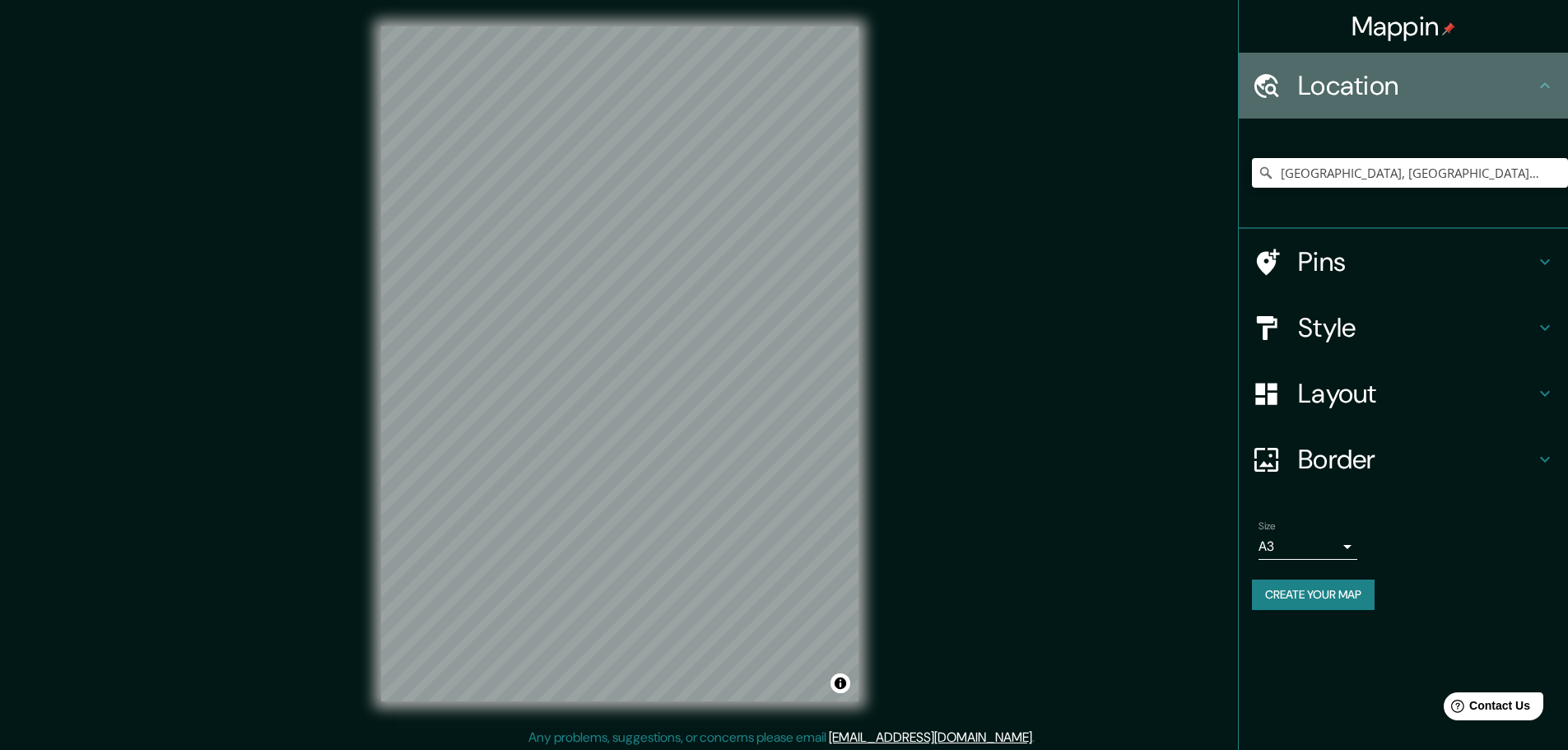
click at [1491, 100] on h4 "Location" at bounding box center [1416, 85] width 237 height 32
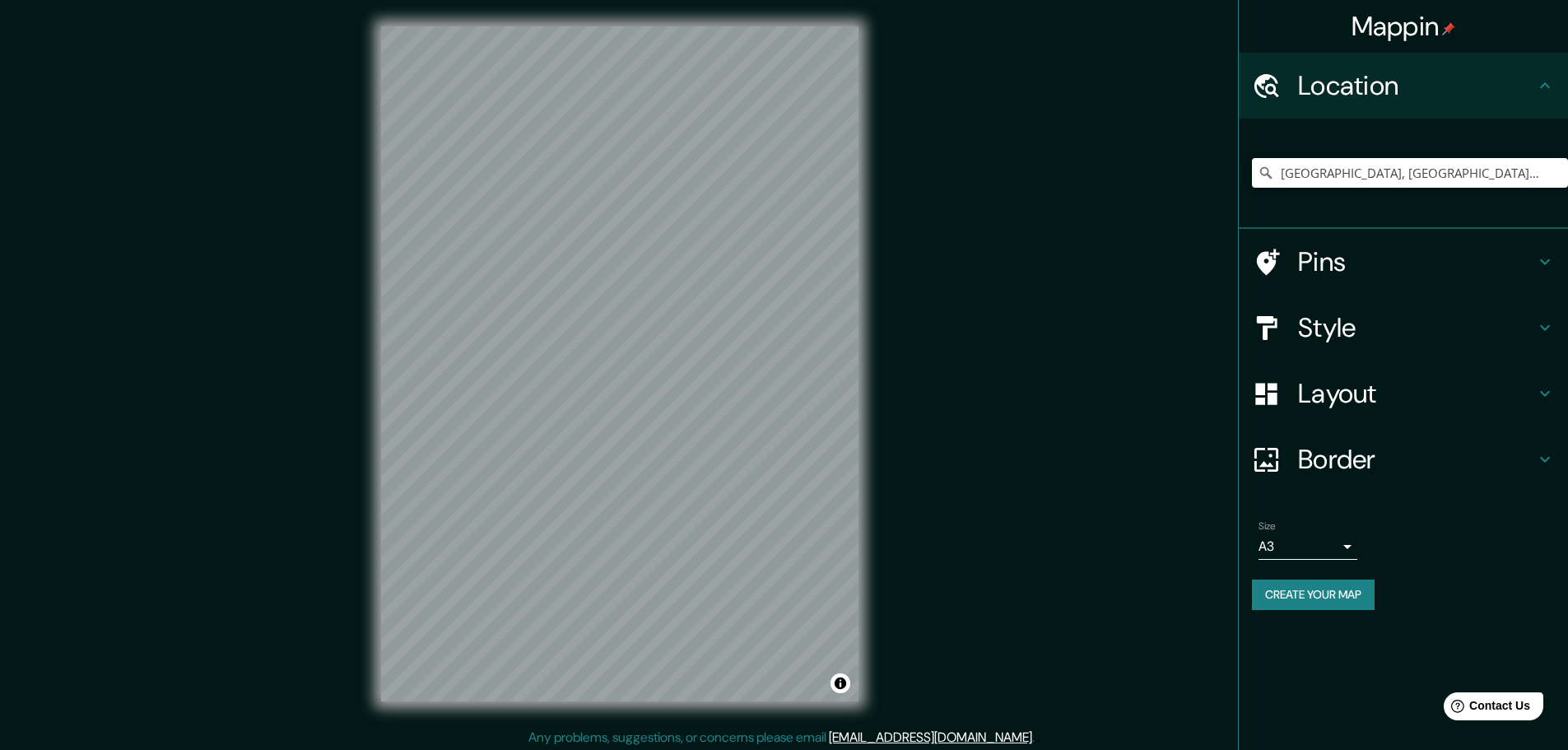
click at [1391, 461] on h4 "Border" at bounding box center [1416, 458] width 237 height 32
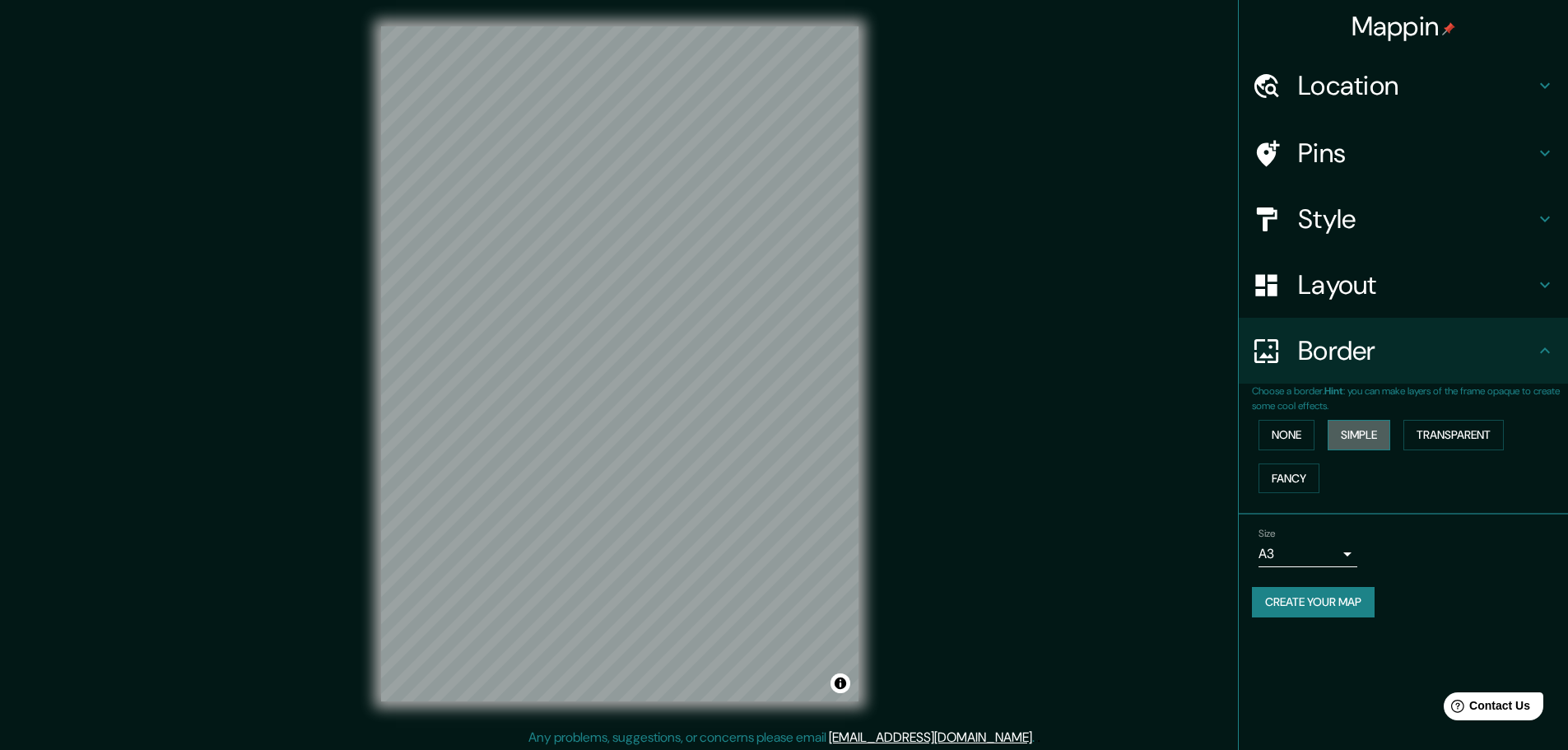
click at [1351, 433] on button "Simple" at bounding box center [1359, 434] width 63 height 30
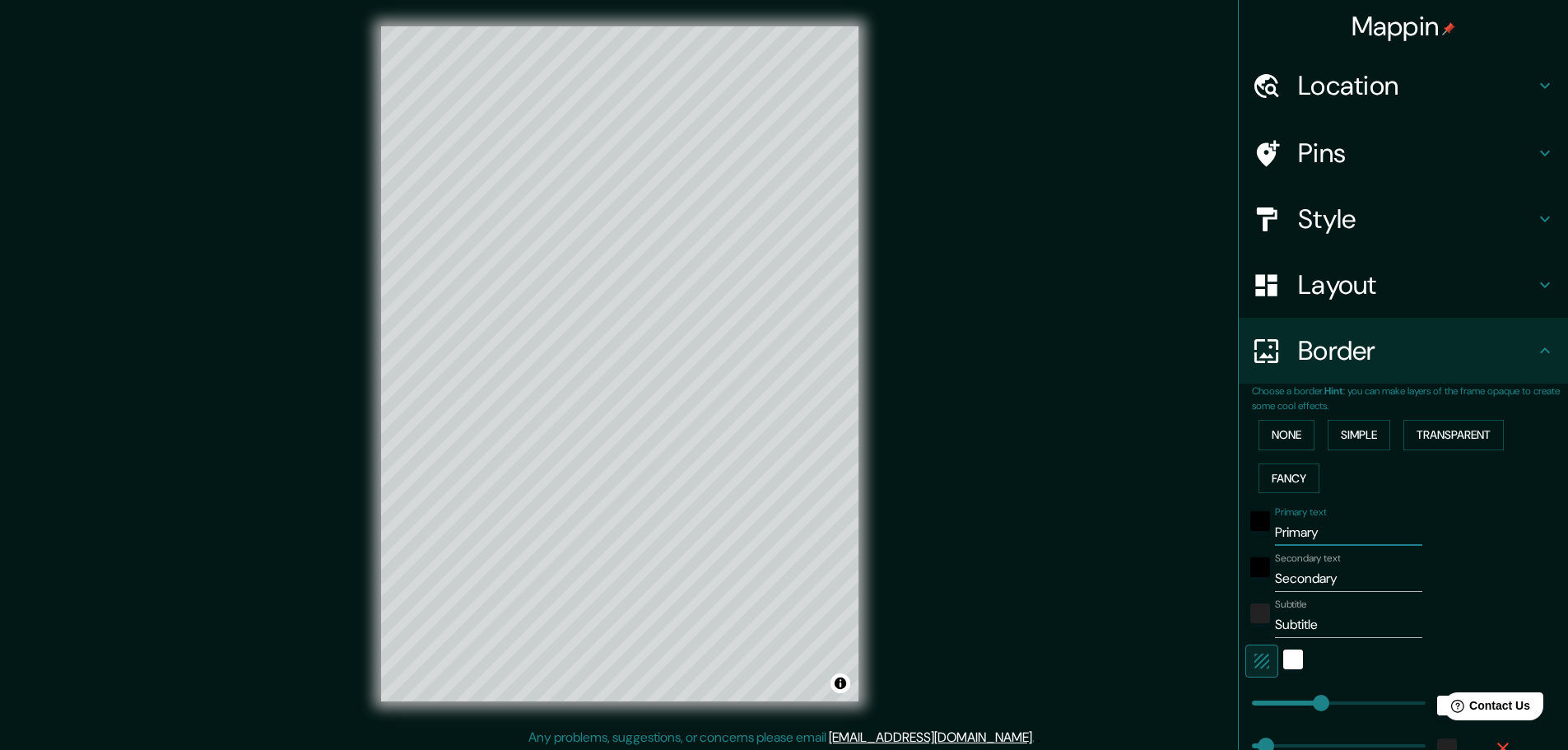
click at [1312, 529] on input "Primary" at bounding box center [1349, 532] width 147 height 27
type input "g"
type input "46"
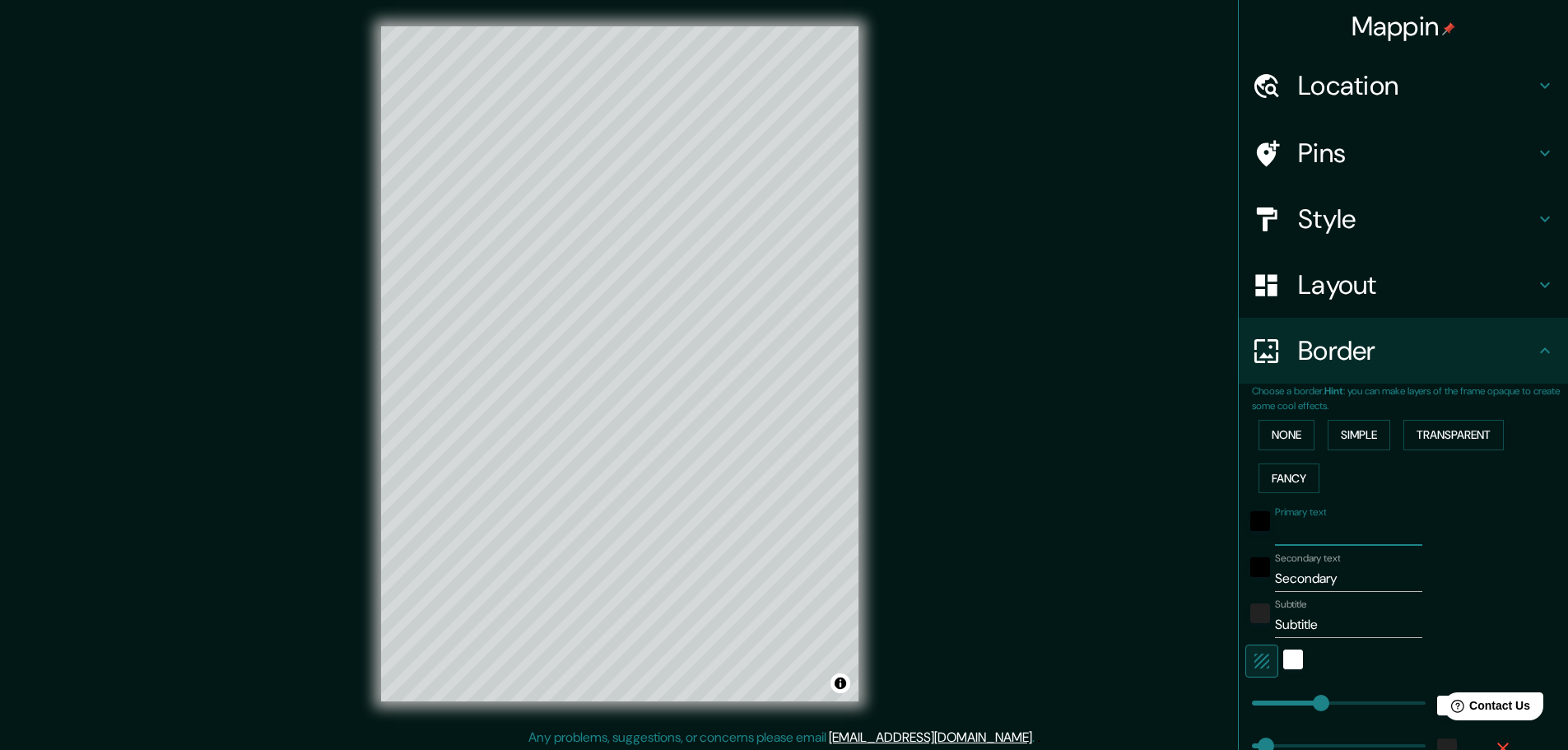
type input "G"
type input "46"
type input "Gu"
type input "46"
type input "Guad"
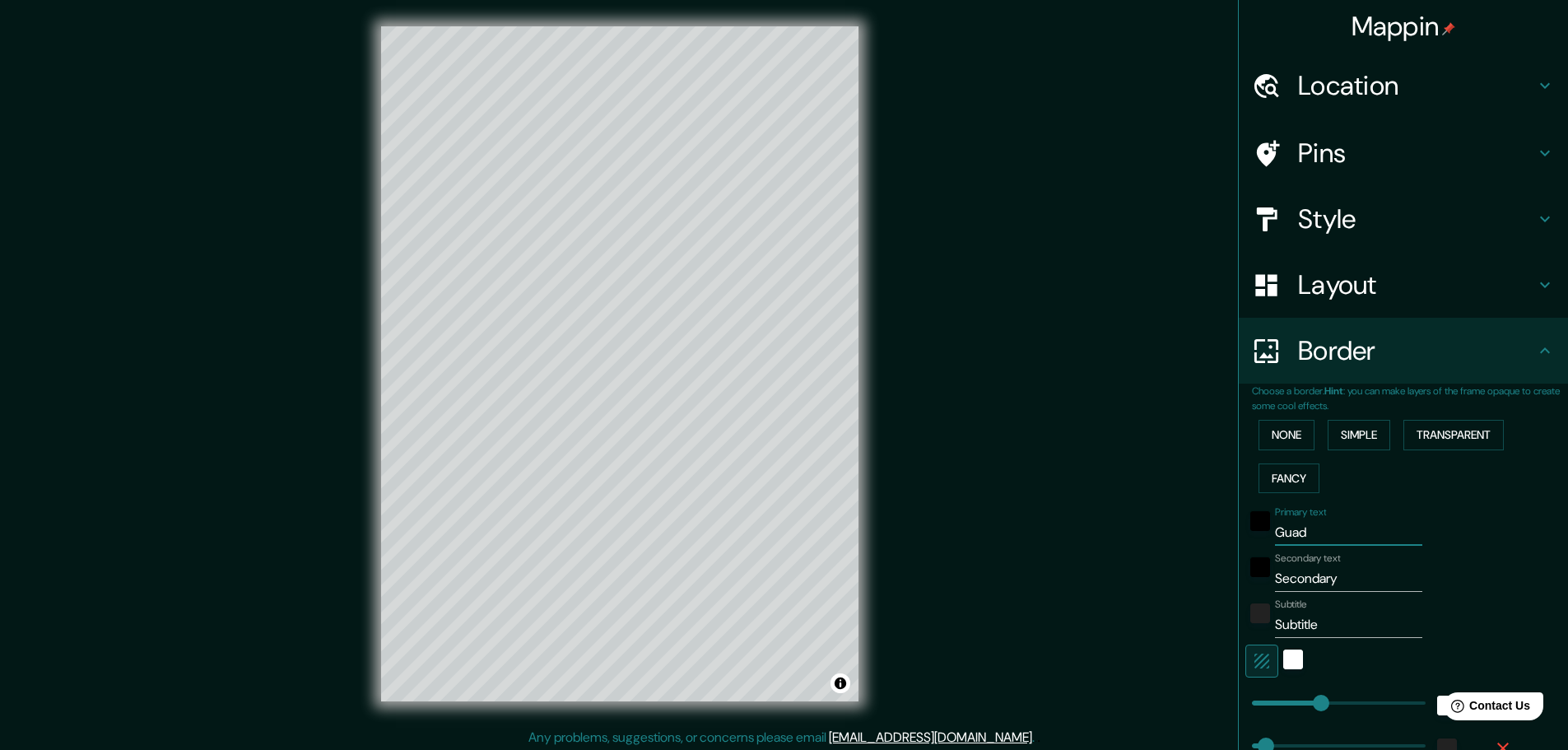
type input "46"
type input "Guada"
type input "46"
type input "Guadala"
type input "46"
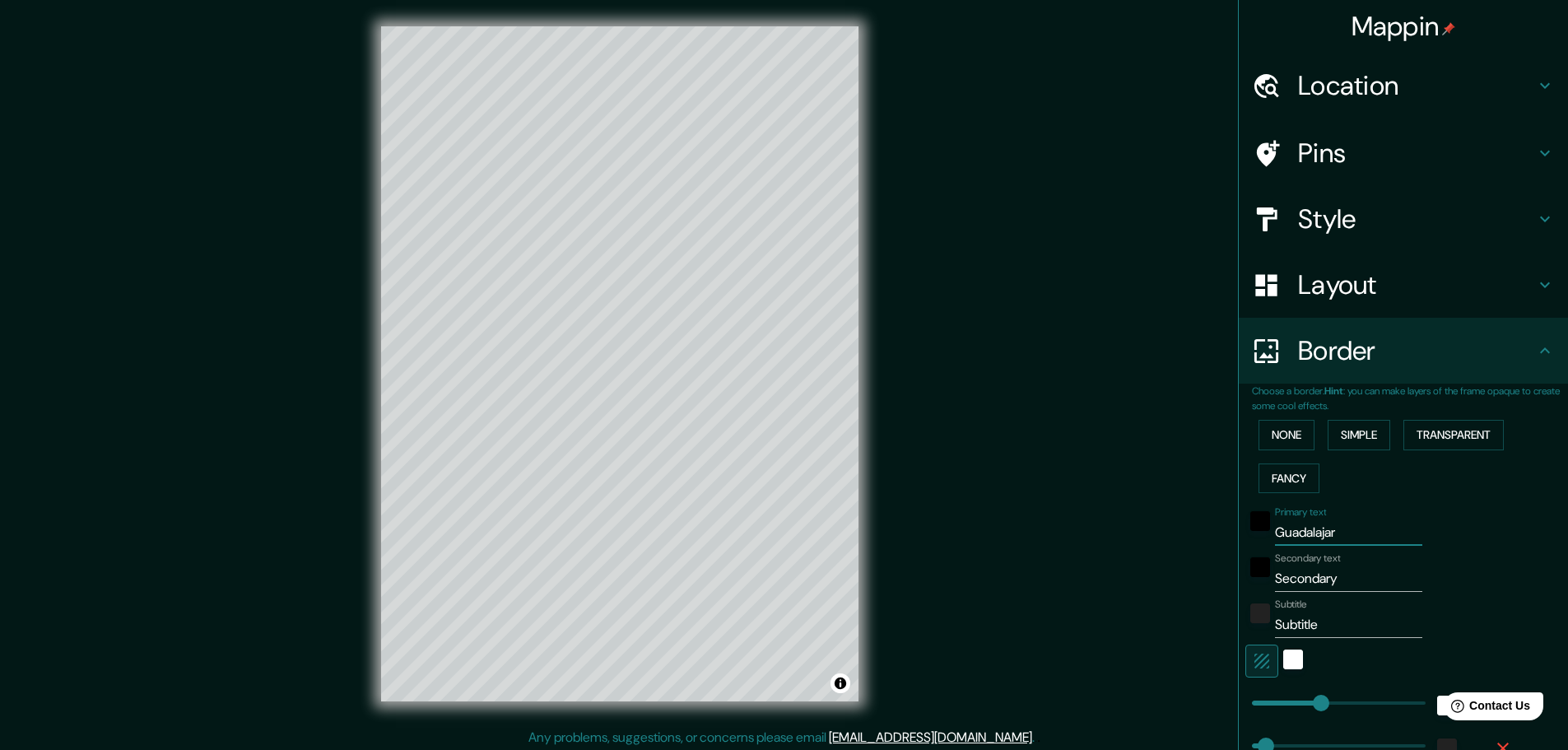
type input "Guadalajara"
type input "46"
type input "Guadalajara"
type input "ja"
type input "46"
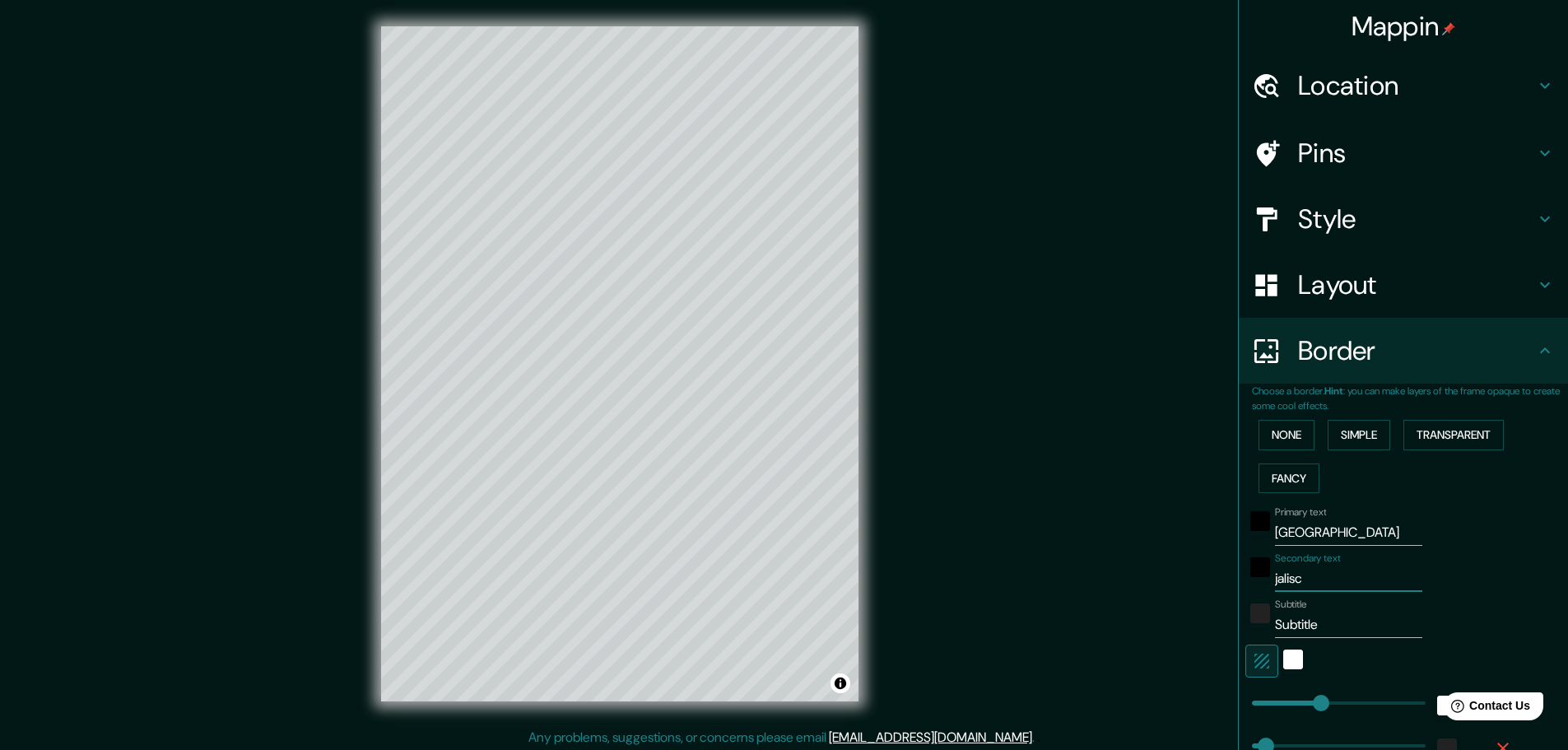
type input "jalisco"
type input "46"
type input "jalisco"
type input "M"
type input "46"
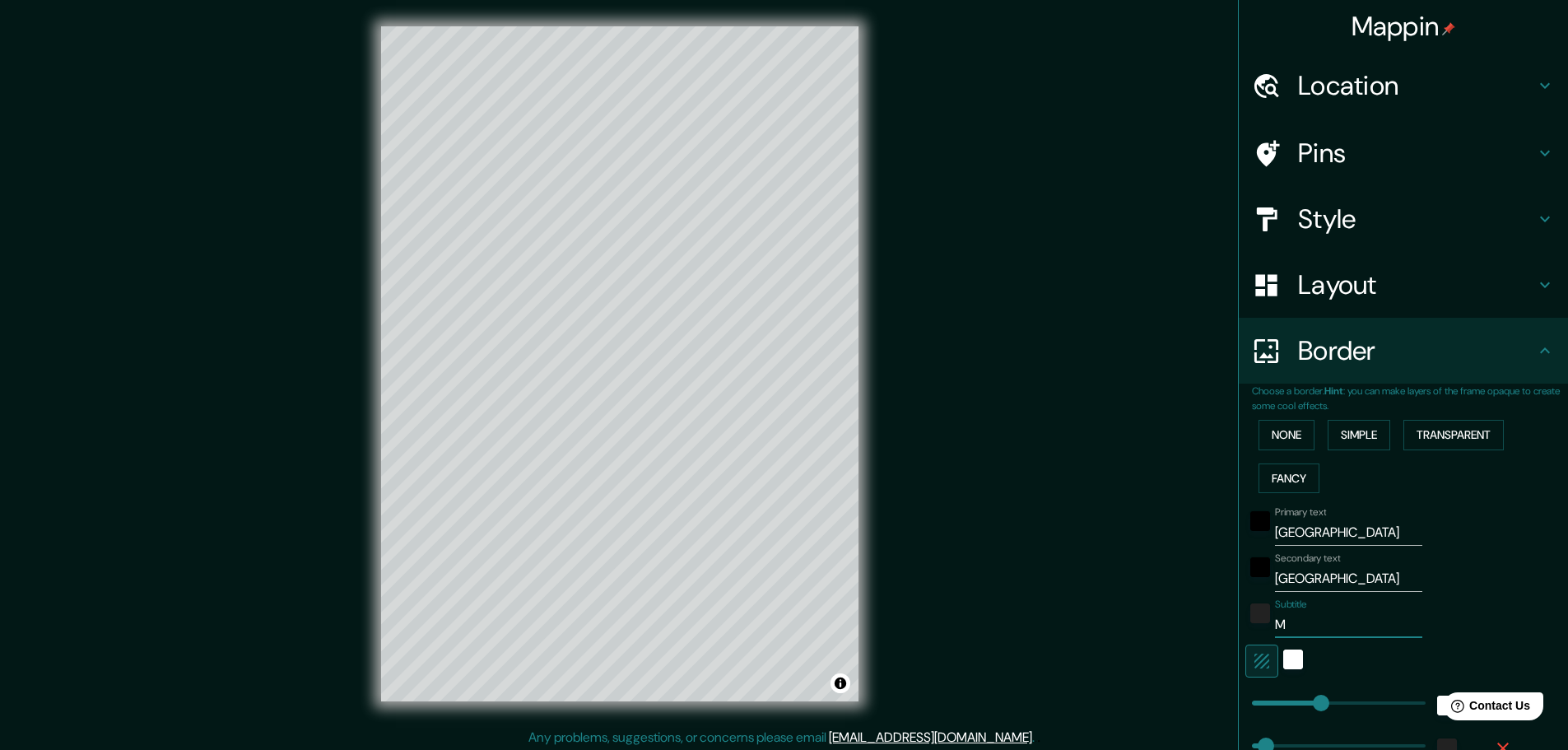
type input "Mé"
type input "46"
type input "Mécico"
type input "46"
type input "Mécic"
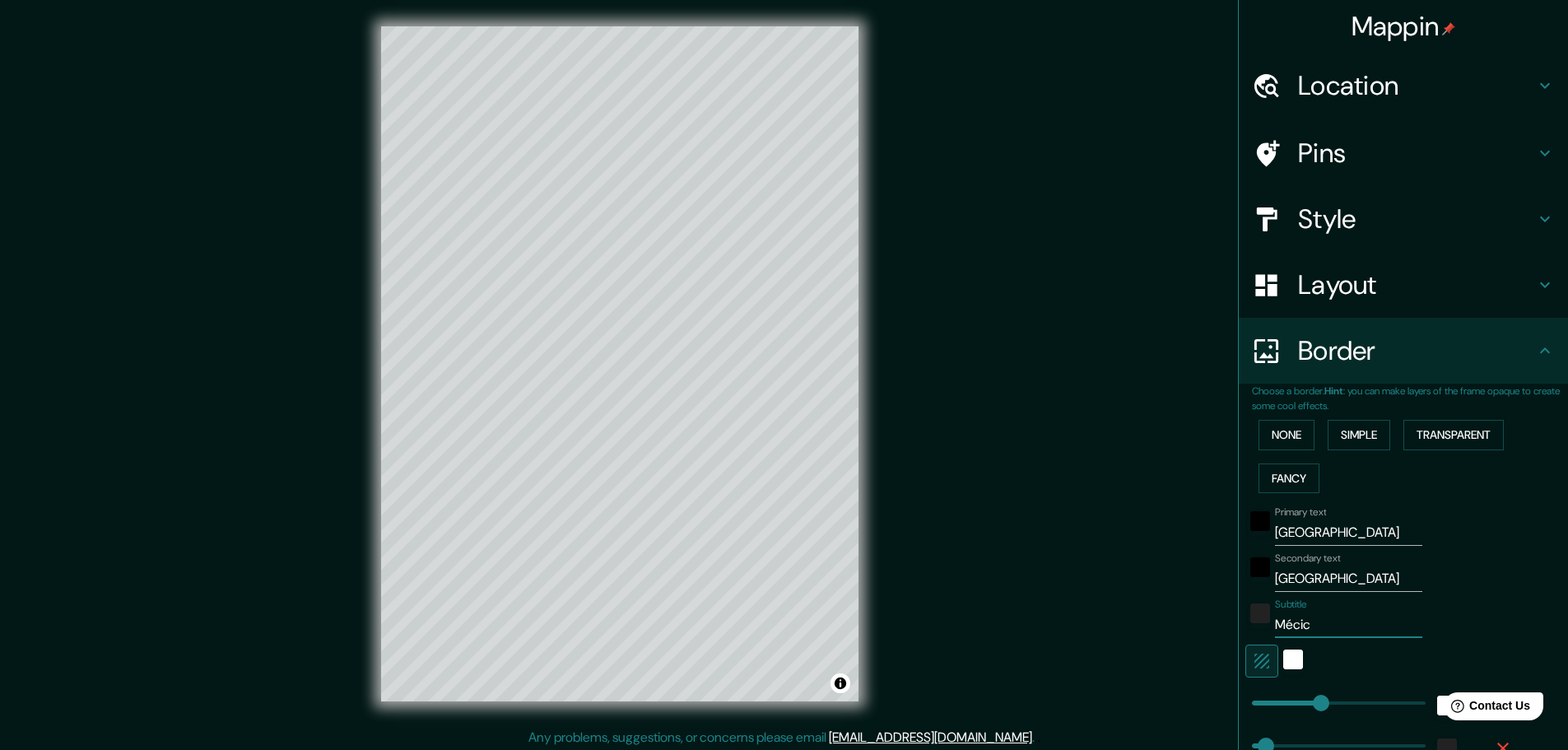
type input "46"
type input "Méci"
type input "46"
type input "Mé"
type input "46"
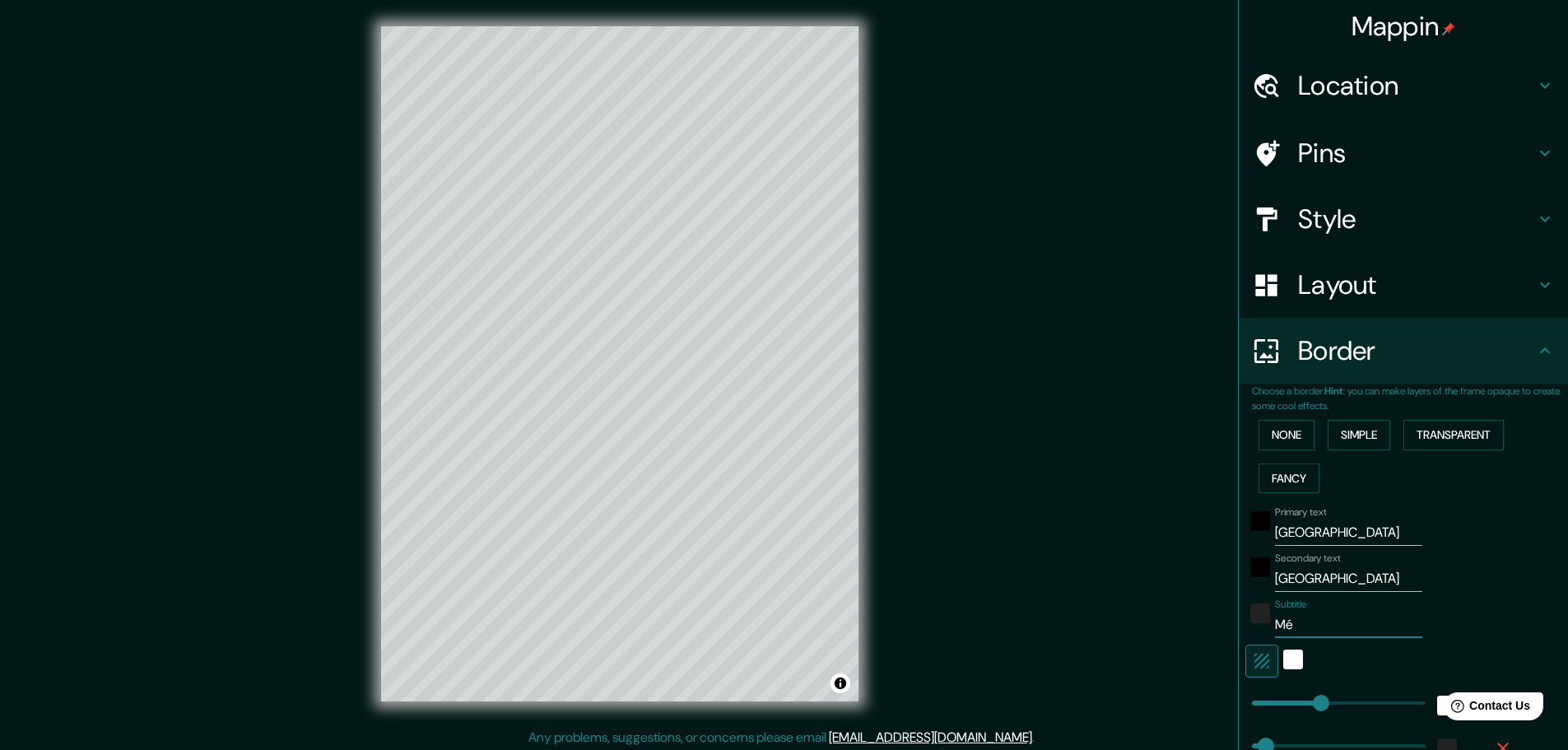
type input "Méx"
type input "46"
type input "Méxi"
type input "46"
type input "México"
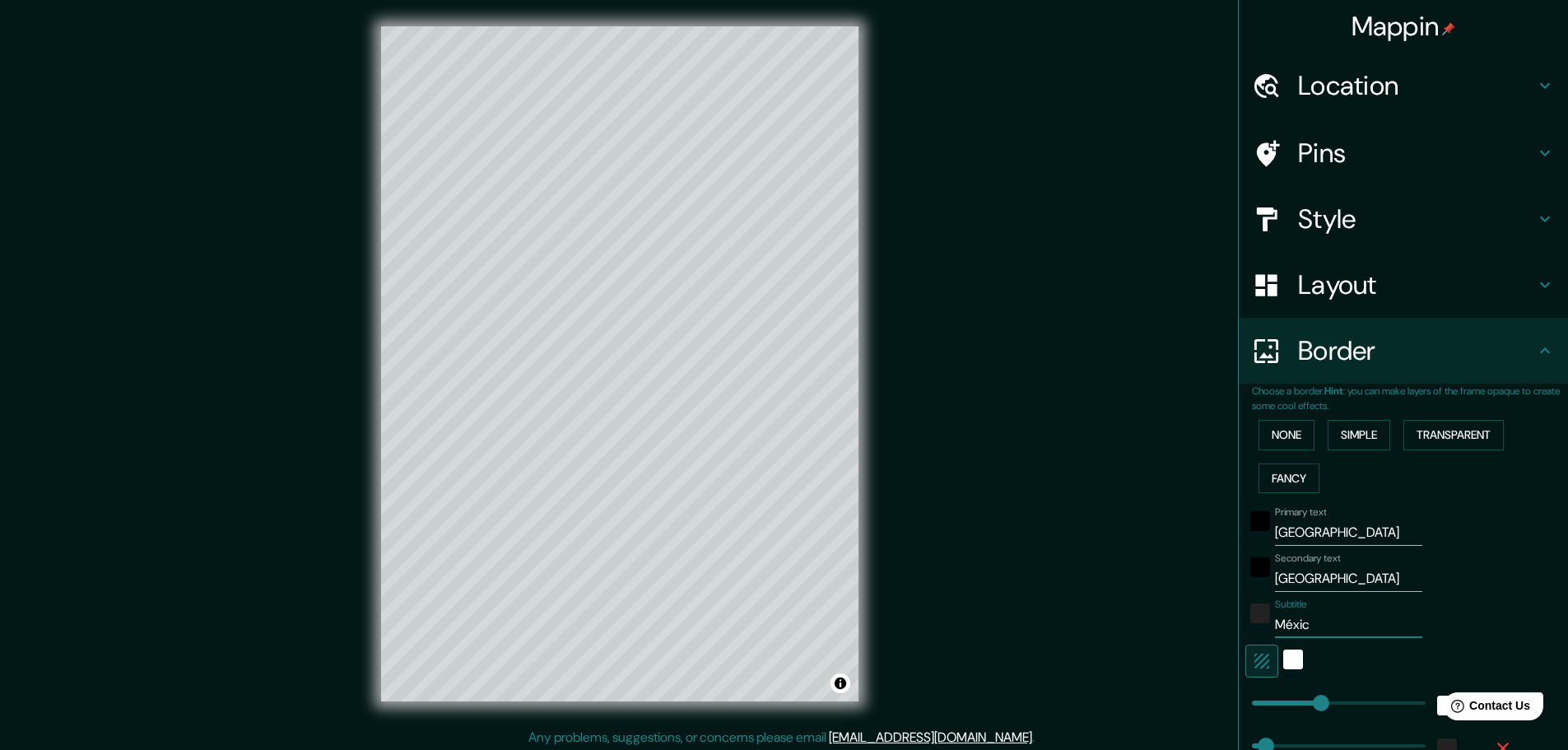
type input "46"
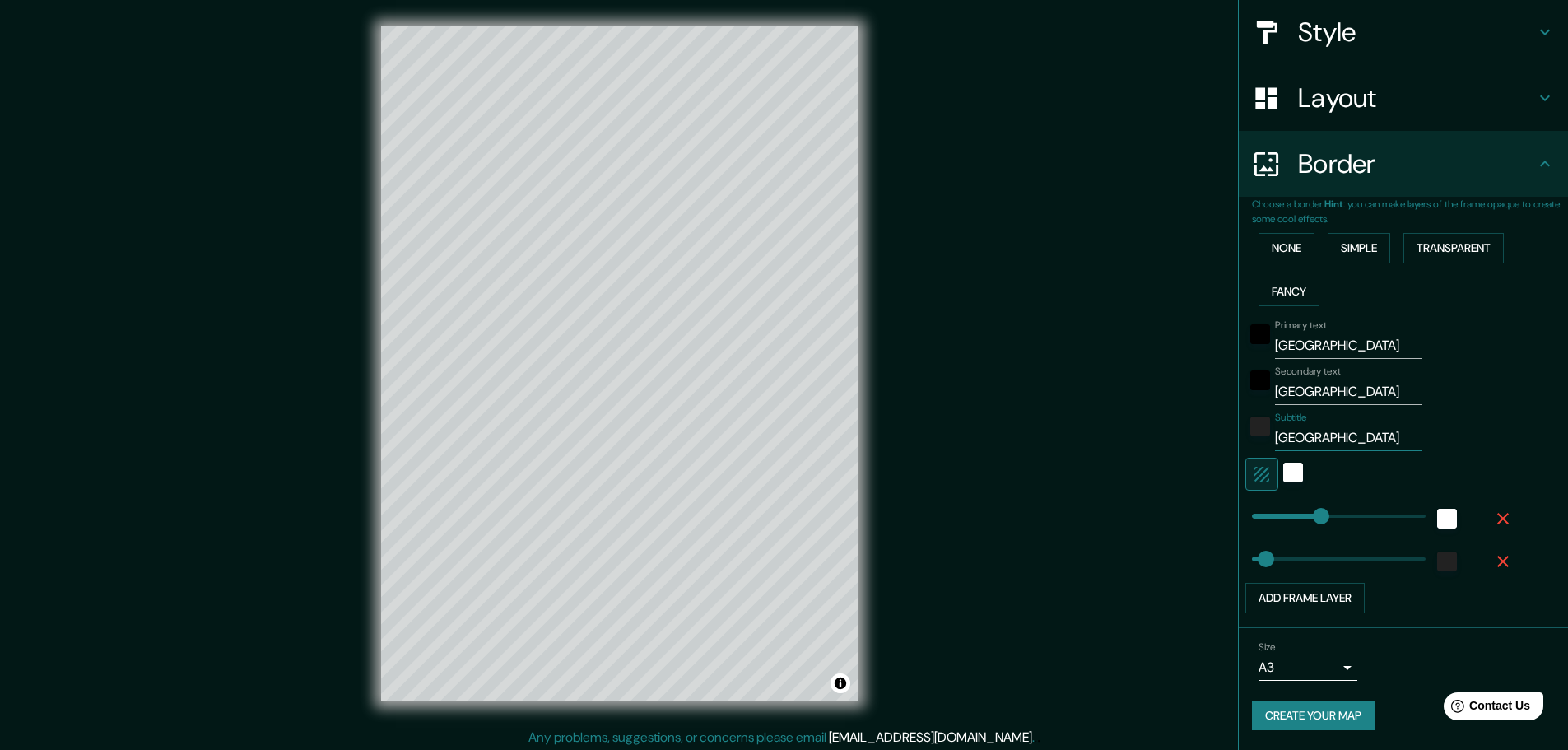
scroll to position [4, 0]
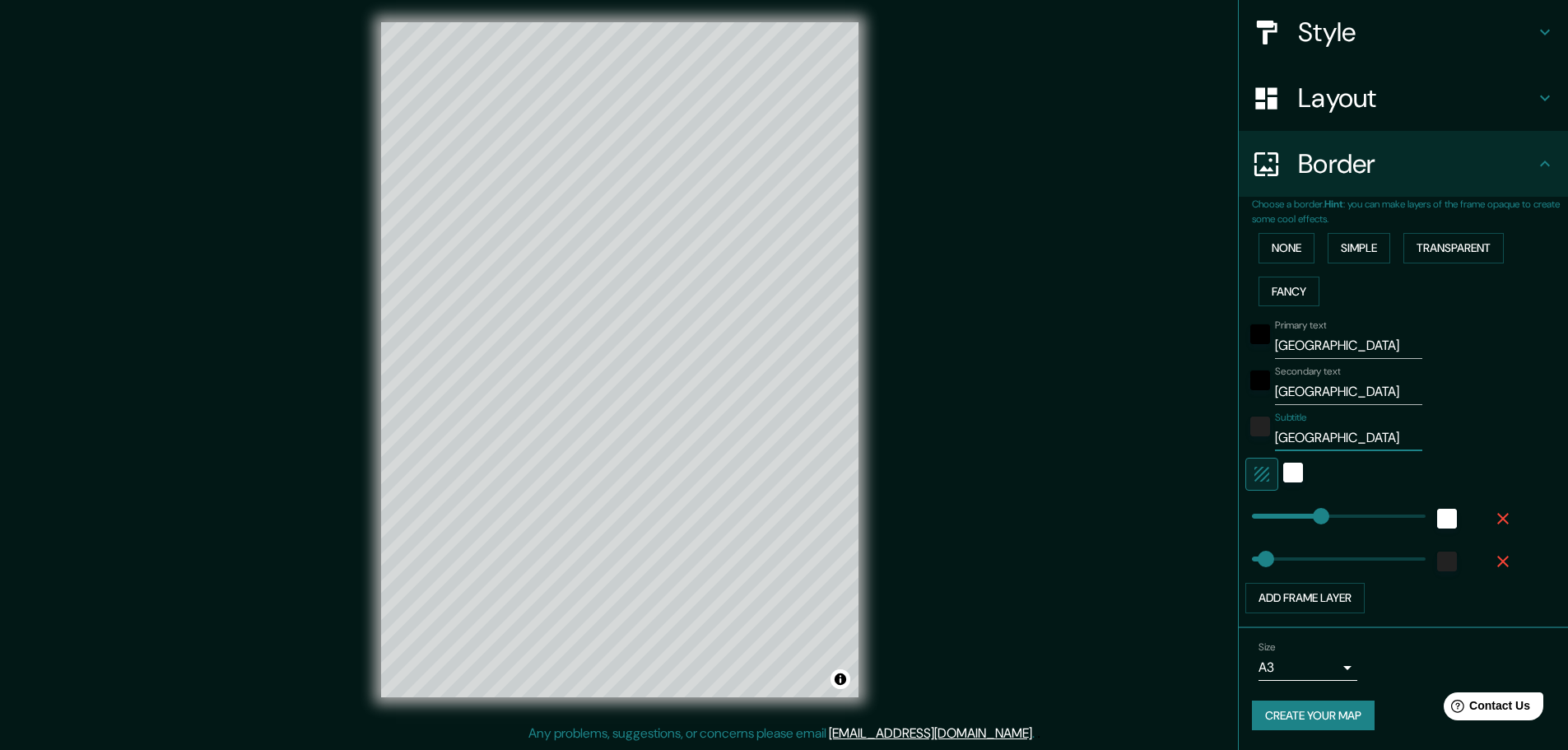
type input "México"
type input "6"
drag, startPoint x: 1310, startPoint y: 526, endPoint x: 1241, endPoint y: 539, distance: 70.2
type input "46"
type input "83"
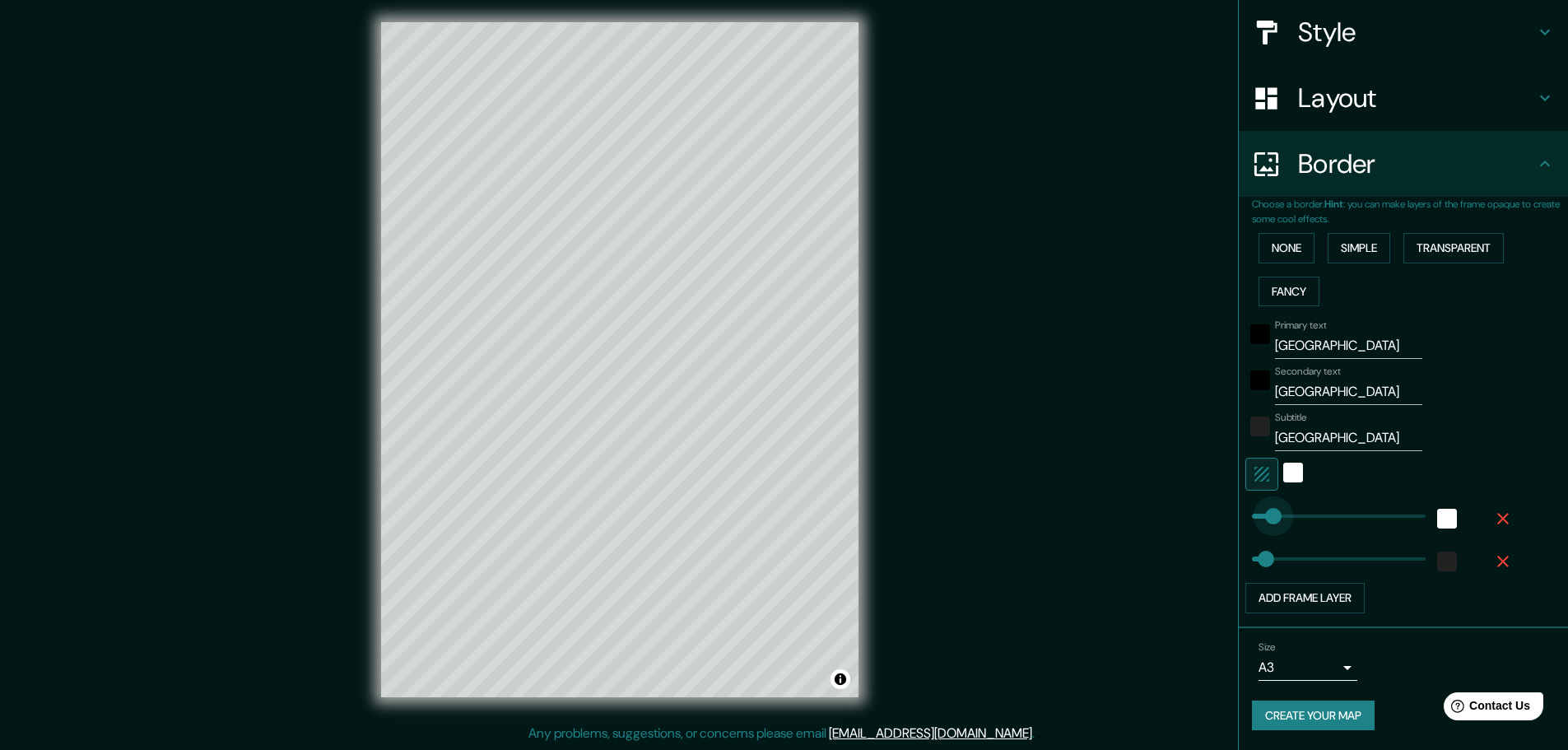
drag, startPoint x: 1245, startPoint y: 512, endPoint x: 1265, endPoint y: 515, distance: 20.2
type input "46"
type input "85"
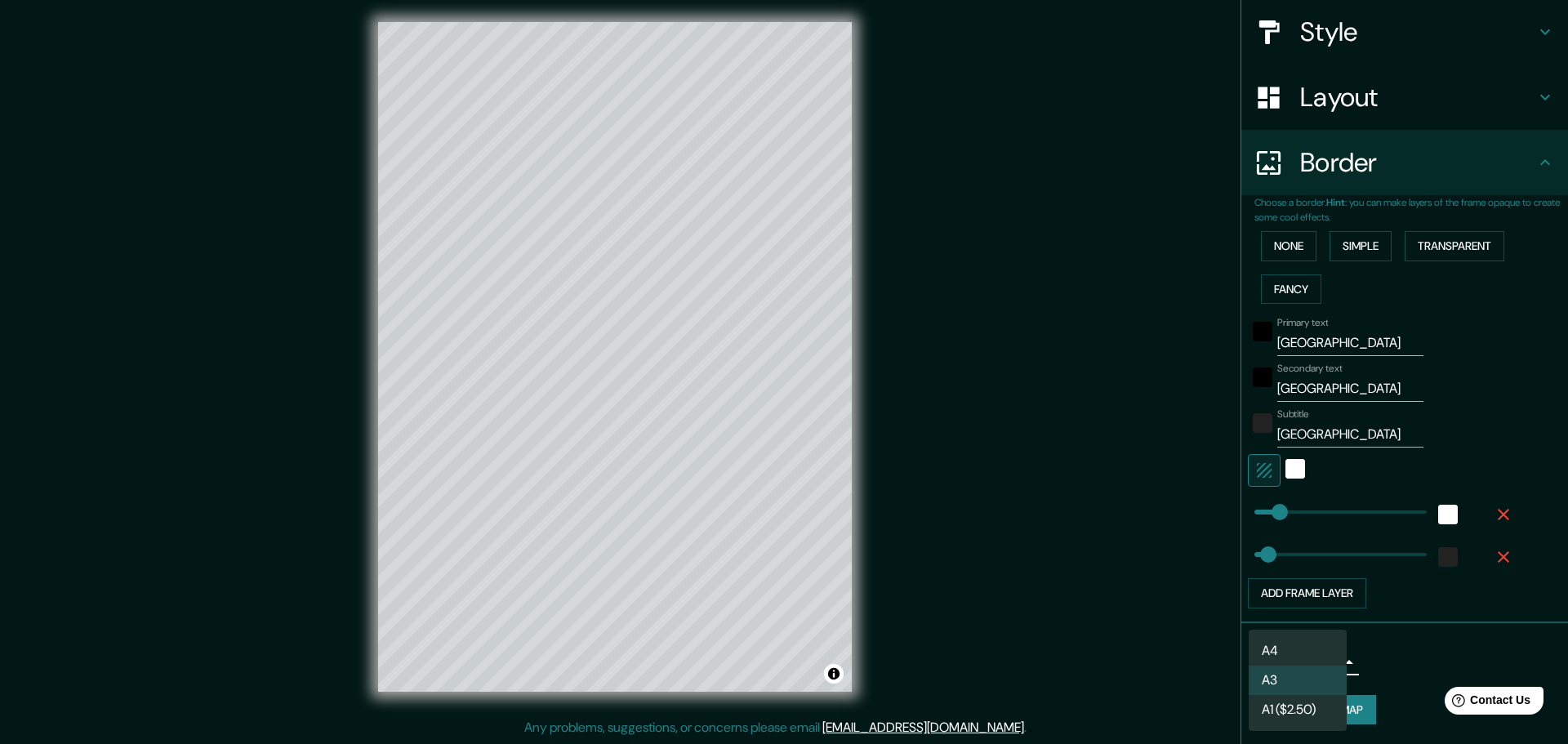
click at [1327, 664] on body "Mappin Location Guadalajara, Jalisco, México Pins Style Layout Border Choose a …" at bounding box center [784, 368] width 1568 height 744
click at [1288, 674] on li "A3" at bounding box center [1298, 680] width 98 height 29
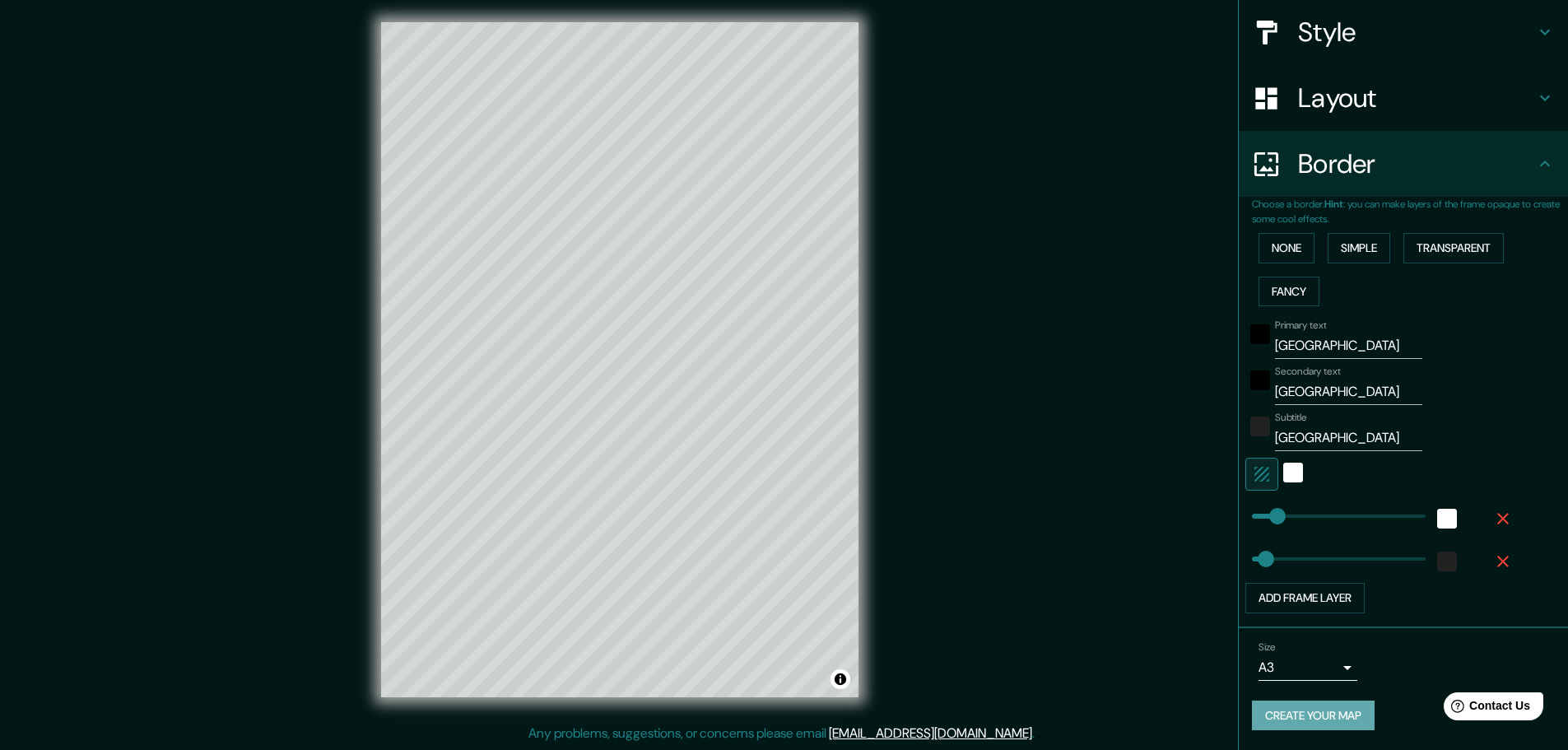
click at [1330, 722] on button "Create your map" at bounding box center [1312, 715] width 123 height 30
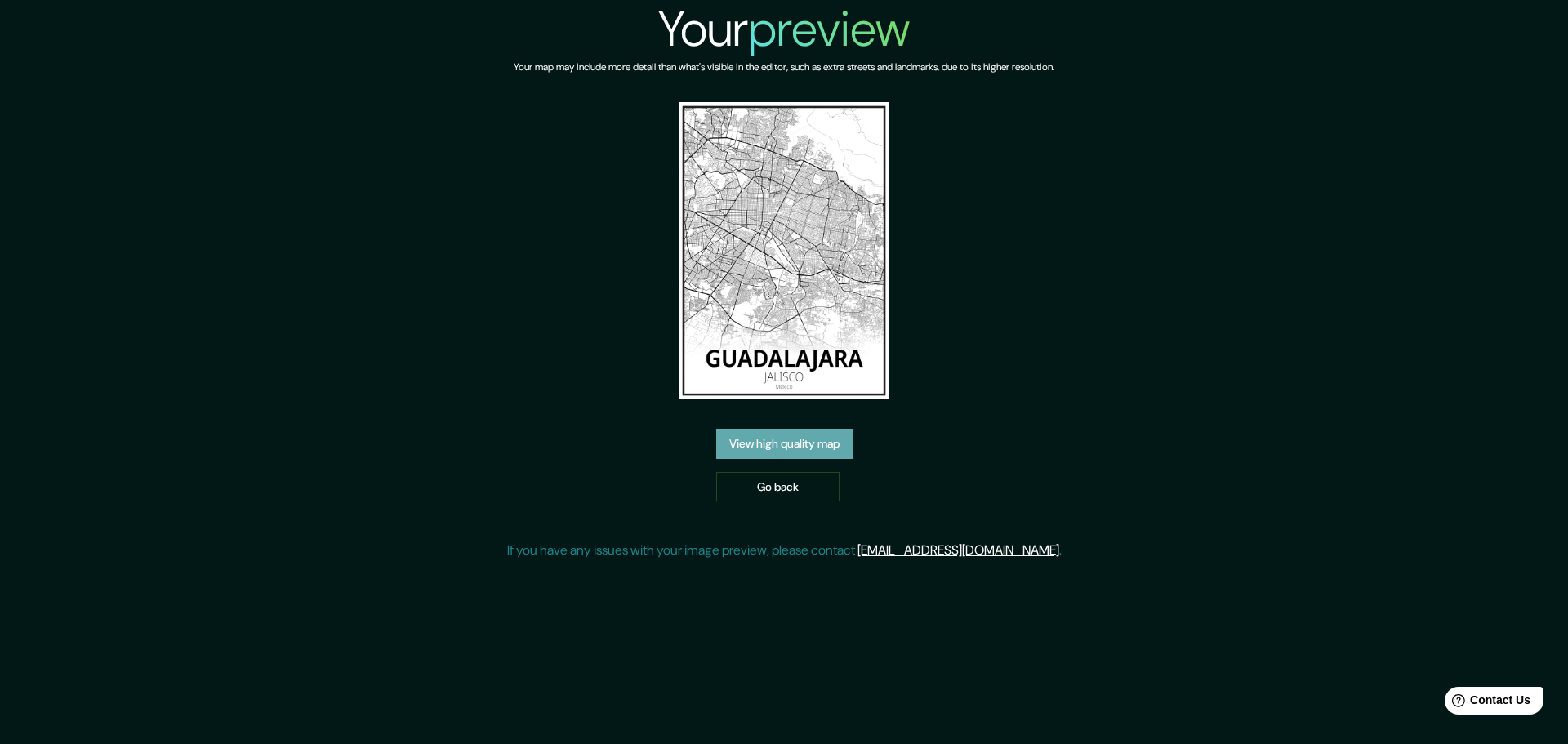
click at [775, 428] on link "View high quality map" at bounding box center [784, 443] width 137 height 30
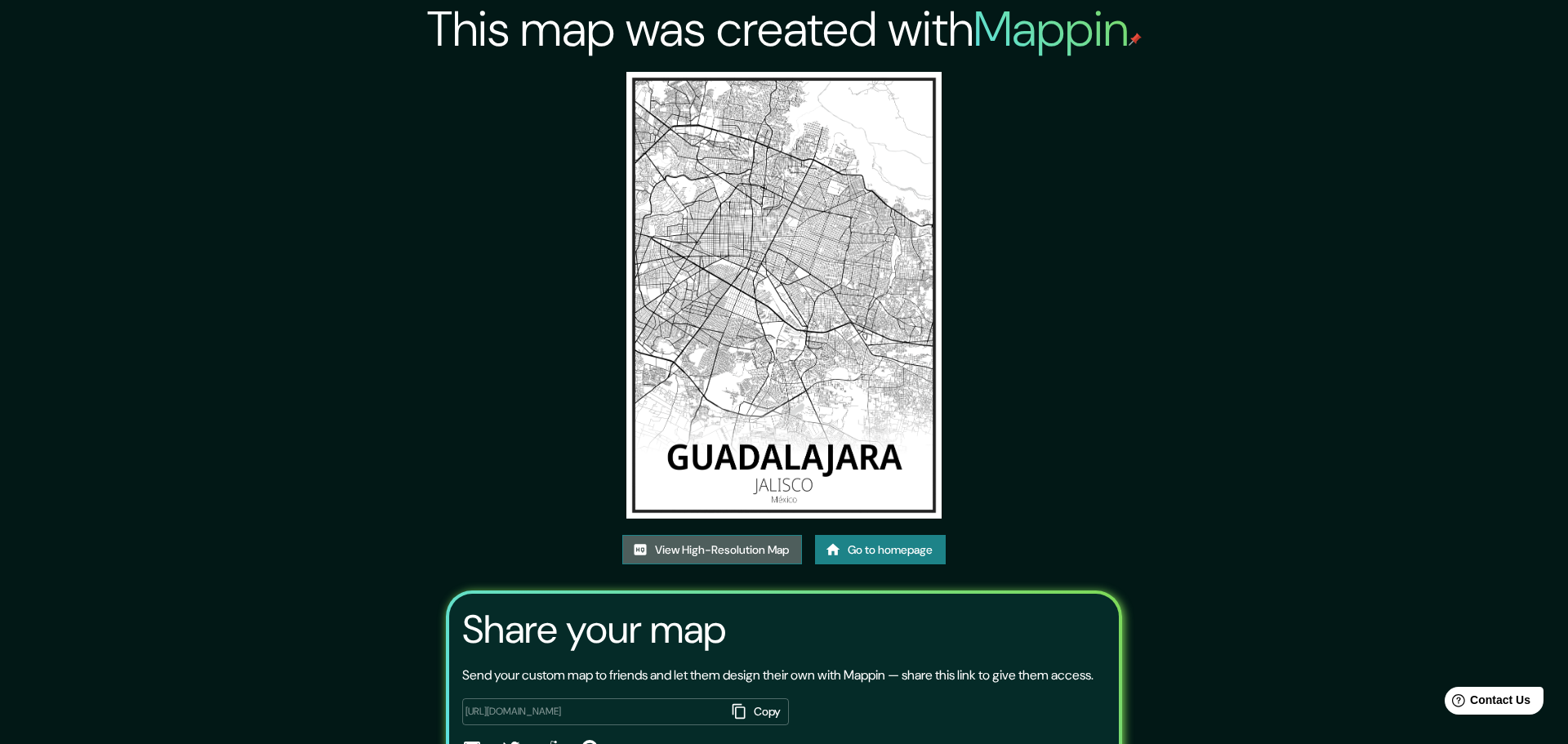
click at [749, 534] on link "View High-Resolution Map" at bounding box center [712, 549] width 180 height 30
